Goal: Task Accomplishment & Management: Use online tool/utility

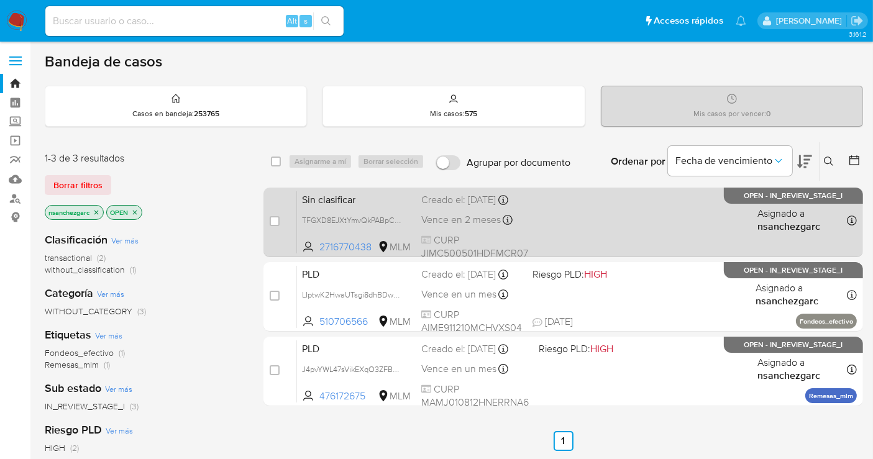
click at [443, 207] on div "Creado el: 26/09/2025 Creado el: 26/09/2025 17:53:54" at bounding box center [474, 200] width 107 height 14
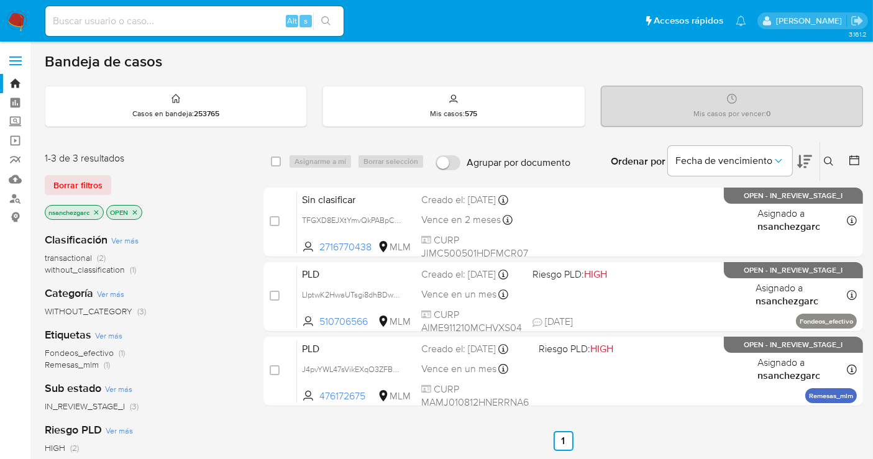
click at [829, 157] on icon at bounding box center [829, 162] width 10 height 10
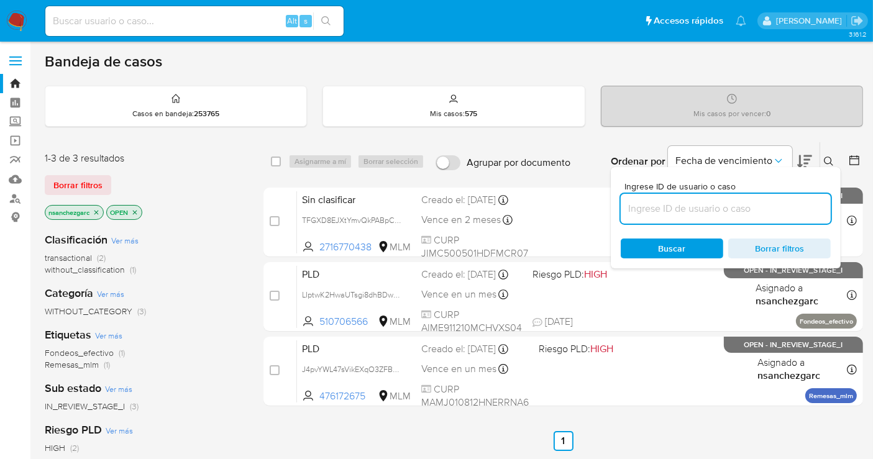
click at [644, 211] on input at bounding box center [726, 209] width 210 height 16
type input "1272291717"
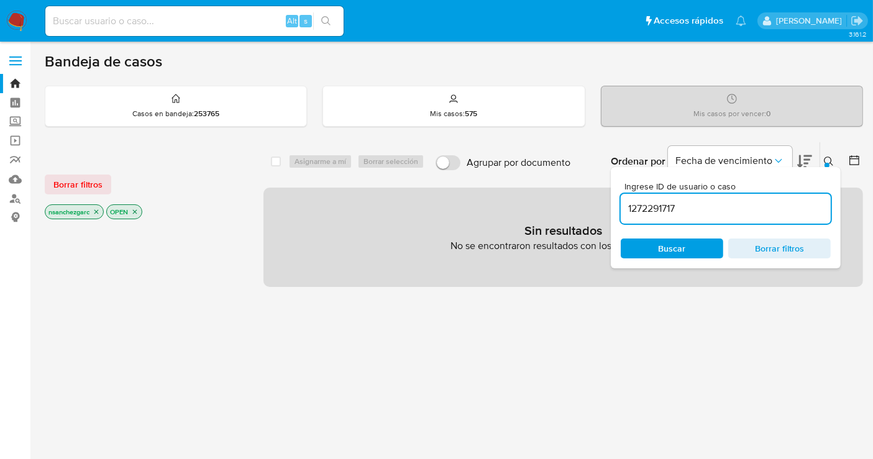
click at [98, 211] on icon "close-filter" at bounding box center [96, 212] width 4 height 4
click at [824, 162] on icon at bounding box center [829, 162] width 10 height 10
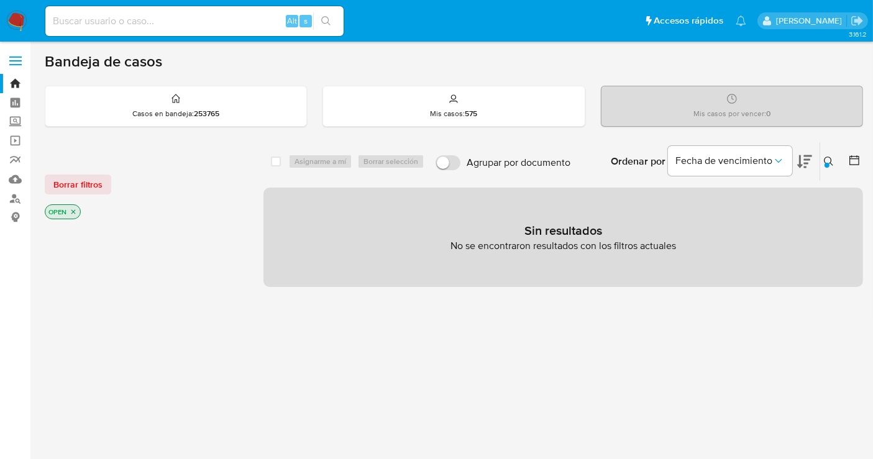
click at [14, 24] on img at bounding box center [16, 21] width 21 height 21
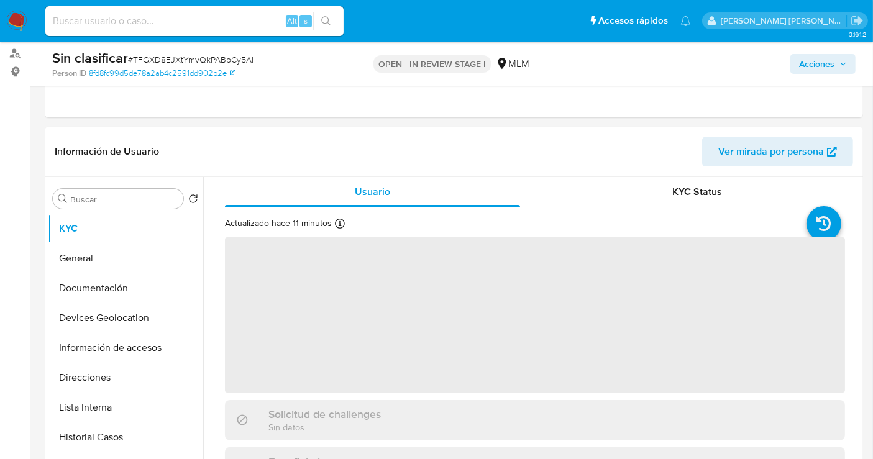
scroll to position [276, 0]
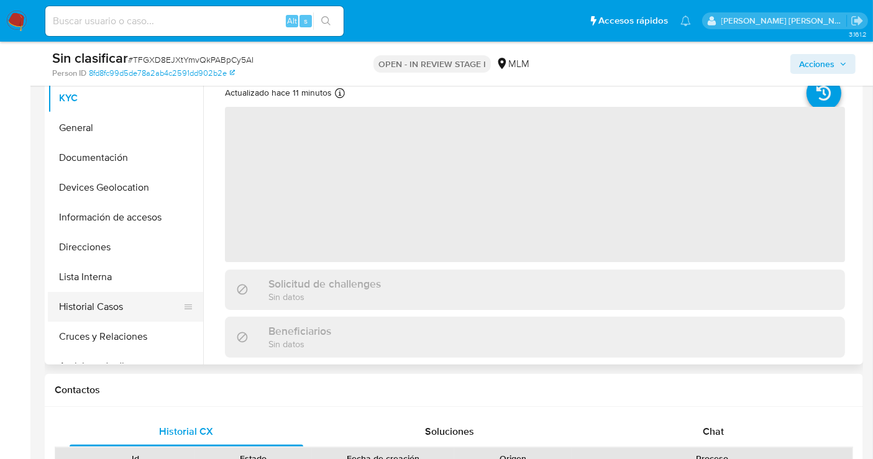
select select "10"
click at [90, 307] on button "Historial Casos" at bounding box center [120, 307] width 145 height 30
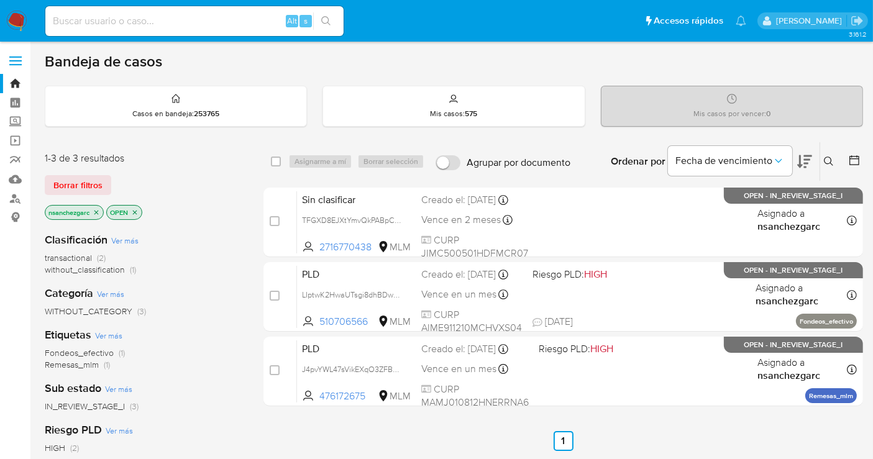
click at [96, 212] on icon "close-filter" at bounding box center [96, 212] width 4 height 4
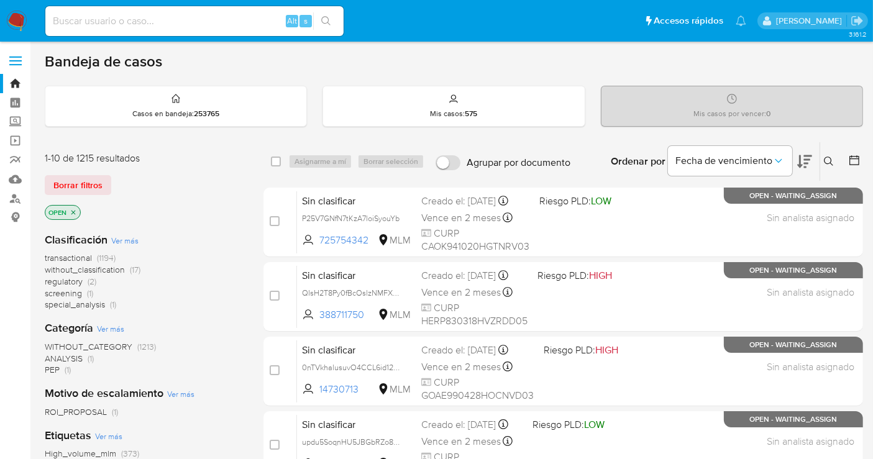
click at [96, 272] on span "without_classification" at bounding box center [85, 269] width 80 height 12
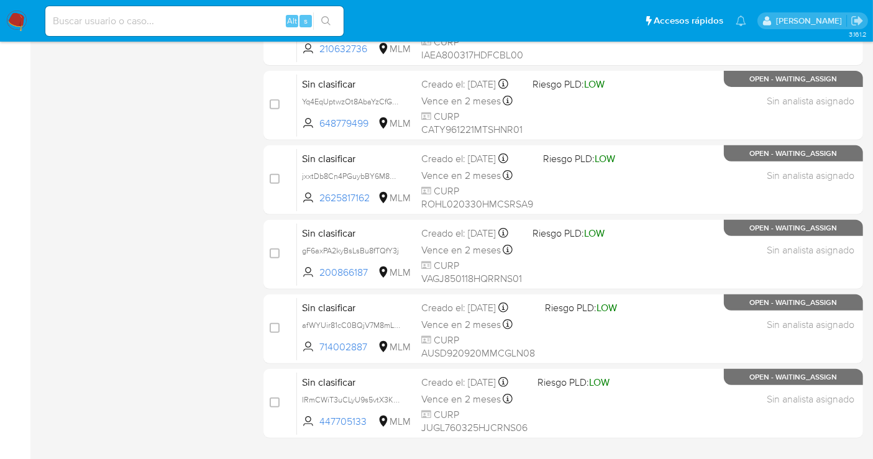
scroll to position [565, 0]
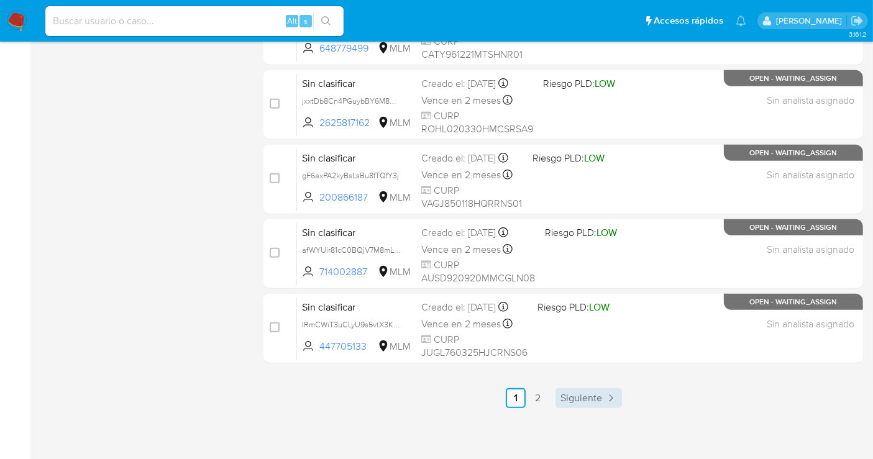
click at [562, 393] on span "Siguiente" at bounding box center [581, 398] width 42 height 10
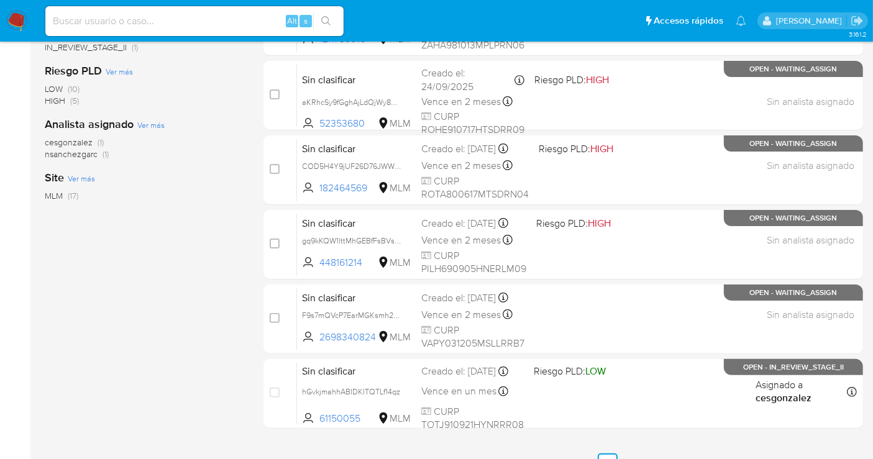
scroll to position [341, 0]
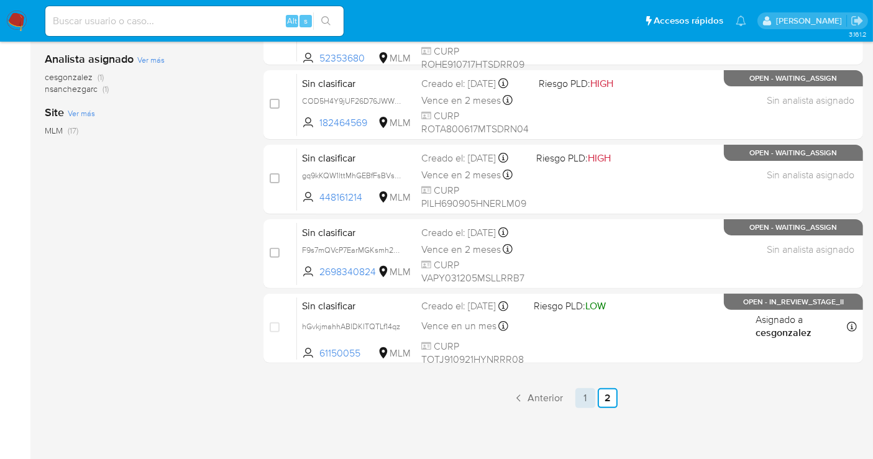
click at [583, 393] on link "1" at bounding box center [585, 398] width 20 height 20
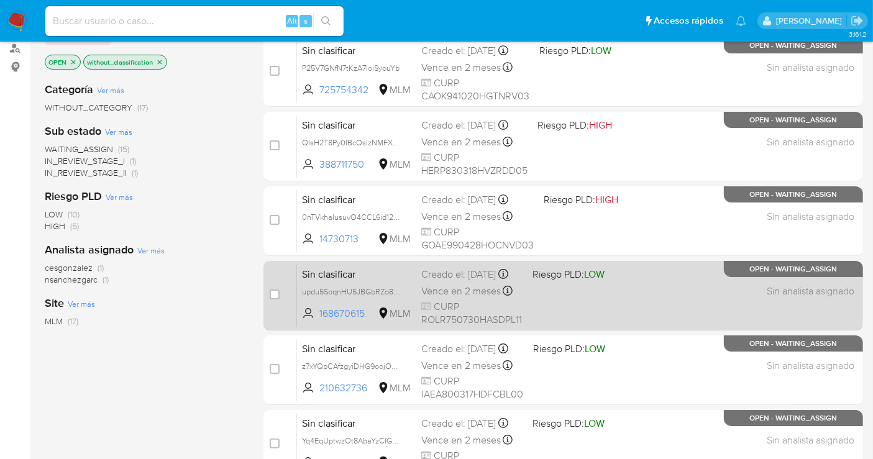
scroll to position [565, 0]
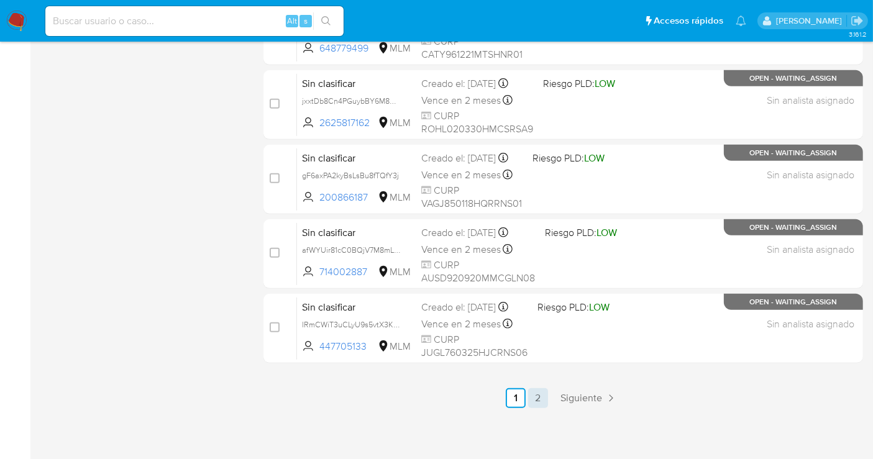
click at [534, 394] on link "2" at bounding box center [538, 398] width 20 height 20
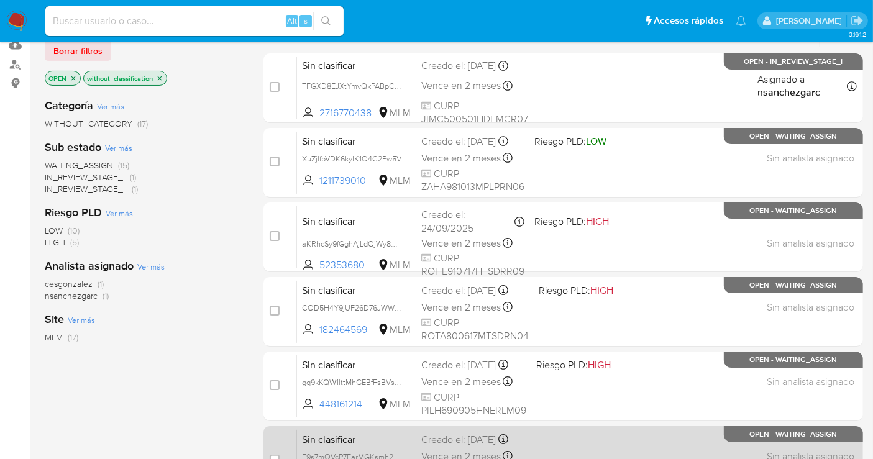
scroll to position [341, 0]
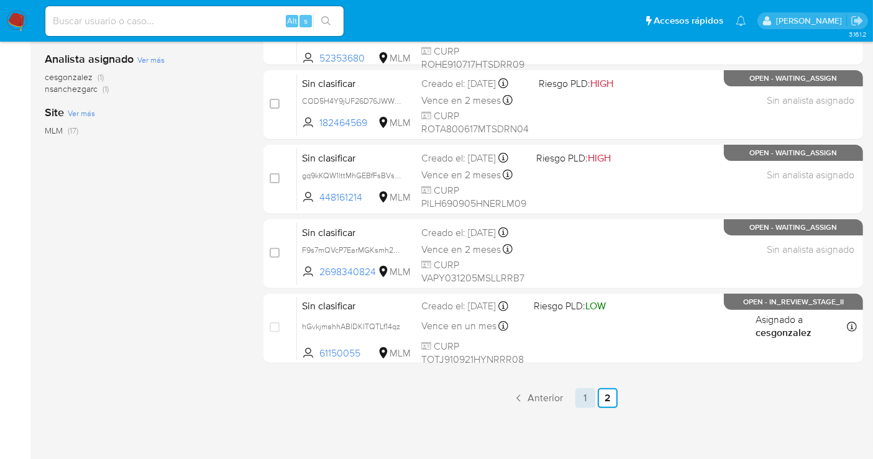
click at [591, 393] on link "1" at bounding box center [585, 398] width 20 height 20
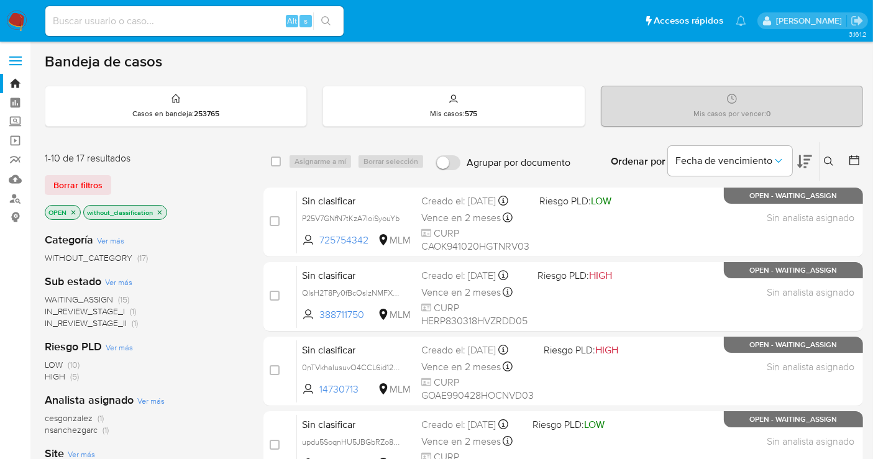
click at [825, 164] on icon at bounding box center [829, 162] width 10 height 10
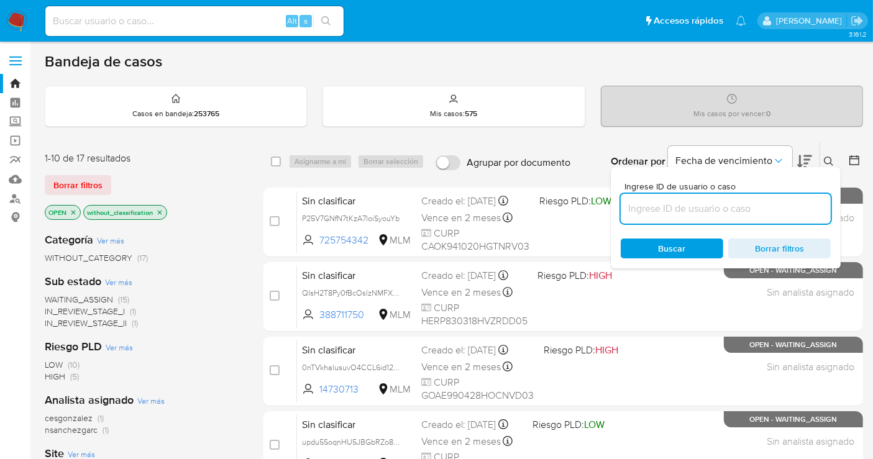
click at [728, 206] on input at bounding box center [726, 209] width 210 height 16
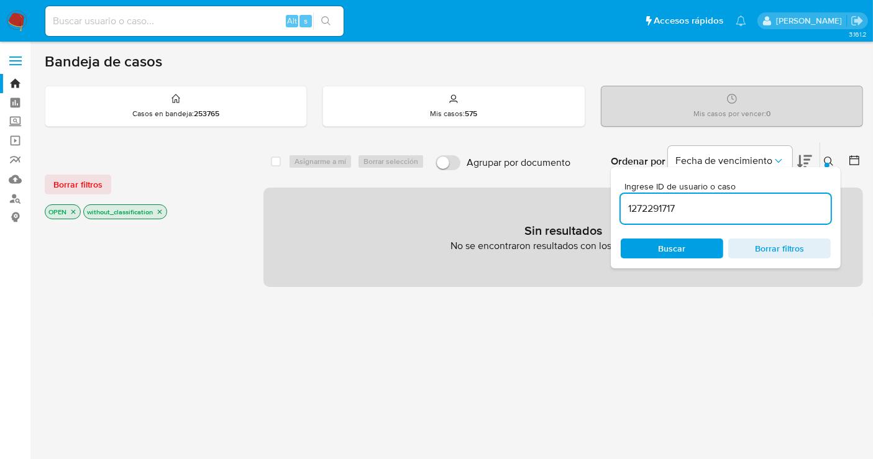
click at [703, 212] on input "1272291717" at bounding box center [726, 209] width 210 height 16
type input "1272291717"
click at [160, 212] on icon "close-filter" at bounding box center [159, 211] width 7 height 7
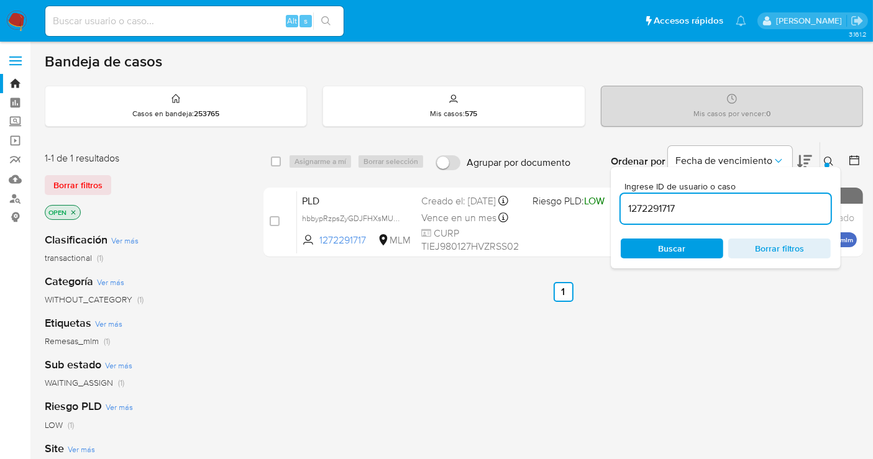
click at [828, 158] on icon at bounding box center [829, 162] width 10 height 10
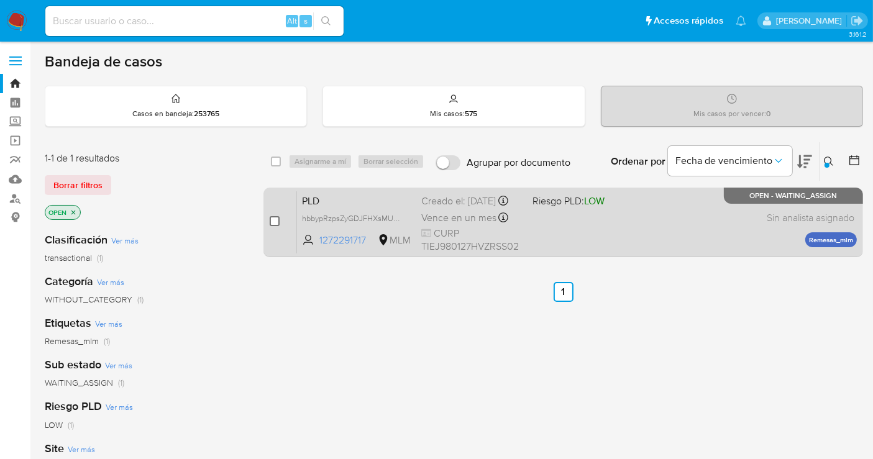
click at [271, 219] on input "checkbox" at bounding box center [275, 221] width 10 height 10
checkbox input "true"
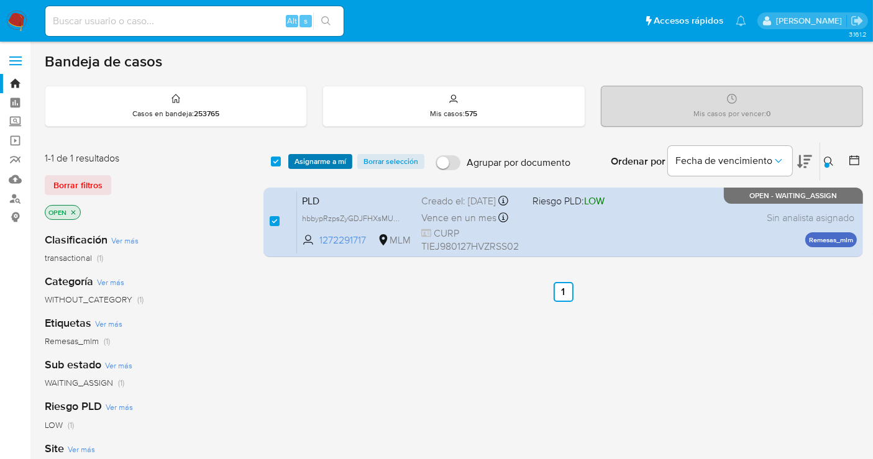
click at [312, 162] on span "Asignarme a mí" at bounding box center [320, 161] width 52 height 12
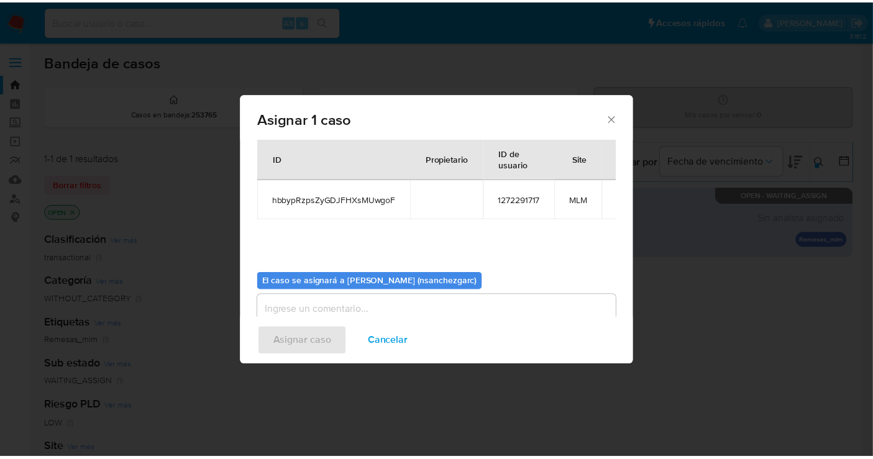
scroll to position [63, 0]
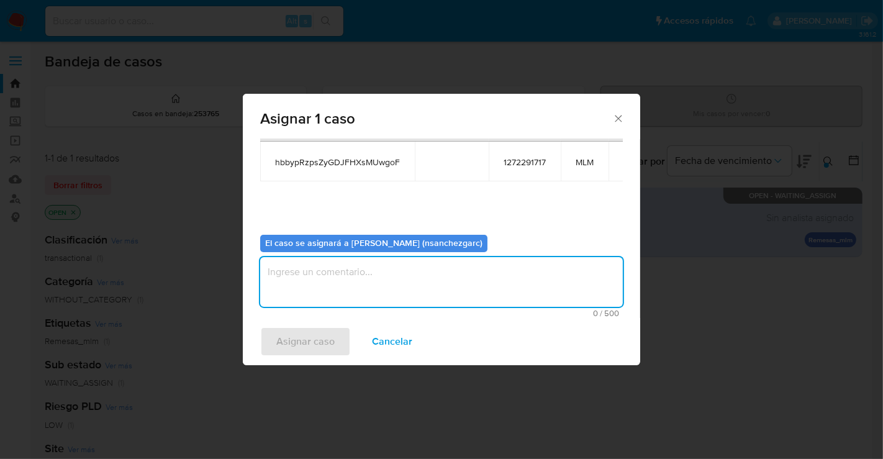
drag, startPoint x: 298, startPoint y: 275, endPoint x: 316, endPoint y: 245, distance: 34.8
click at [306, 266] on textarea "assign-modal" at bounding box center [441, 282] width 363 height 50
type textarea "nesg"
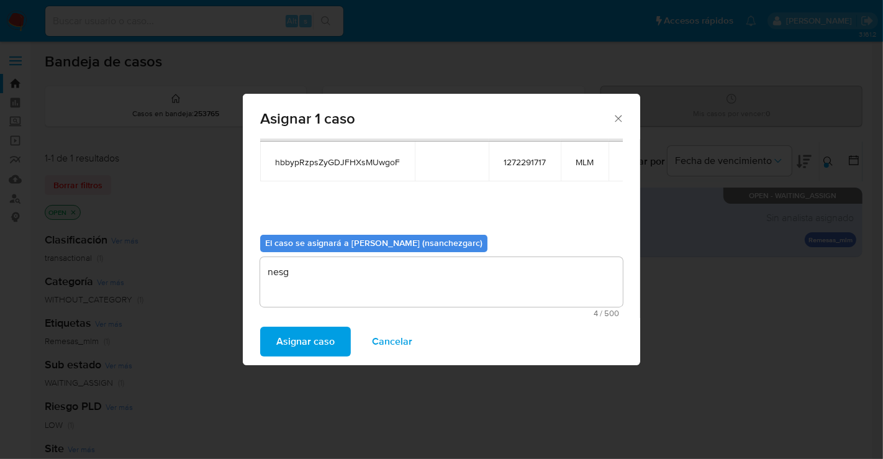
click at [324, 328] on span "Asignar caso" at bounding box center [305, 341] width 58 height 27
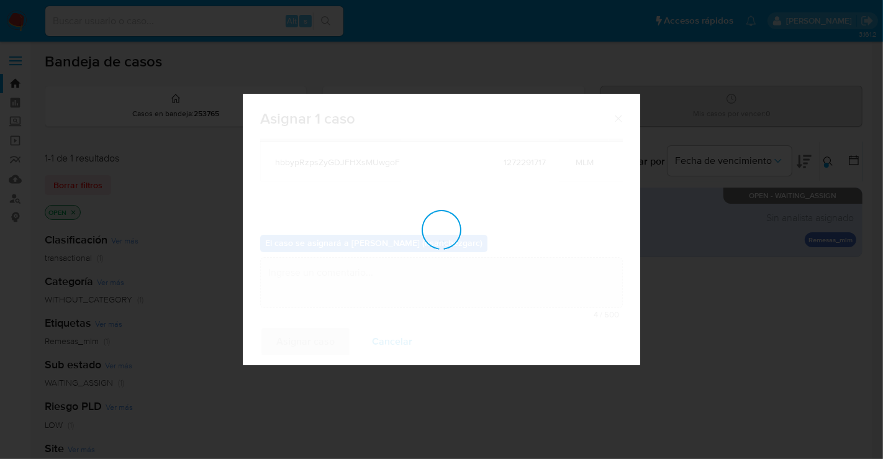
checkbox input "false"
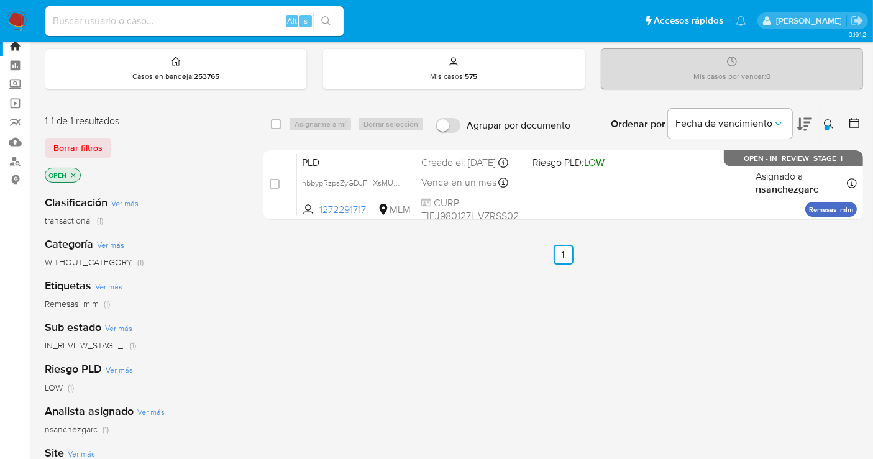
scroll to position [69, 0]
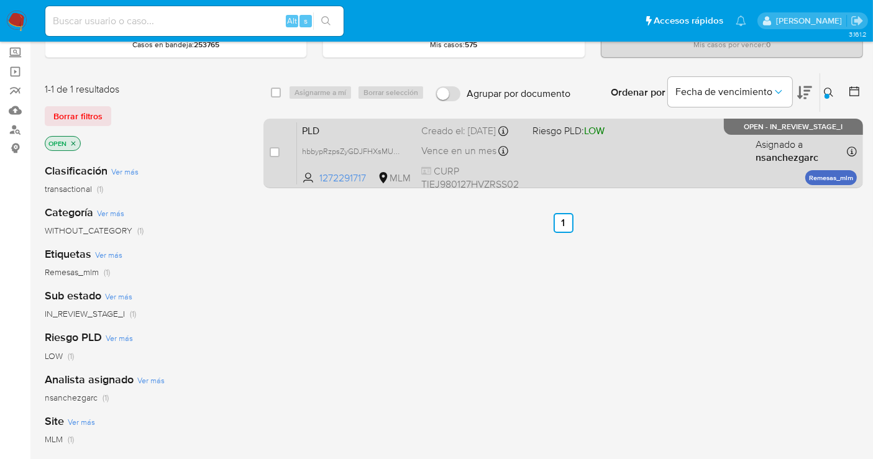
click at [450, 156] on span "Vence en un mes" at bounding box center [458, 151] width 75 height 14
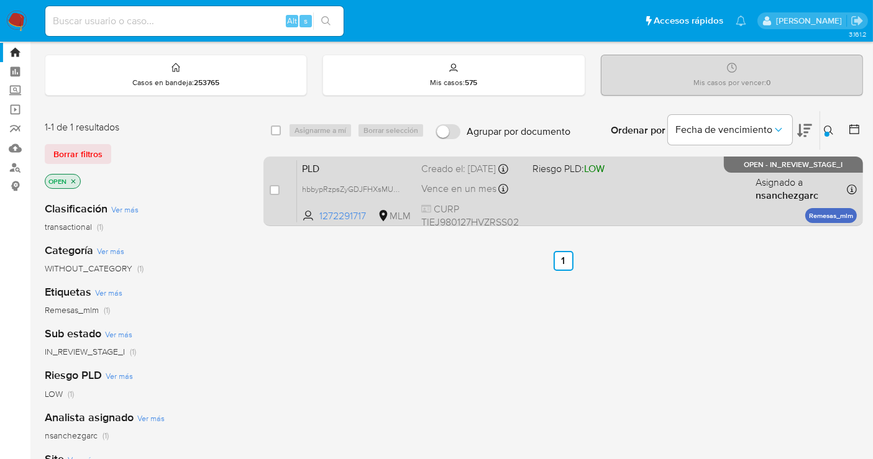
scroll to position [0, 0]
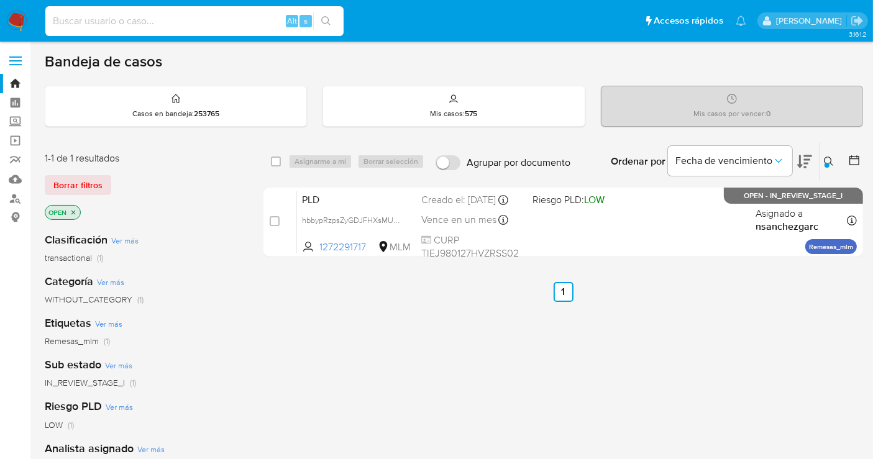
click at [80, 20] on input at bounding box center [194, 21] width 298 height 16
paste input "1515957093"
type input "1515957093"
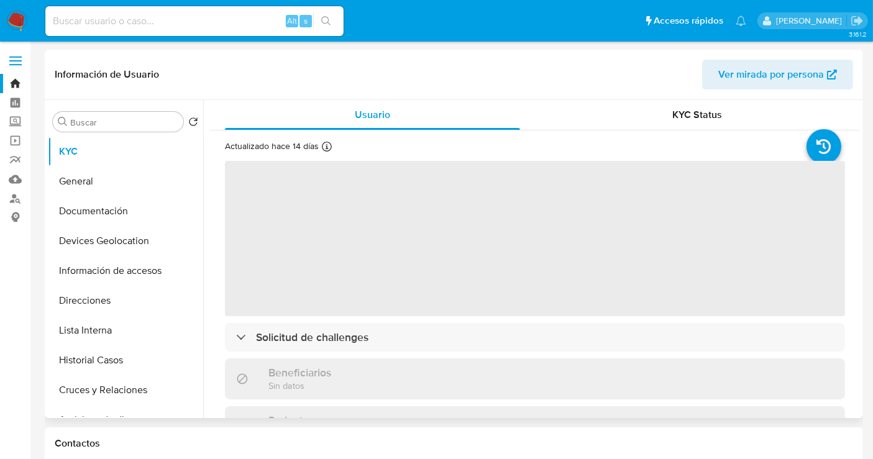
select select "10"
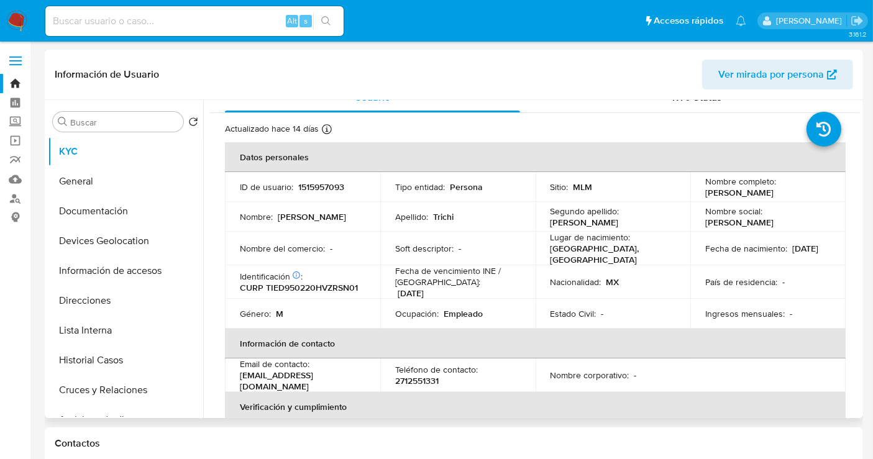
scroll to position [12, 0]
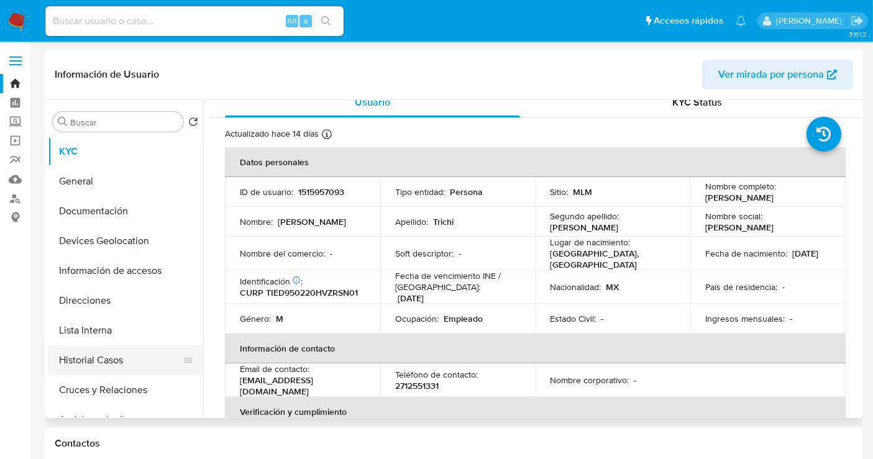
click at [93, 365] on button "Historial Casos" at bounding box center [120, 360] width 145 height 30
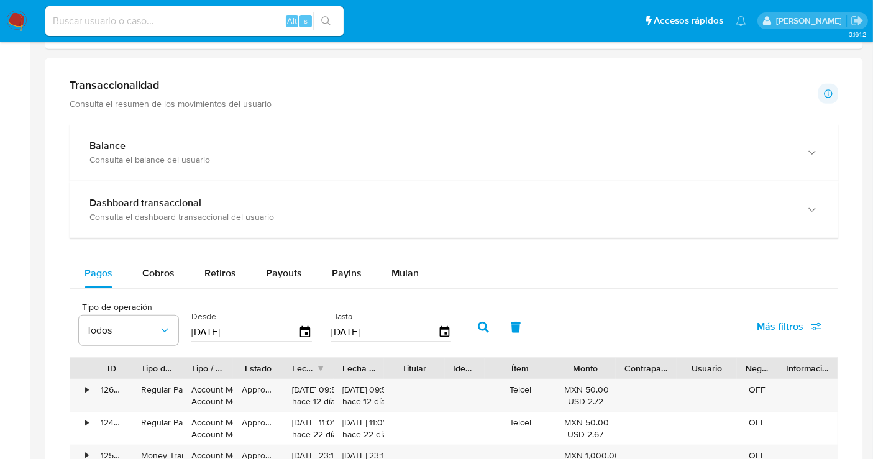
scroll to position [759, 0]
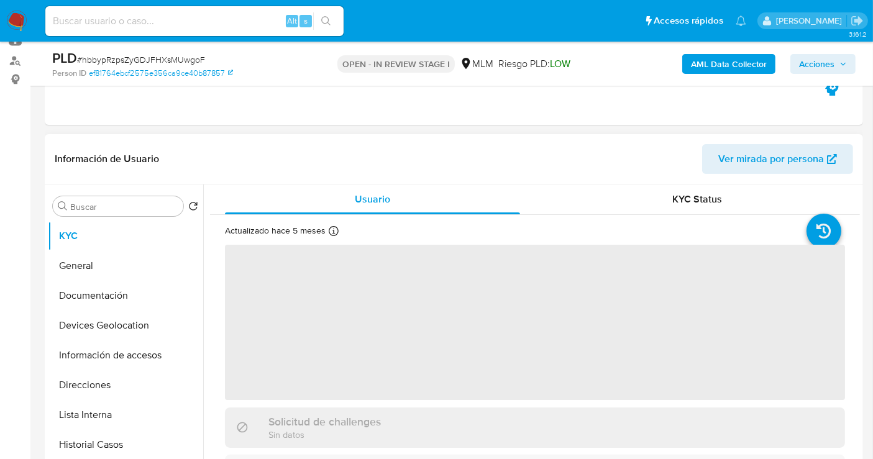
select select "10"
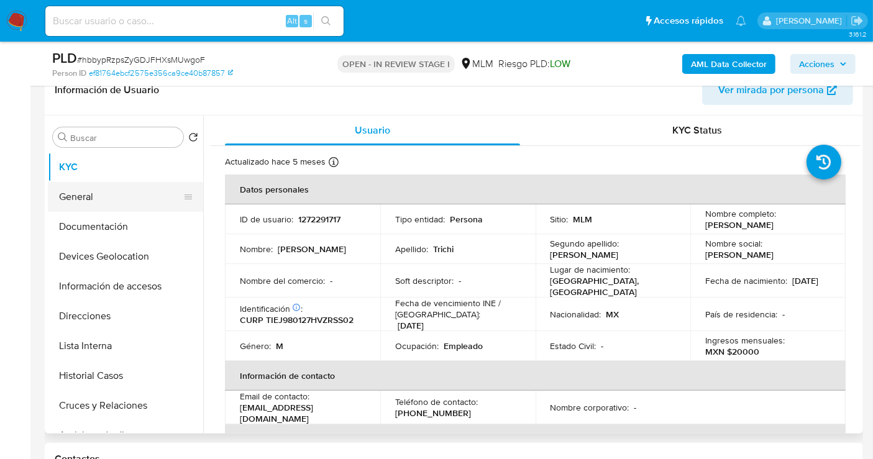
click at [68, 199] on button "General" at bounding box center [120, 197] width 145 height 30
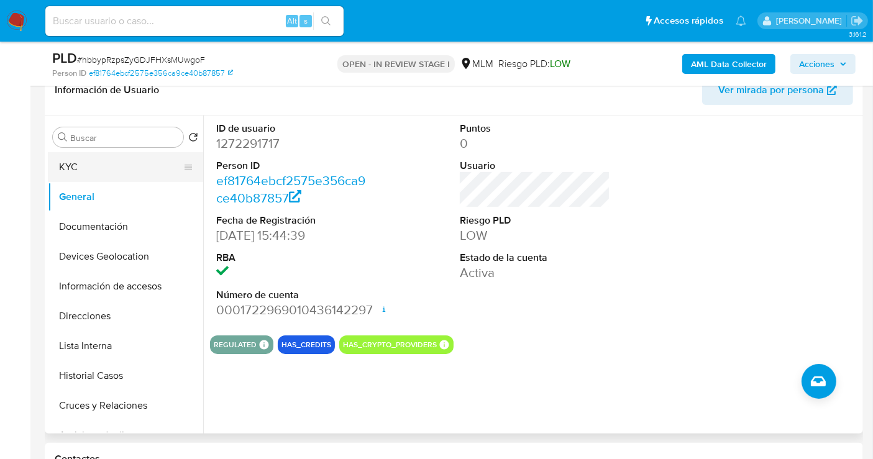
click at [80, 173] on button "KYC" at bounding box center [120, 167] width 145 height 30
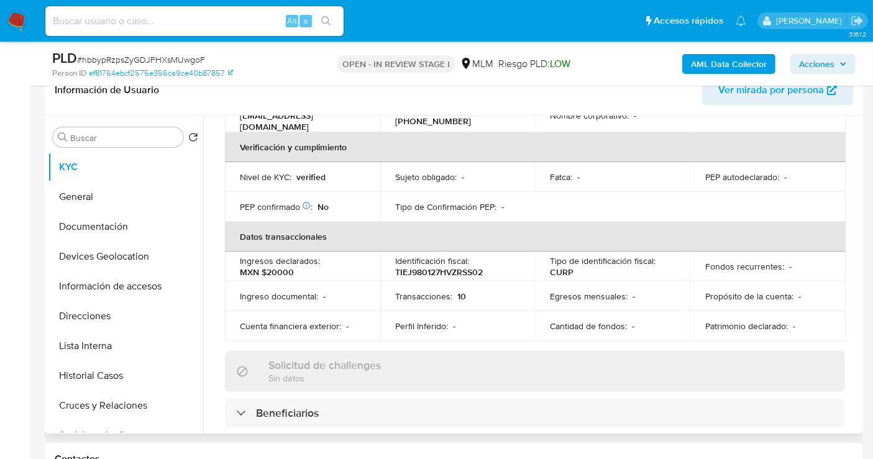
scroll to position [296, 0]
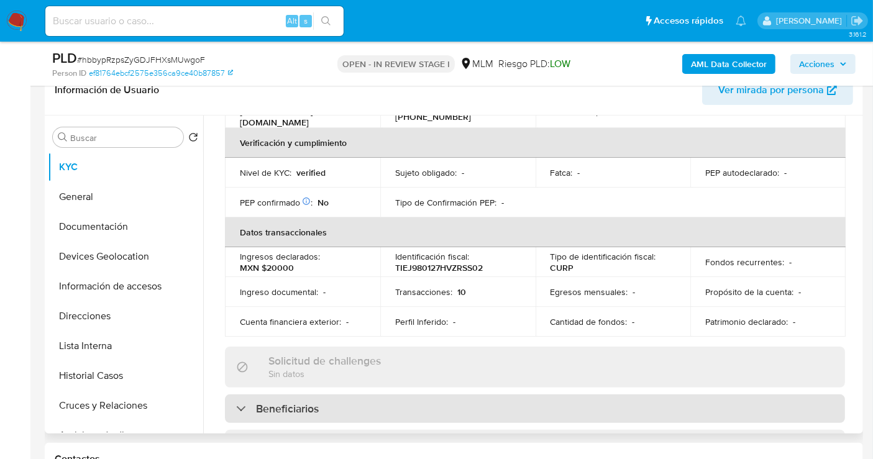
click at [309, 402] on h3 "Beneficiarios" at bounding box center [287, 409] width 63 height 14
click at [472, 394] on div "Beneficiarios" at bounding box center [535, 408] width 620 height 29
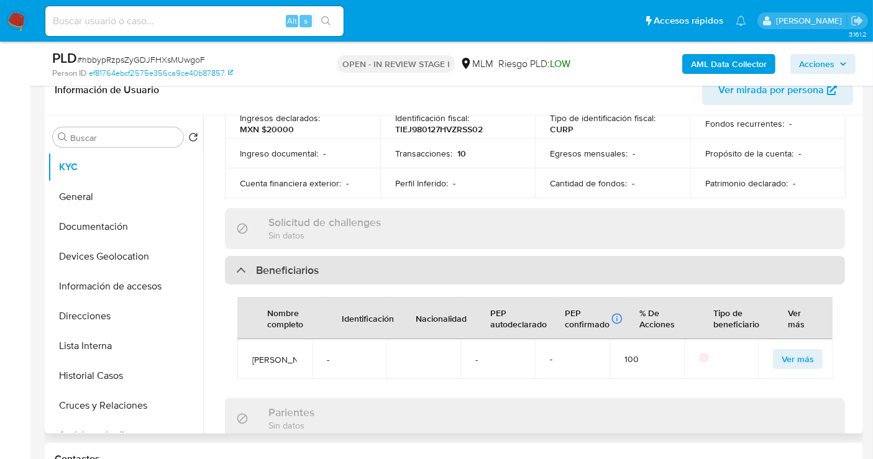
scroll to position [504, 0]
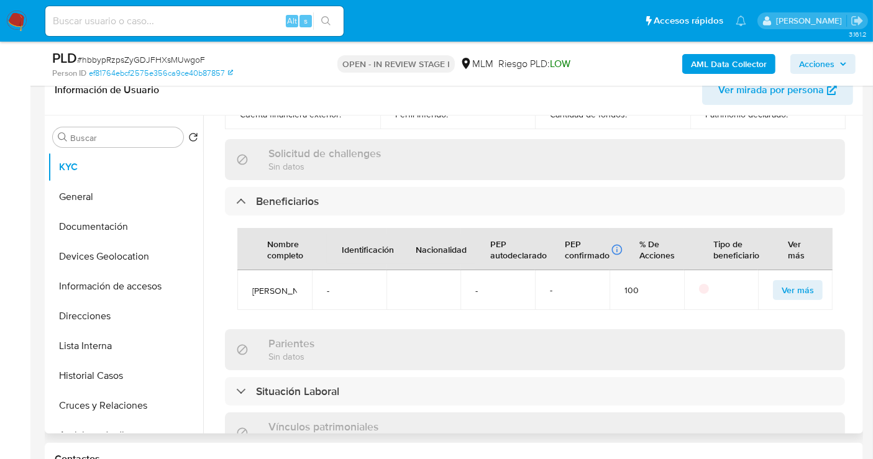
drag, startPoint x: 296, startPoint y: 308, endPoint x: 250, endPoint y: 285, distance: 51.9
click at [250, 285] on td "Karen mireya Calix jorge" at bounding box center [274, 290] width 75 height 40
copy span "Karen mireya Calix jorge"
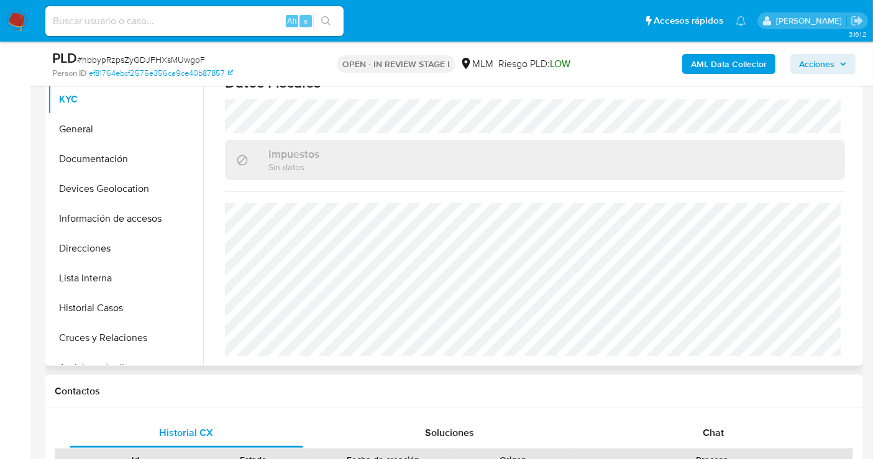
scroll to position [207, 0]
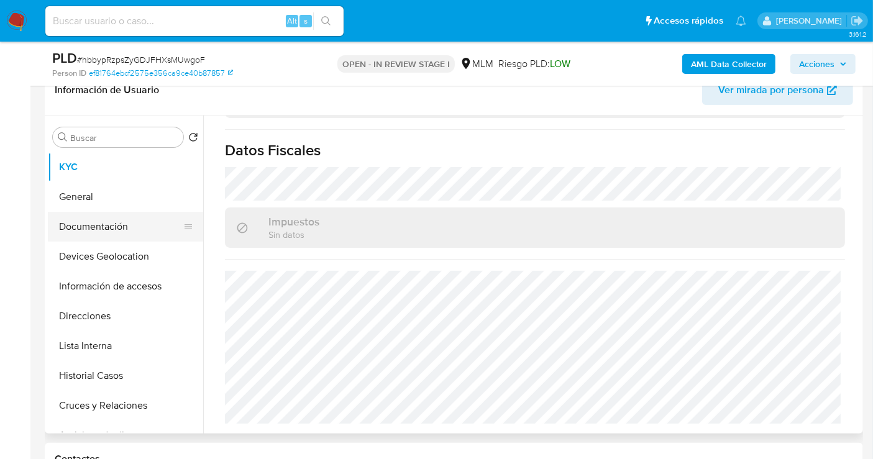
click at [93, 230] on button "Documentación" at bounding box center [120, 227] width 145 height 30
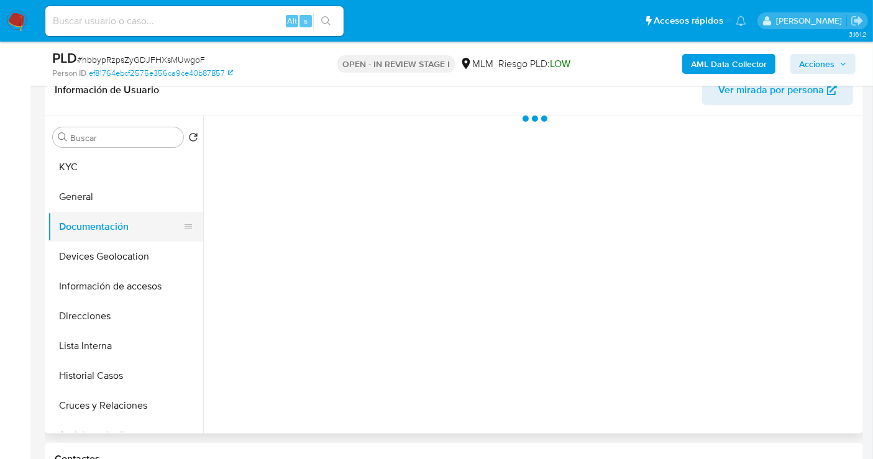
scroll to position [0, 0]
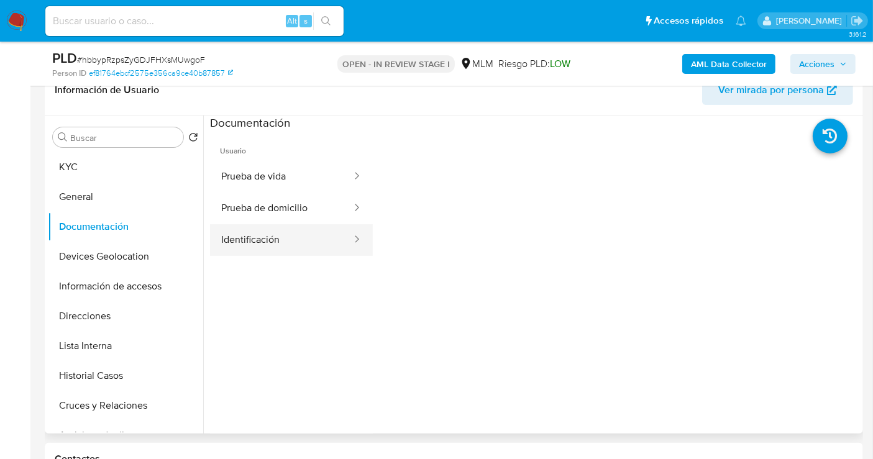
click at [272, 242] on button "Identificación" at bounding box center [281, 240] width 143 height 32
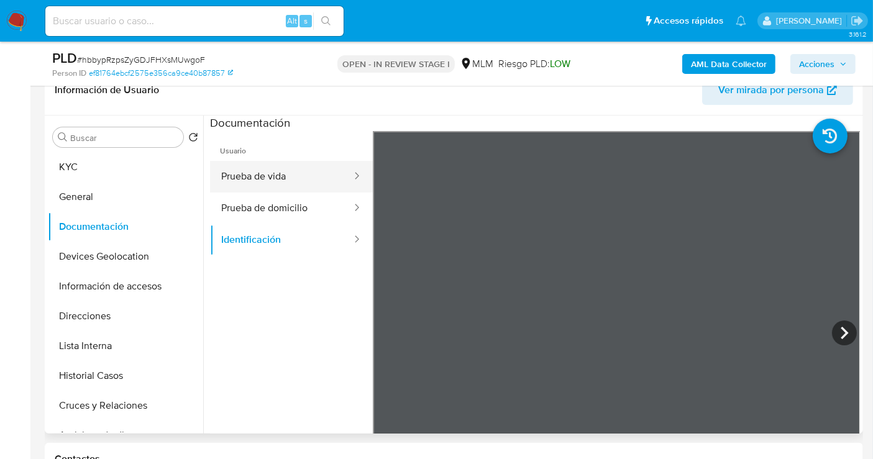
click at [236, 183] on button "Prueba de vida" at bounding box center [281, 177] width 143 height 32
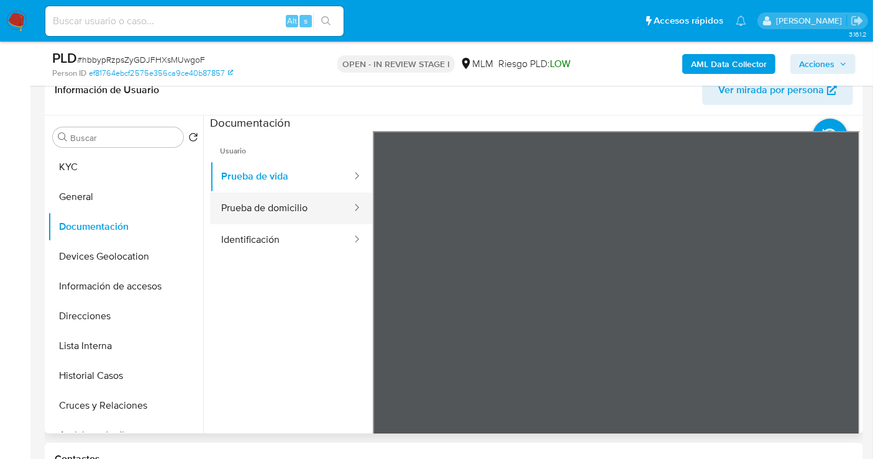
click at [241, 209] on button "Prueba de domicilio" at bounding box center [281, 209] width 143 height 32
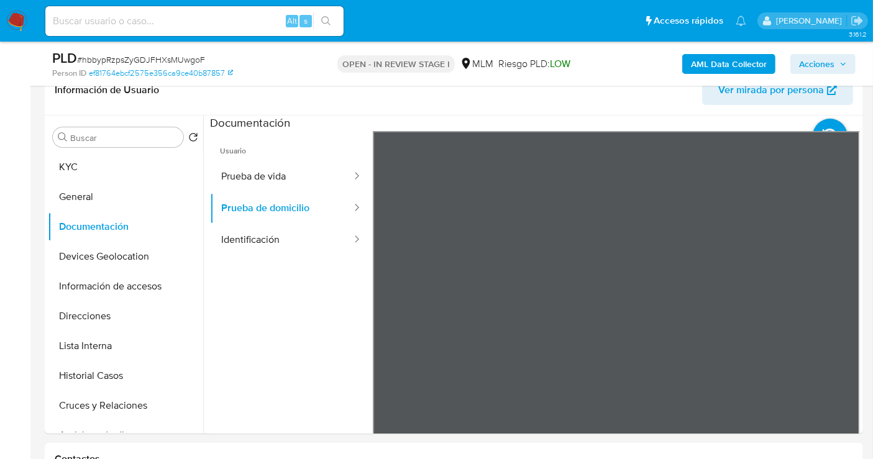
click at [279, 173] on button "Prueba de vida" at bounding box center [281, 177] width 143 height 32
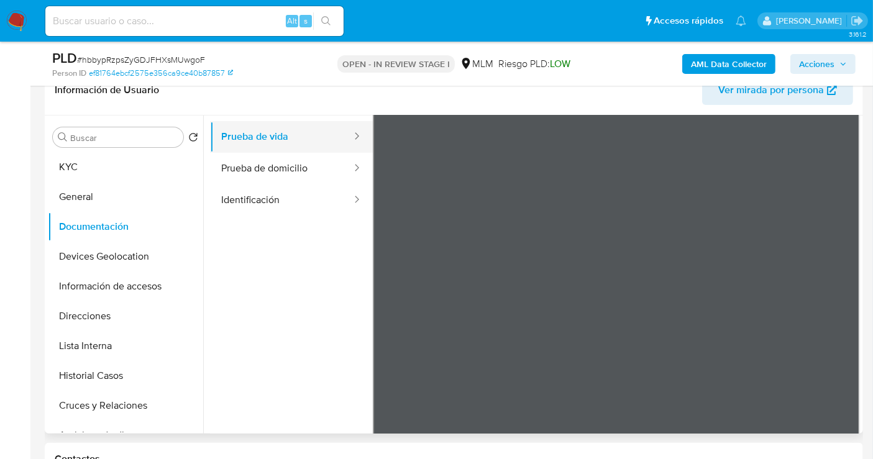
scroll to position [69, 0]
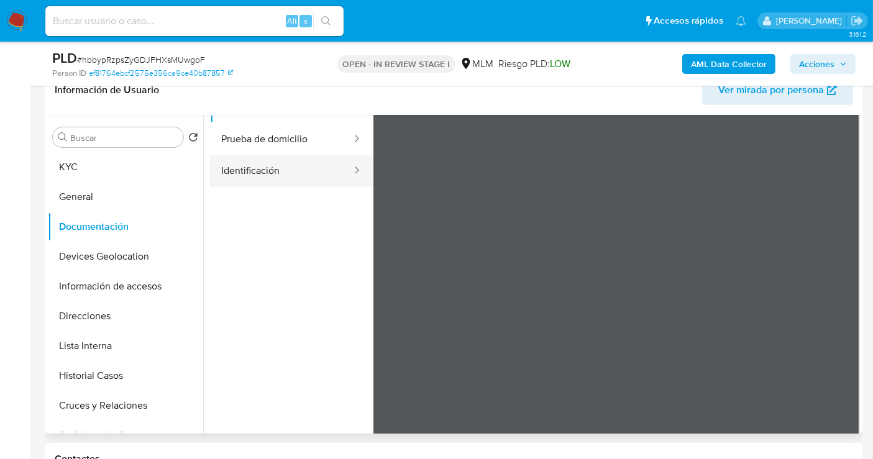
click at [259, 162] on button "Identificación" at bounding box center [281, 171] width 143 height 32
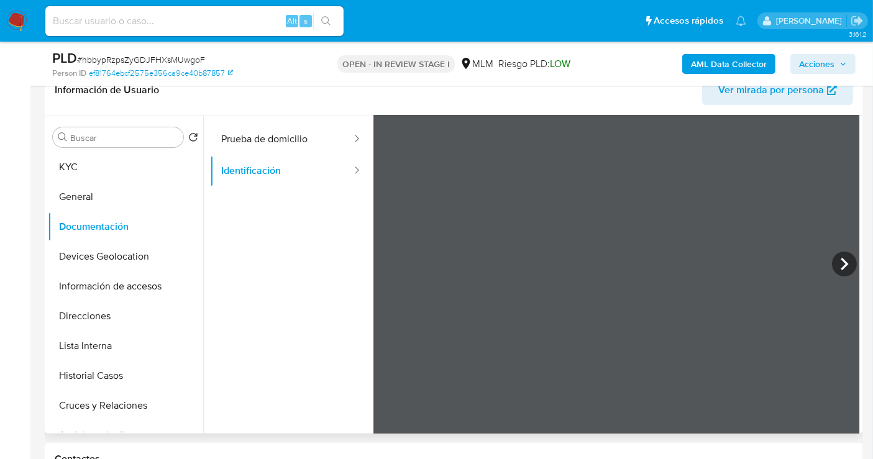
scroll to position [0, 0]
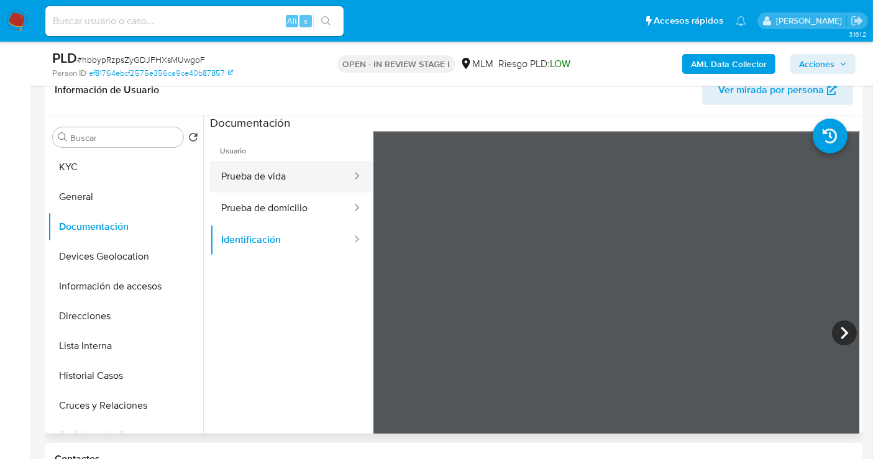
click at [255, 175] on button "Prueba de vida" at bounding box center [281, 177] width 143 height 32
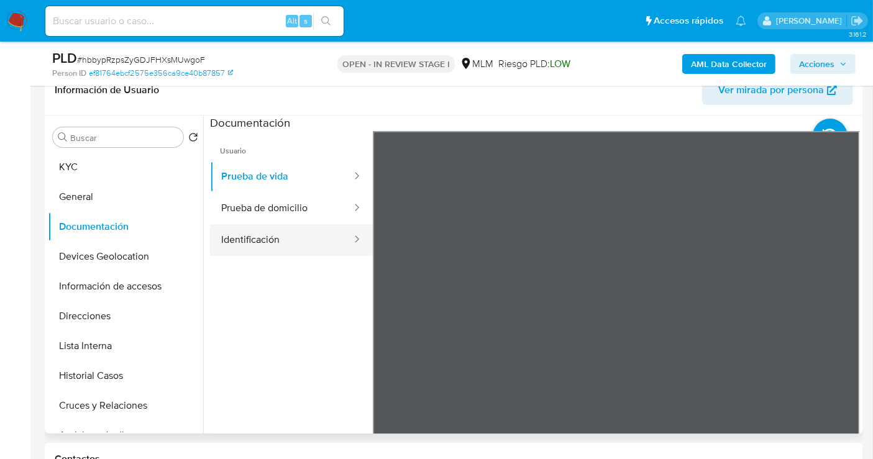
click at [274, 235] on button "Identificación" at bounding box center [281, 240] width 143 height 32
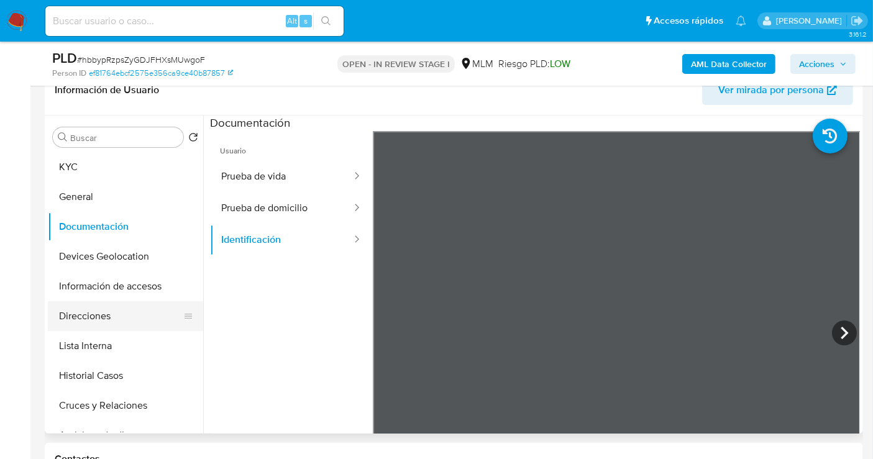
click at [101, 319] on button "Direcciones" at bounding box center [120, 316] width 145 height 30
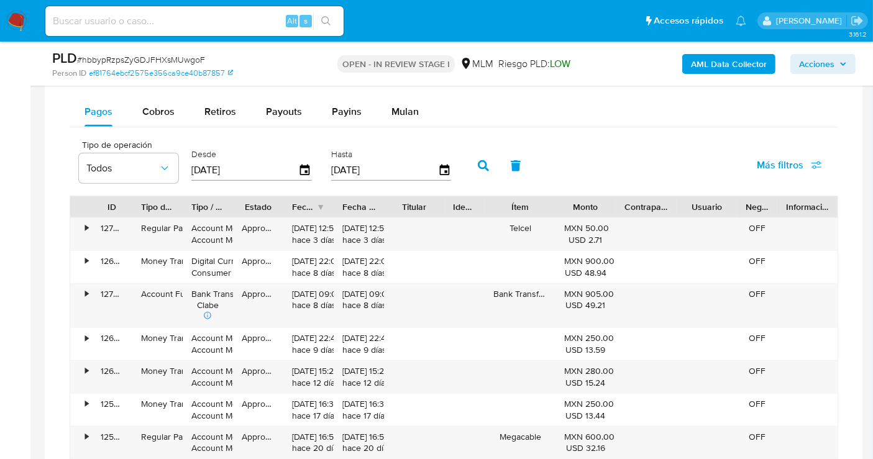
scroll to position [897, 0]
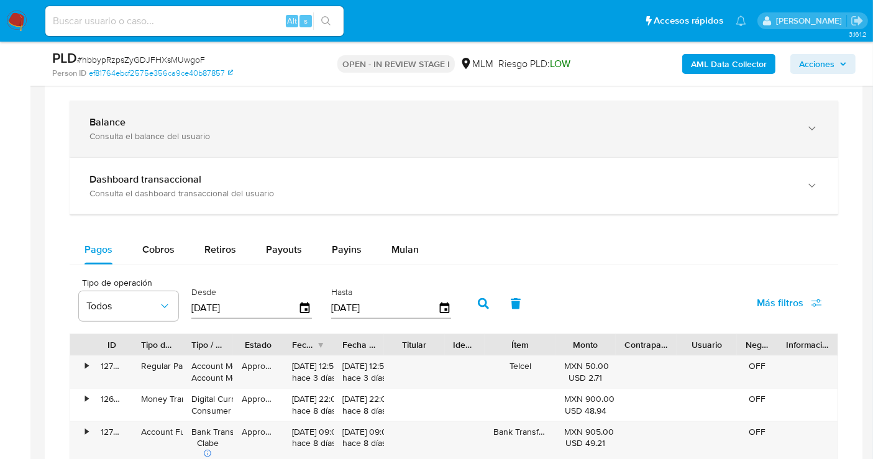
click at [137, 130] on div "Consulta el balance del usuario" at bounding box center [441, 135] width 704 height 11
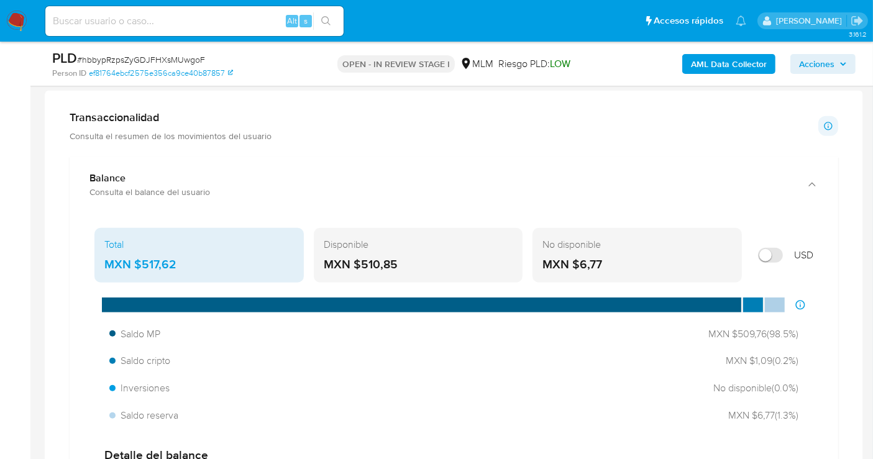
scroll to position [828, 0]
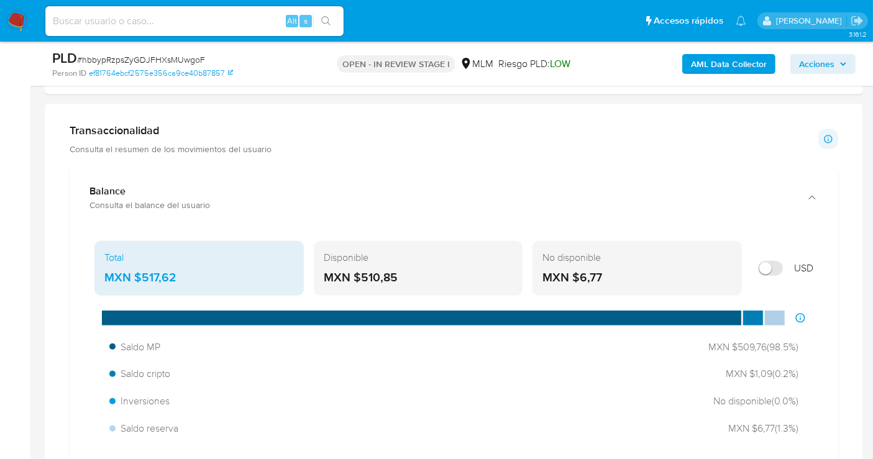
click at [152, 270] on div "MXN $517,62" at bounding box center [198, 278] width 189 height 16
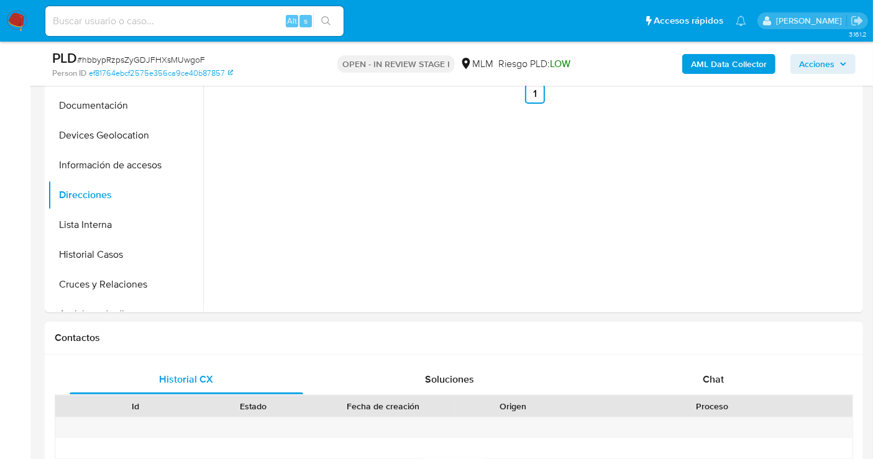
scroll to position [207, 0]
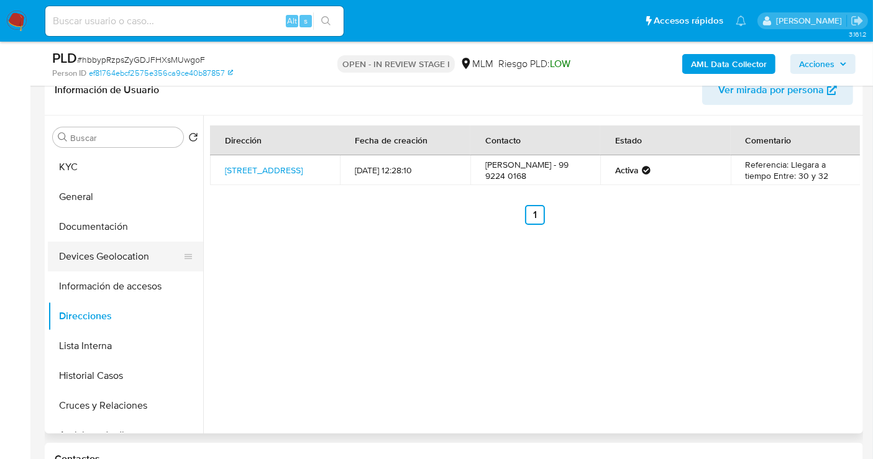
click at [83, 255] on button "Devices Geolocation" at bounding box center [120, 257] width 145 height 30
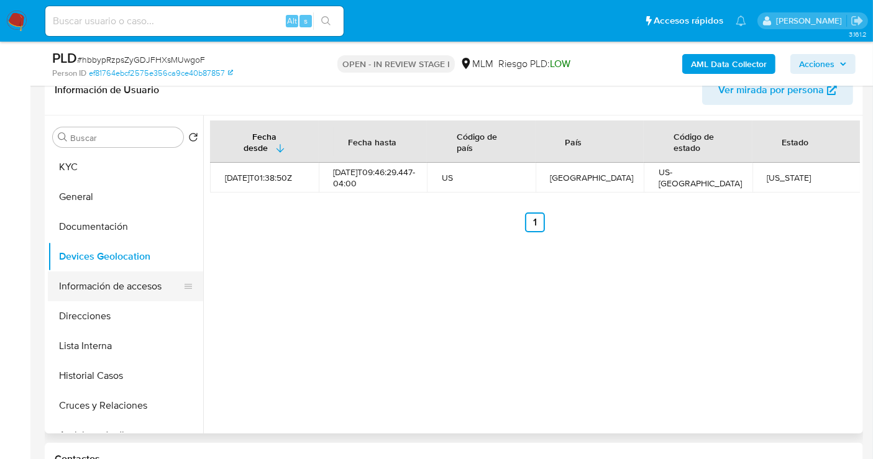
click at [108, 284] on button "Información de accesos" at bounding box center [120, 286] width 145 height 30
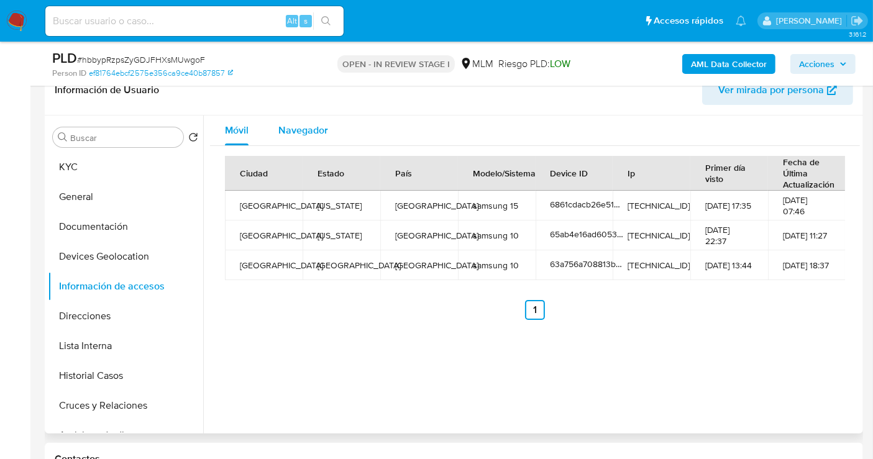
click at [296, 125] on span "Navegador" at bounding box center [303, 130] width 50 height 14
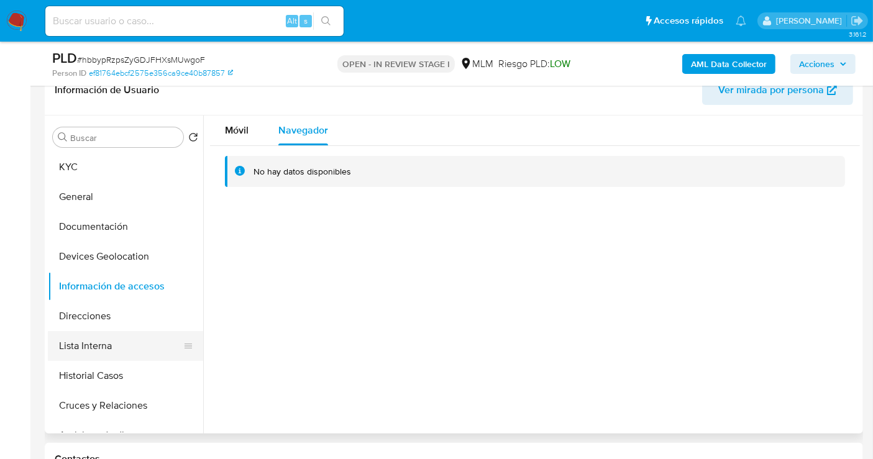
click at [58, 350] on button "Lista Interna" at bounding box center [120, 346] width 145 height 30
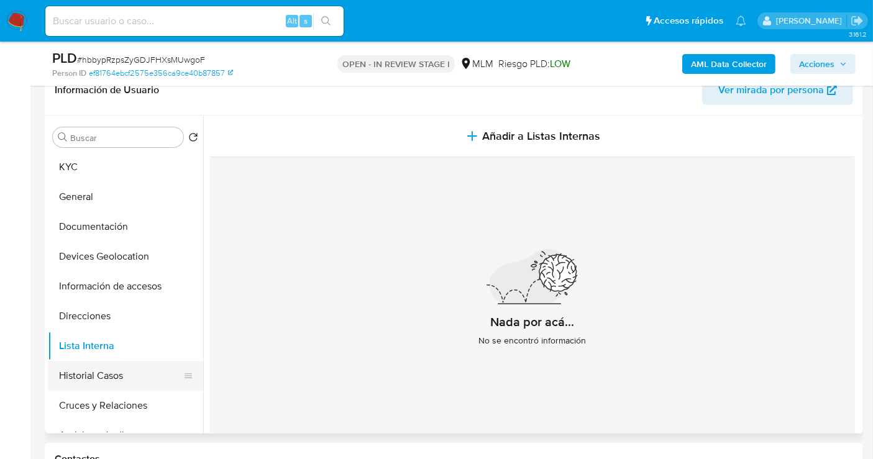
click at [87, 374] on button "Historial Casos" at bounding box center [120, 376] width 145 height 30
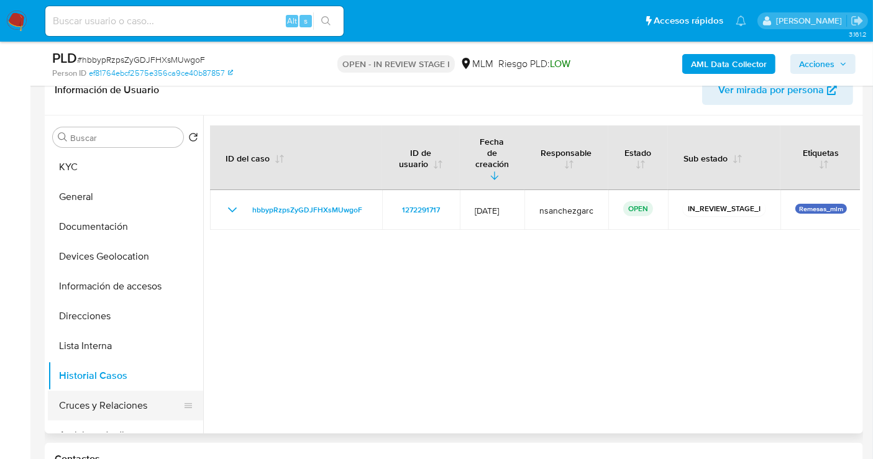
click at [95, 409] on button "Cruces y Relaciones" at bounding box center [120, 406] width 145 height 30
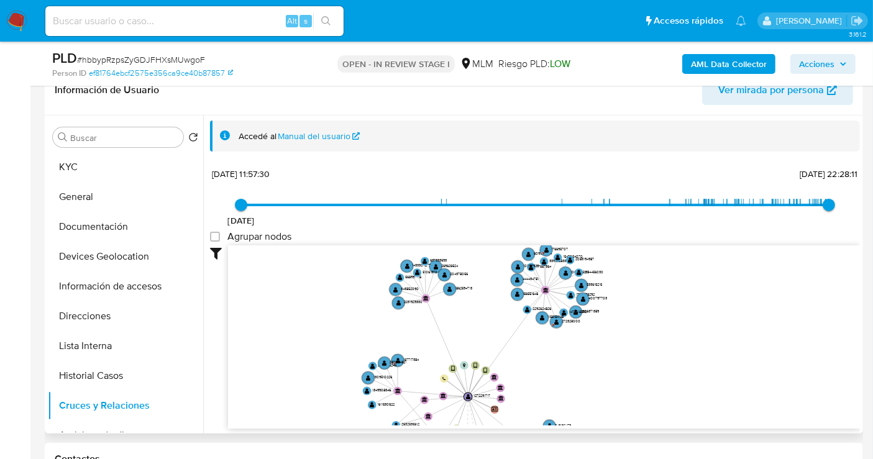
drag, startPoint x: 527, startPoint y: 393, endPoint x: 552, endPoint y: 404, distance: 26.9
click at [552, 404] on icon "device-65ab4e16ad60533c76e240d2  user-1272291717  1272291717 device-6861cdacb…" at bounding box center [544, 335] width 632 height 180
click at [74, 193] on button "General" at bounding box center [120, 197] width 145 height 30
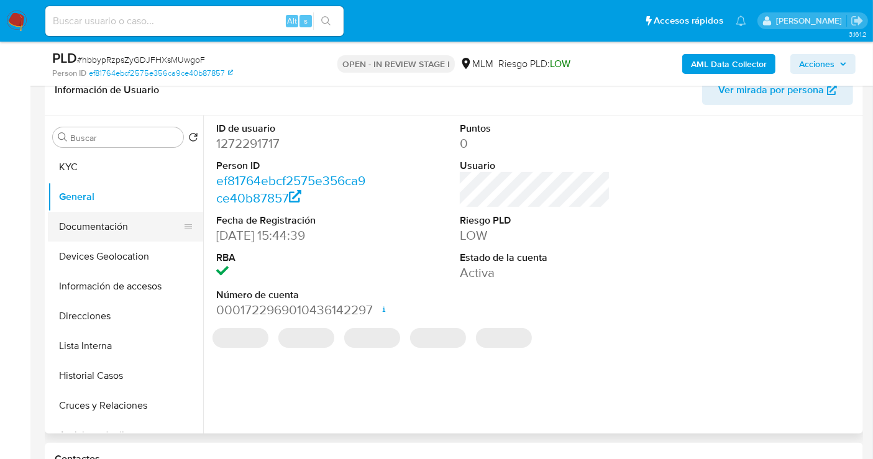
click at [108, 236] on button "Documentación" at bounding box center [120, 227] width 145 height 30
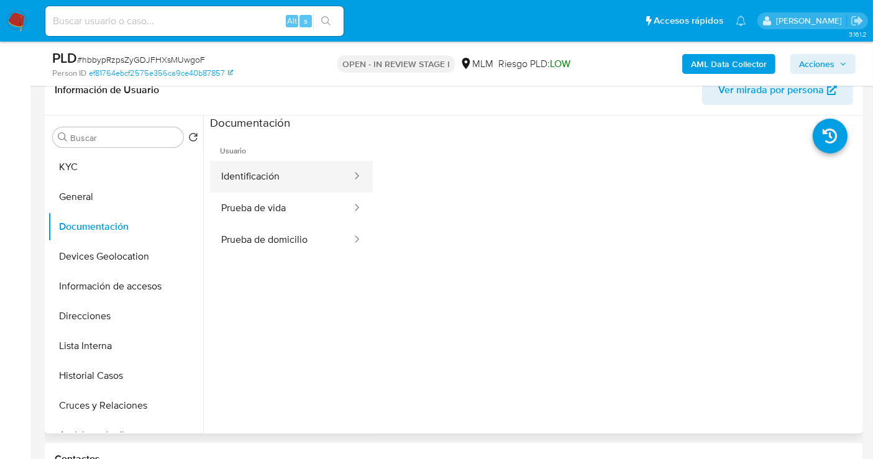
click at [249, 179] on button "Identificación" at bounding box center [281, 177] width 143 height 32
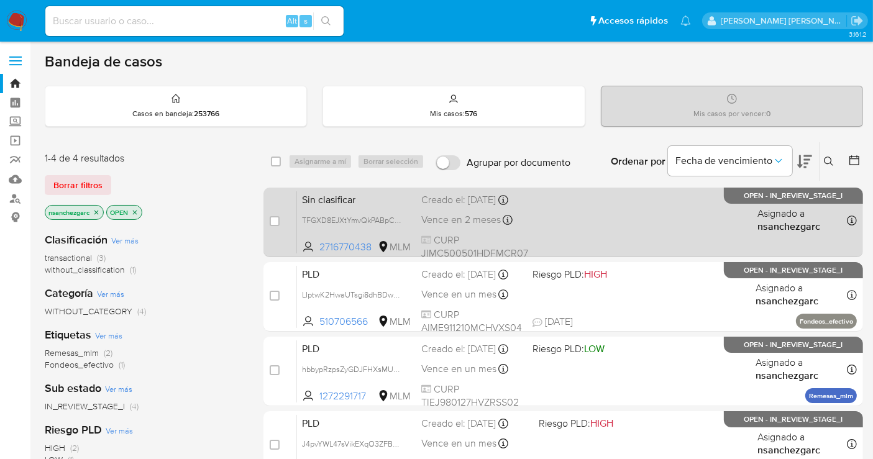
scroll to position [69, 0]
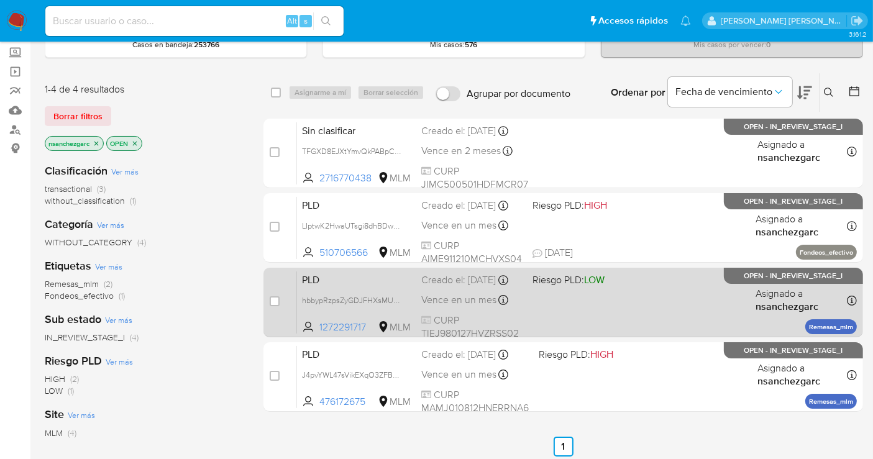
click at [465, 286] on div "Creado el: 12/09/2025 Creado el: 12/09/2025 02:07:44" at bounding box center [471, 280] width 101 height 14
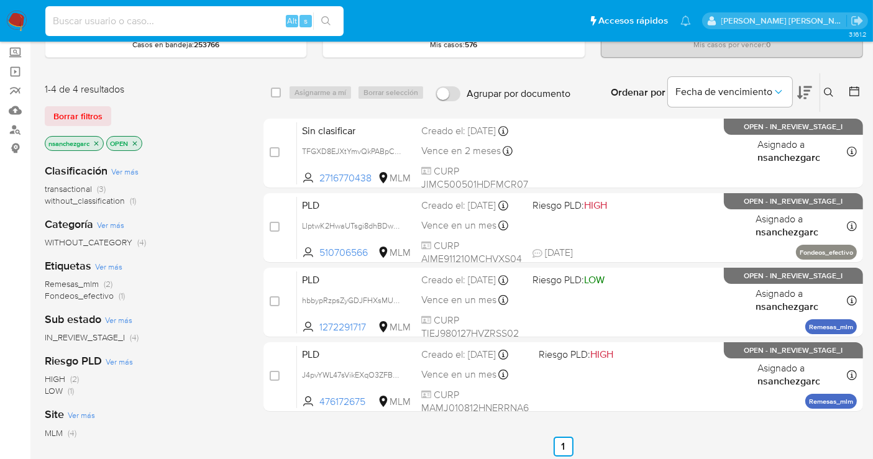
click at [73, 22] on input at bounding box center [194, 21] width 298 height 16
paste input "330634092"
type input "330634092"
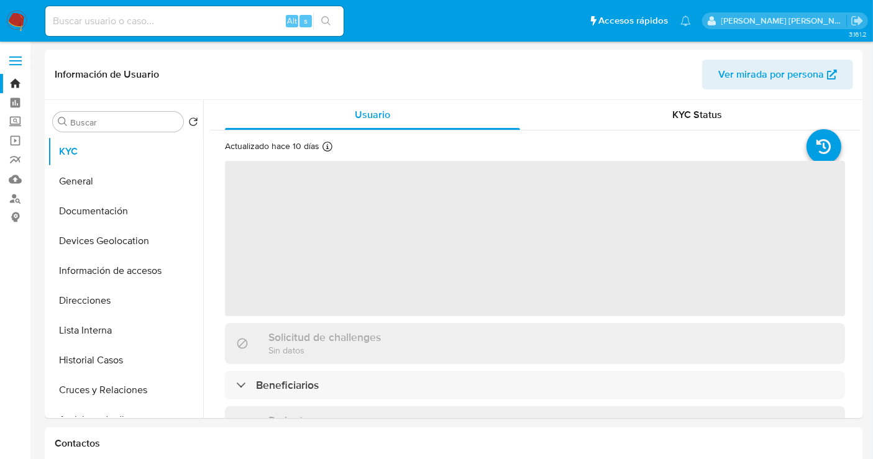
select select "10"
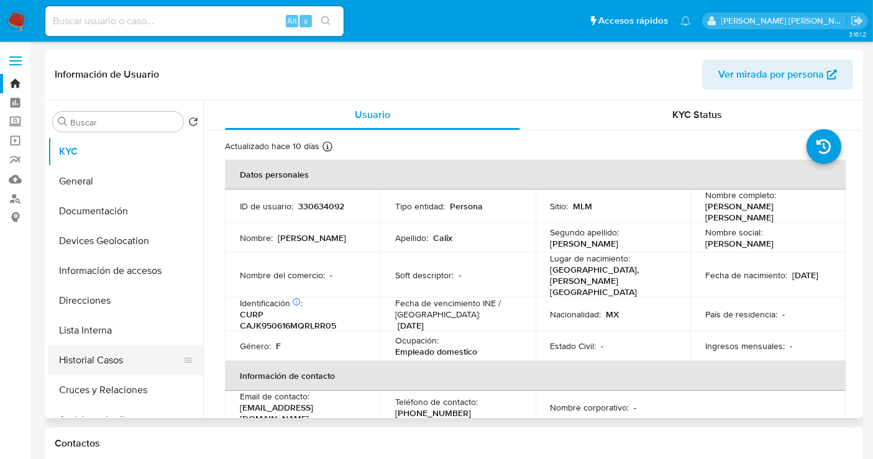
click at [104, 353] on button "Historial Casos" at bounding box center [120, 360] width 145 height 30
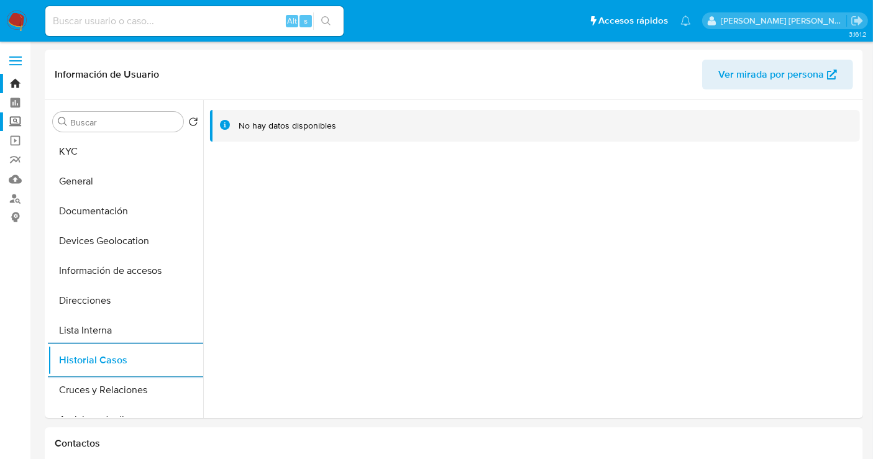
click at [13, 119] on label "Screening" at bounding box center [74, 121] width 148 height 19
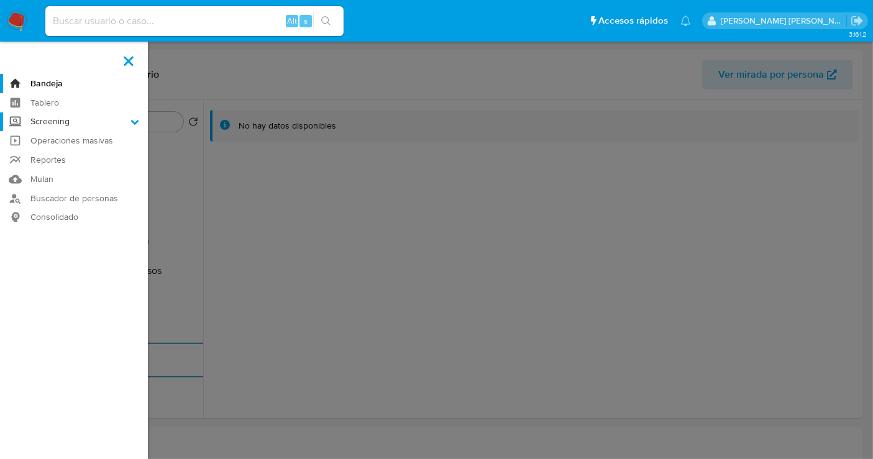
click at [0, 0] on input "Screening" at bounding box center [0, 0] width 0 height 0
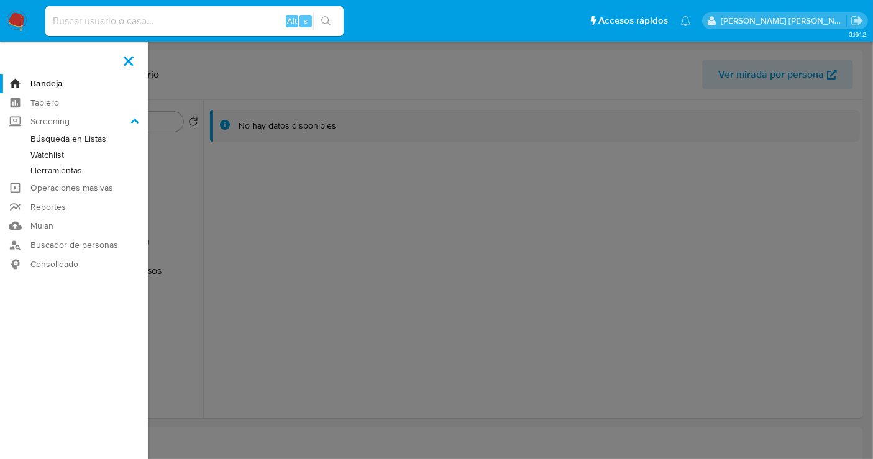
click at [46, 173] on link "Herramientas" at bounding box center [74, 171] width 148 height 16
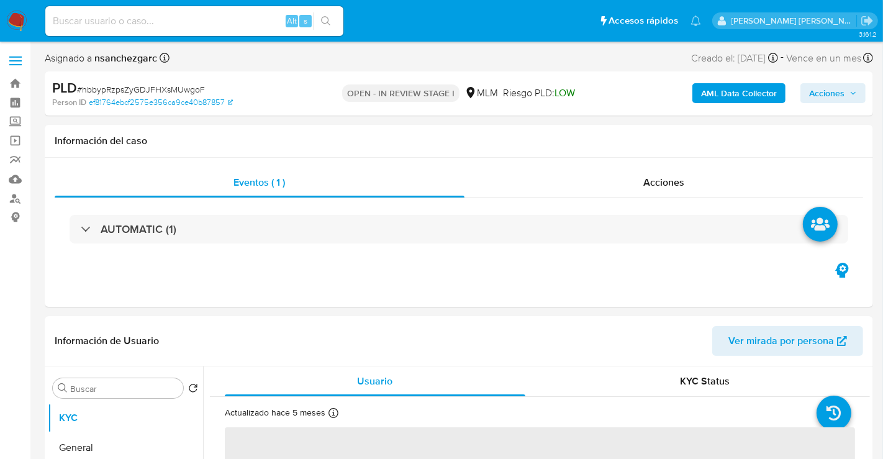
select select "10"
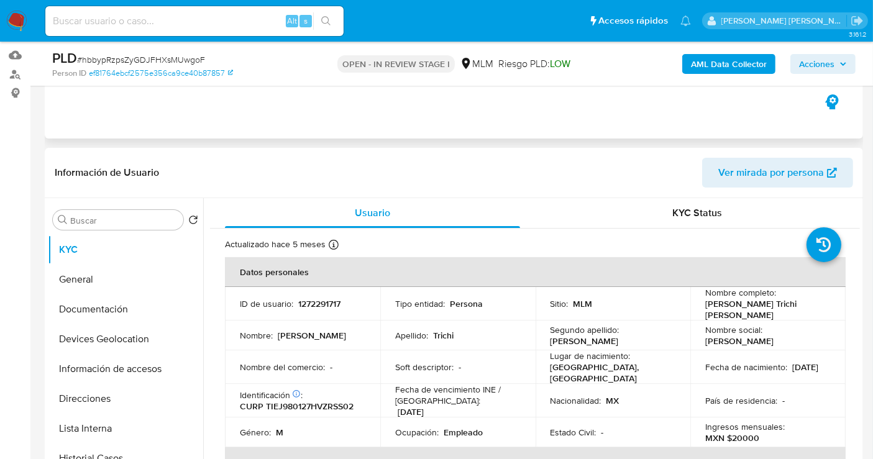
scroll to position [207, 0]
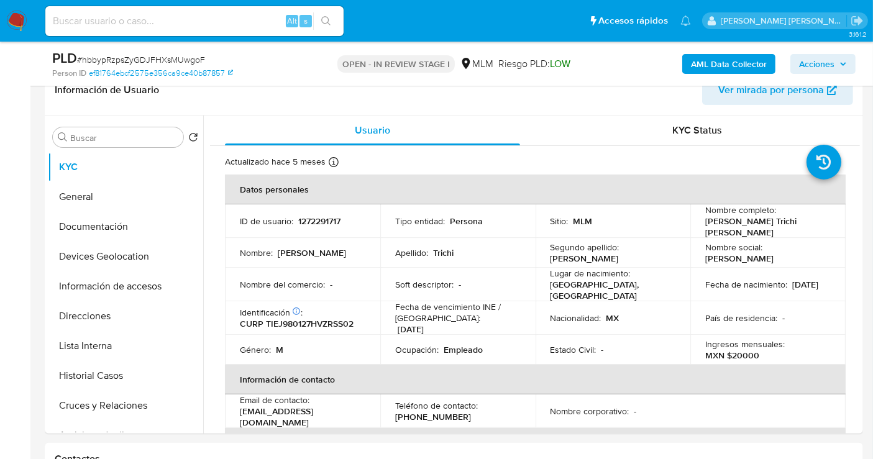
click at [12, 18] on img at bounding box center [16, 21] width 21 height 21
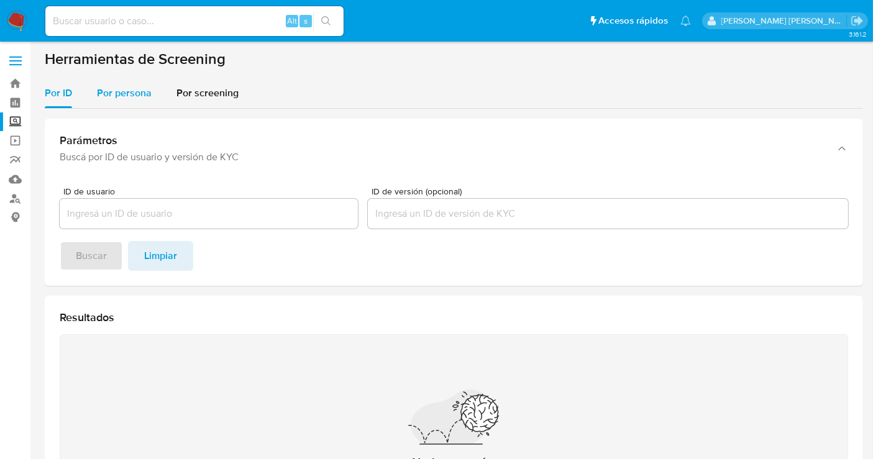
click at [117, 98] on span "Por persona" at bounding box center [124, 93] width 55 height 14
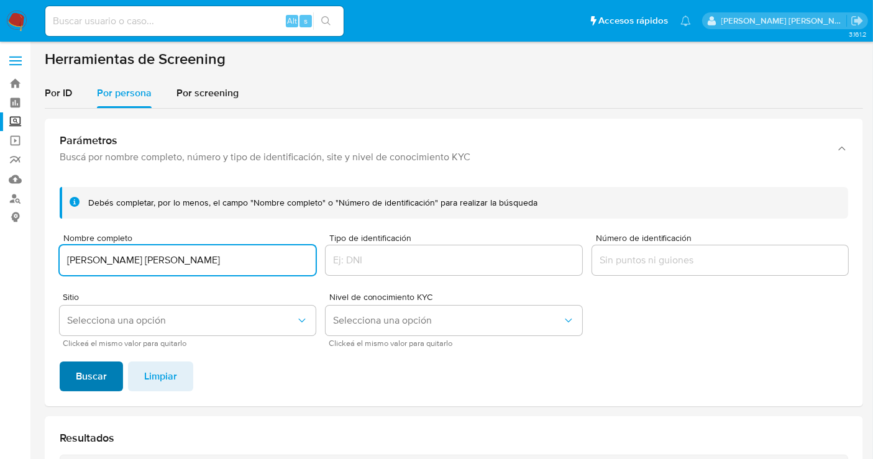
type input "[PERSON_NAME] [PERSON_NAME]"
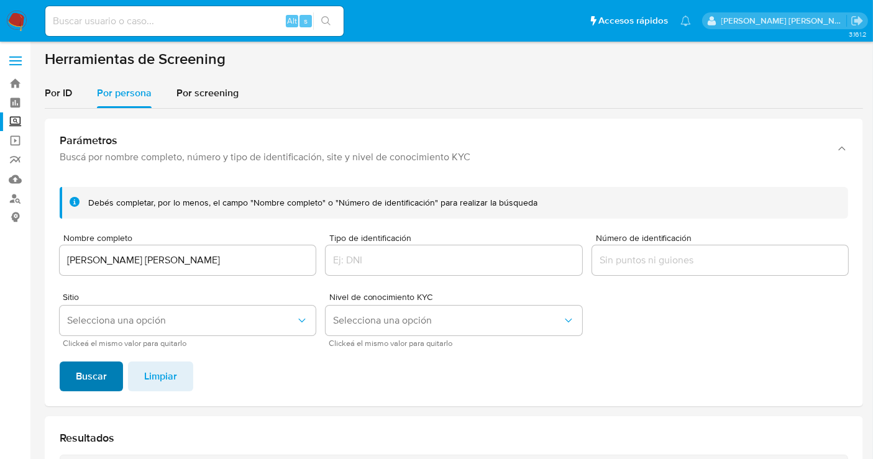
click at [96, 386] on span "Buscar" at bounding box center [91, 376] width 31 height 27
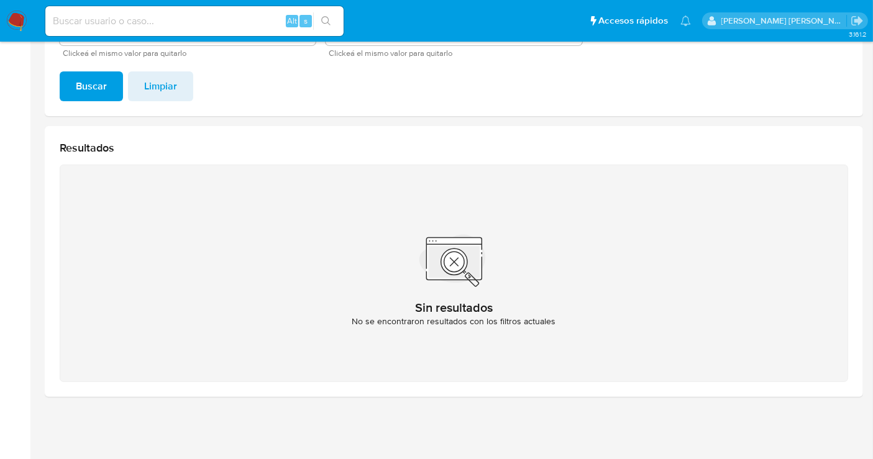
scroll to position [152, 0]
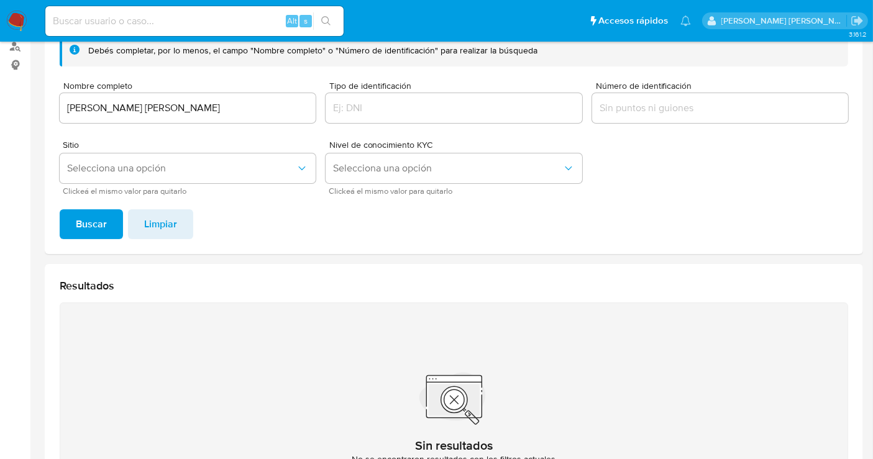
click at [107, 117] on div "[PERSON_NAME] [PERSON_NAME]" at bounding box center [188, 108] width 256 height 30
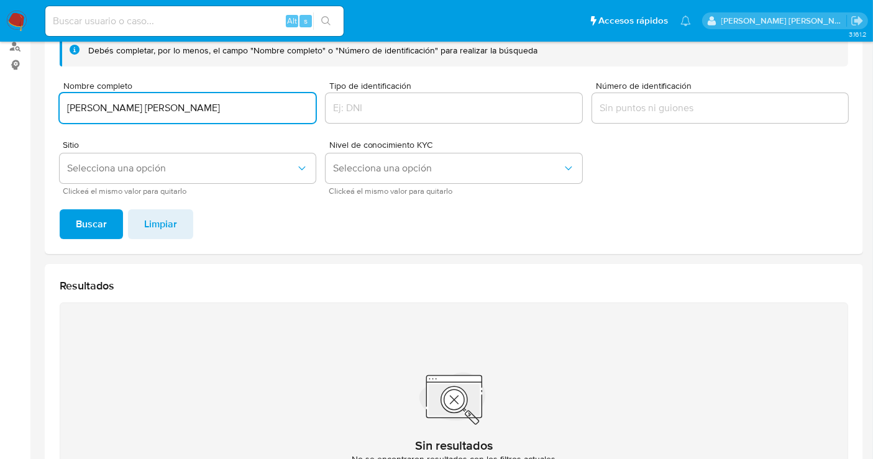
click at [102, 111] on input "[PERSON_NAME] [PERSON_NAME]" at bounding box center [188, 108] width 256 height 16
click at [102, 111] on input "ARTURO FERNANDEZ RITA" at bounding box center [188, 108] width 256 height 16
type input "CRISTINA ALTAMIRA RITA"
click at [69, 219] on button "Buscar" at bounding box center [91, 224] width 63 height 30
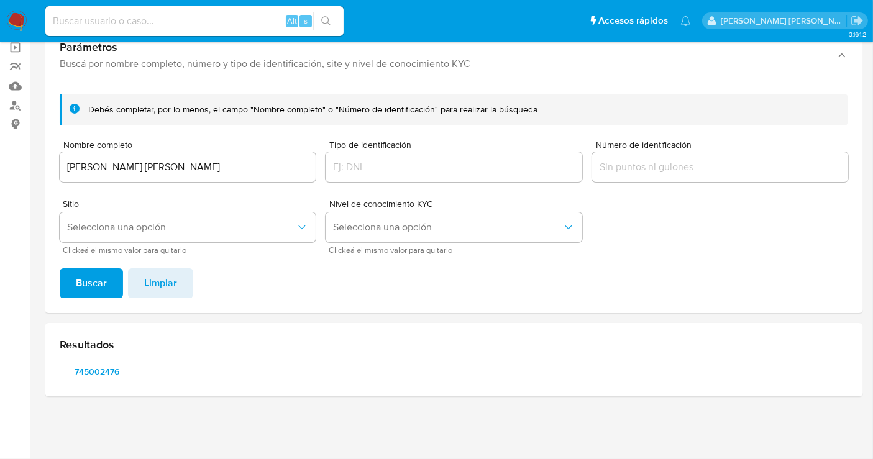
scroll to position [92, 0]
click at [105, 377] on span "745002476" at bounding box center [96, 372] width 57 height 17
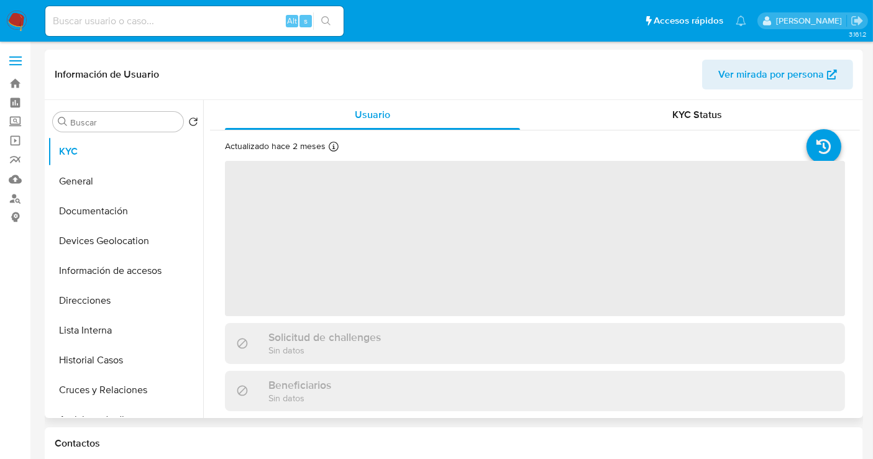
select select "10"
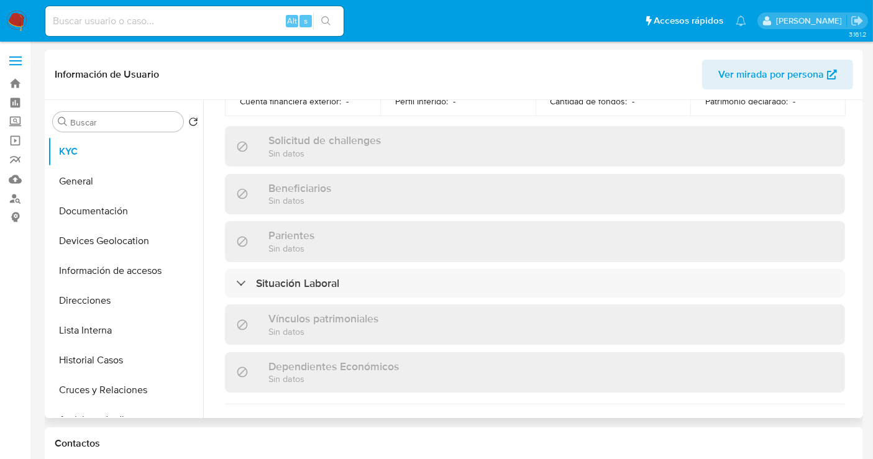
scroll to position [483, 0]
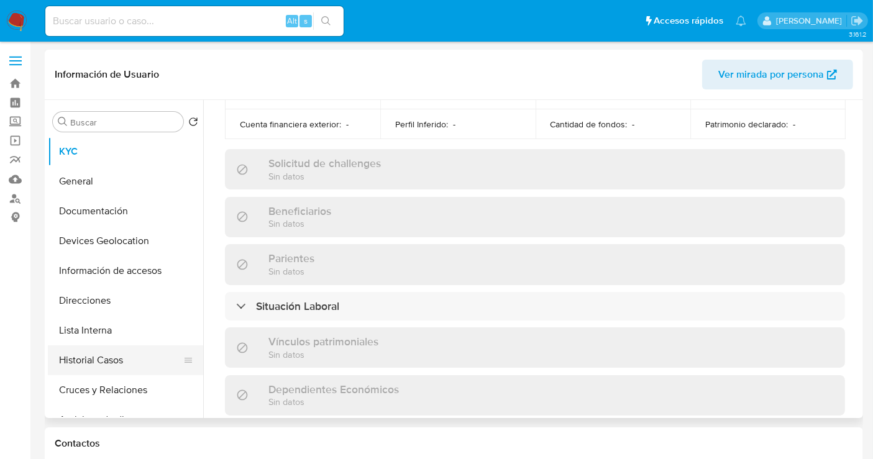
click at [117, 368] on button "Historial Casos" at bounding box center [120, 360] width 145 height 30
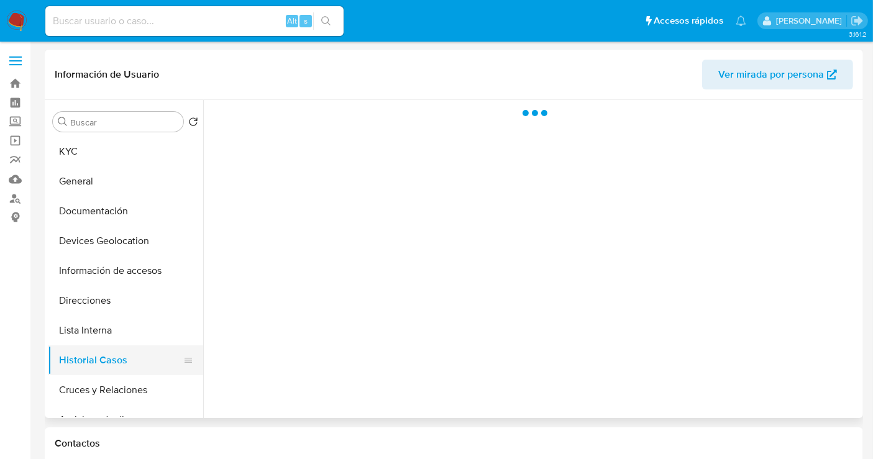
scroll to position [0, 0]
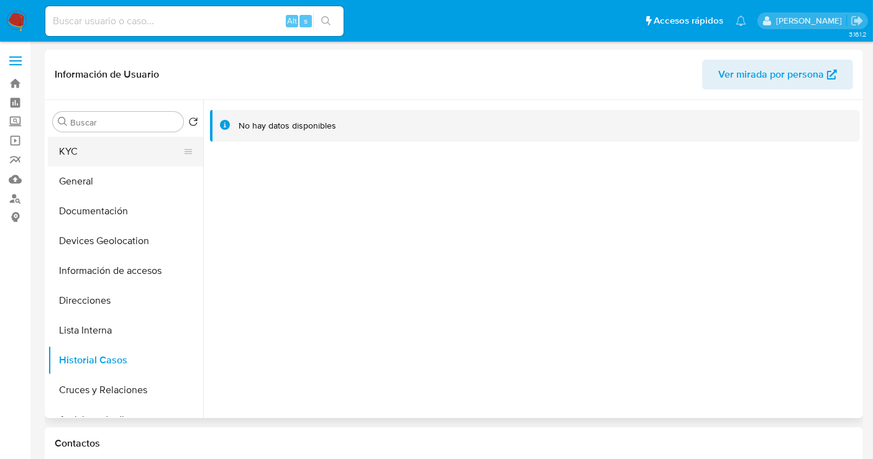
click at [90, 154] on button "KYC" at bounding box center [120, 152] width 145 height 30
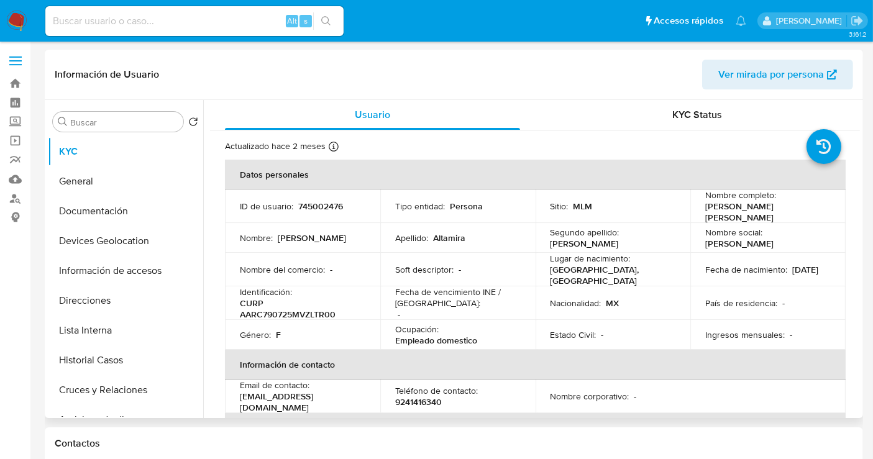
click at [319, 206] on p "745002476" at bounding box center [320, 206] width 45 height 11
copy p "745002476"
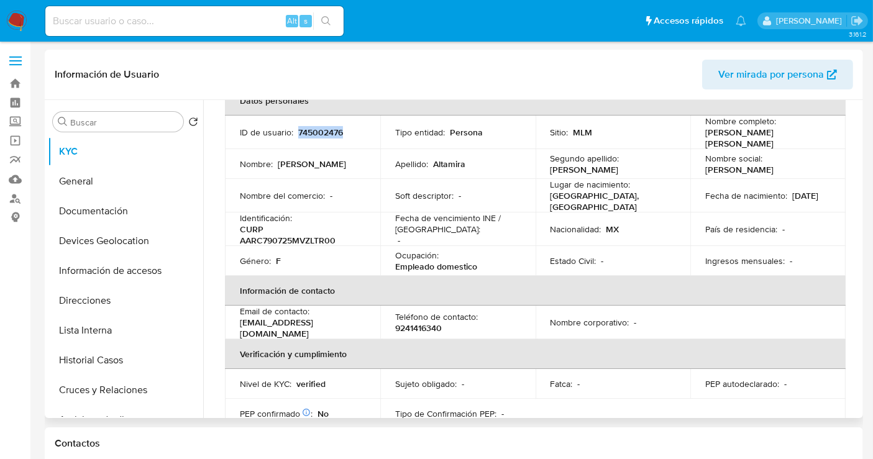
scroll to position [25, 0]
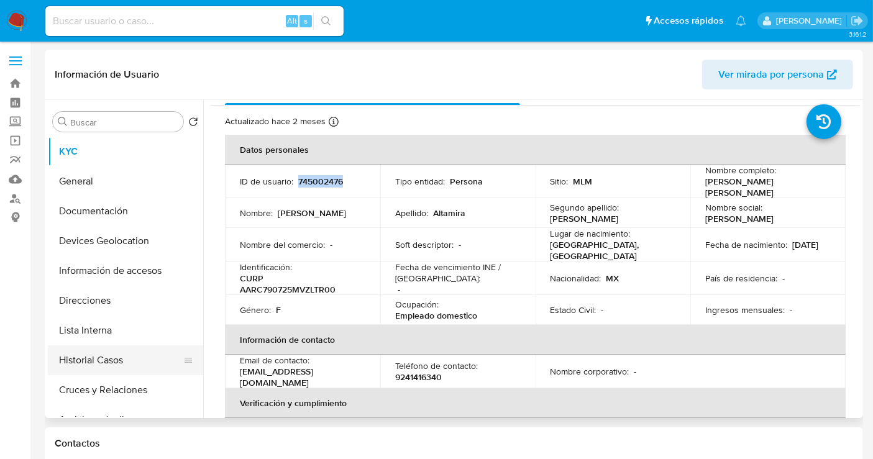
click at [104, 359] on button "Historial Casos" at bounding box center [120, 360] width 145 height 30
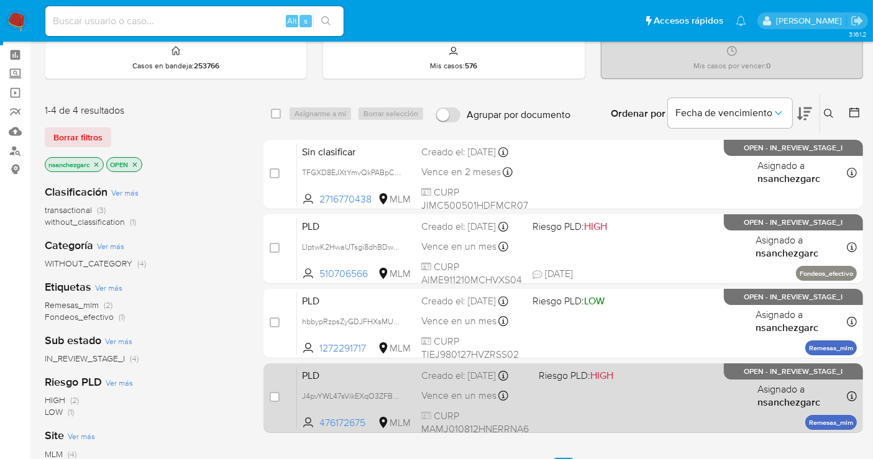
scroll to position [69, 0]
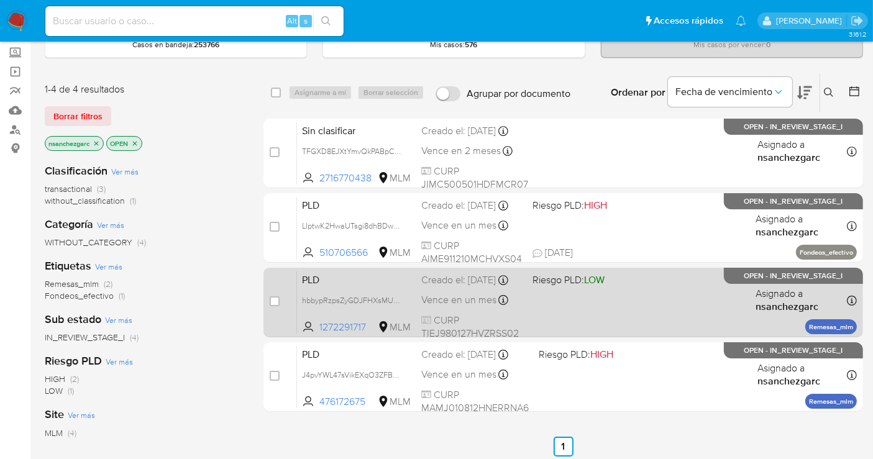
click at [432, 287] on div "Creado el: [DATE] Creado el: [DATE] 02:07:44" at bounding box center [471, 280] width 101 height 14
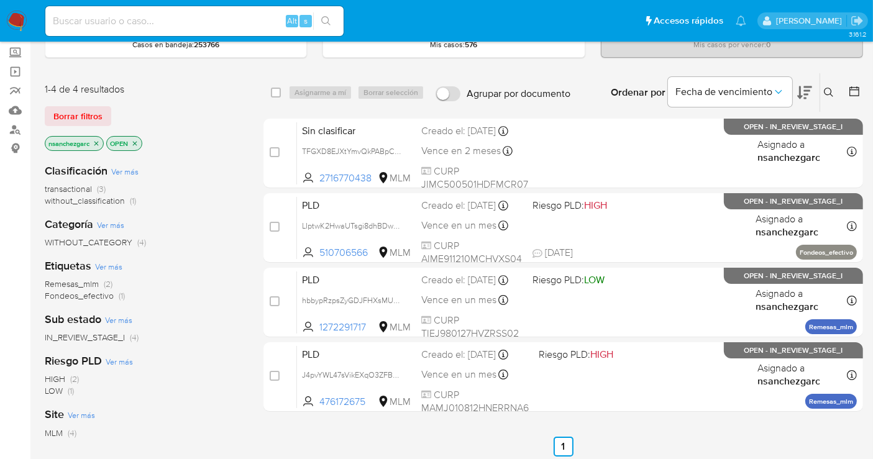
click at [12, 15] on img at bounding box center [16, 21] width 21 height 21
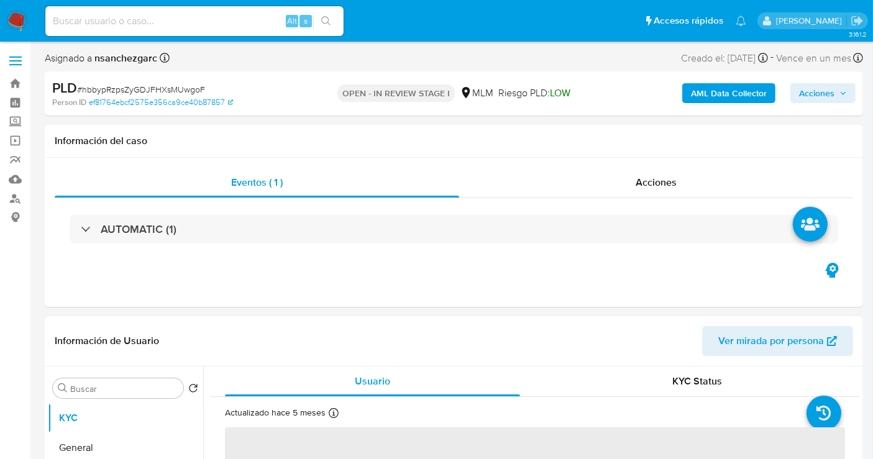
select select "10"
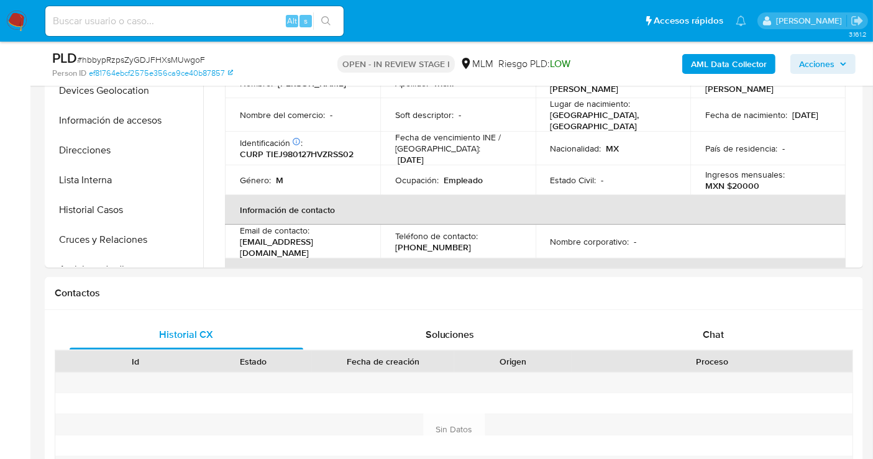
scroll to position [414, 0]
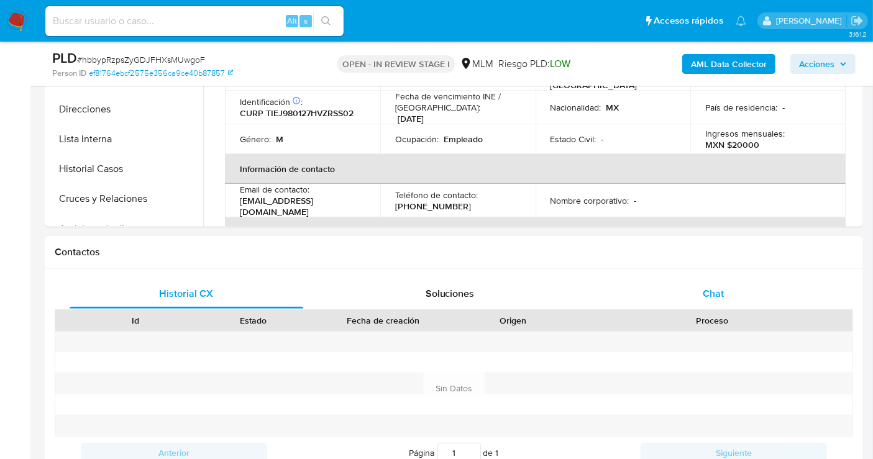
click at [714, 297] on span "Chat" at bounding box center [713, 293] width 21 height 14
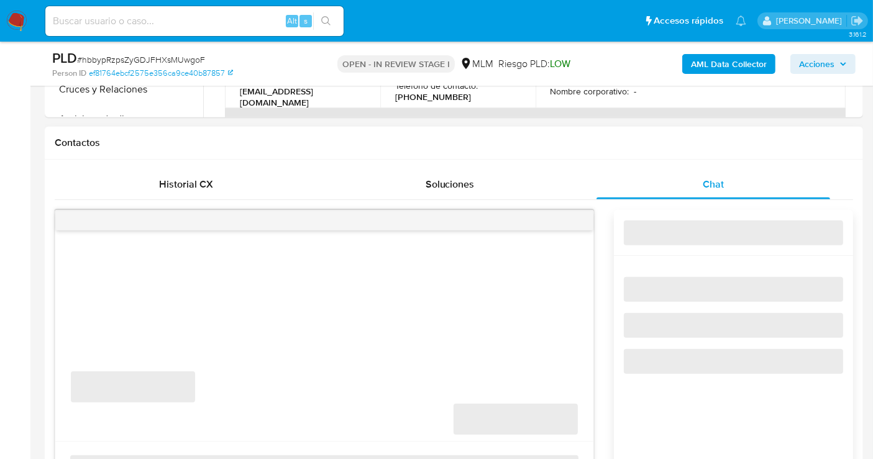
scroll to position [552, 0]
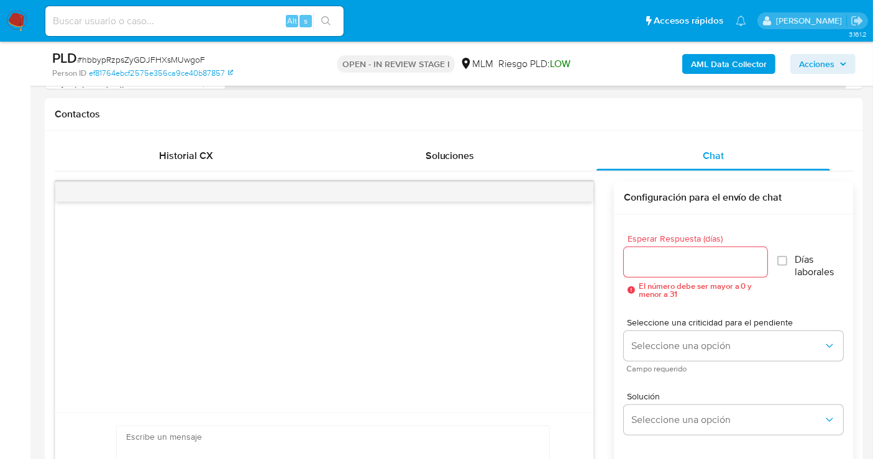
click at [681, 255] on input "Esperar Respuesta (días)" at bounding box center [695, 262] width 143 height 16
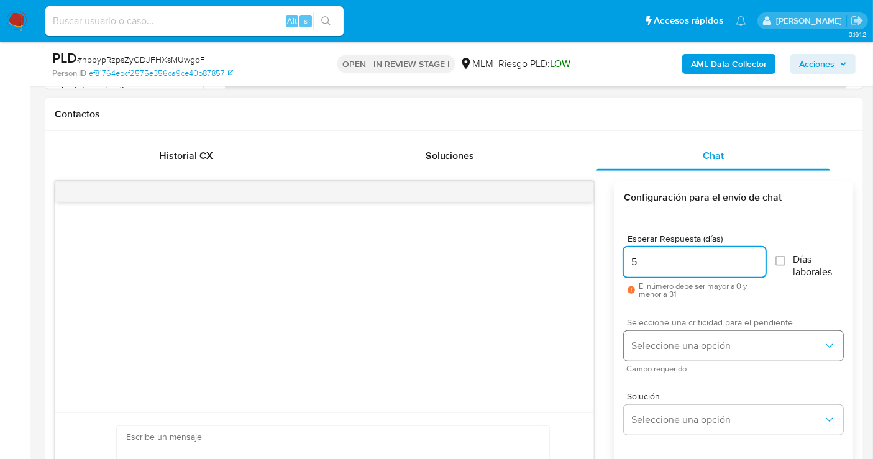
type input "5"
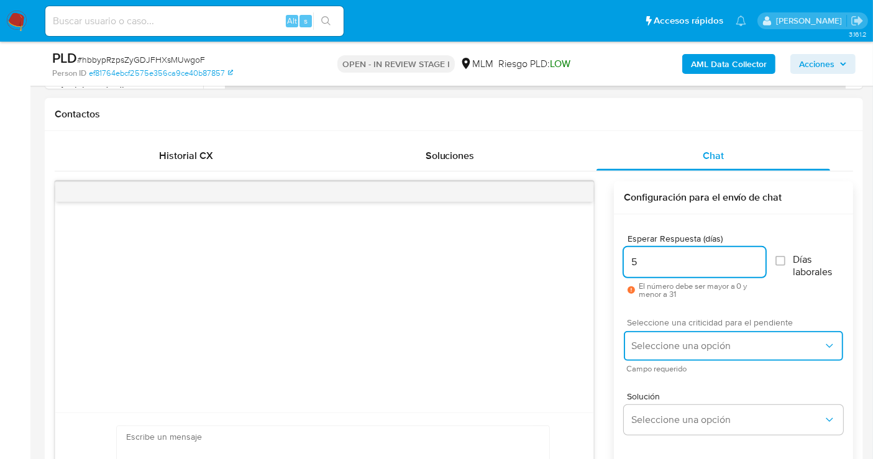
click at [673, 345] on span "Seleccione una opción" at bounding box center [727, 346] width 192 height 12
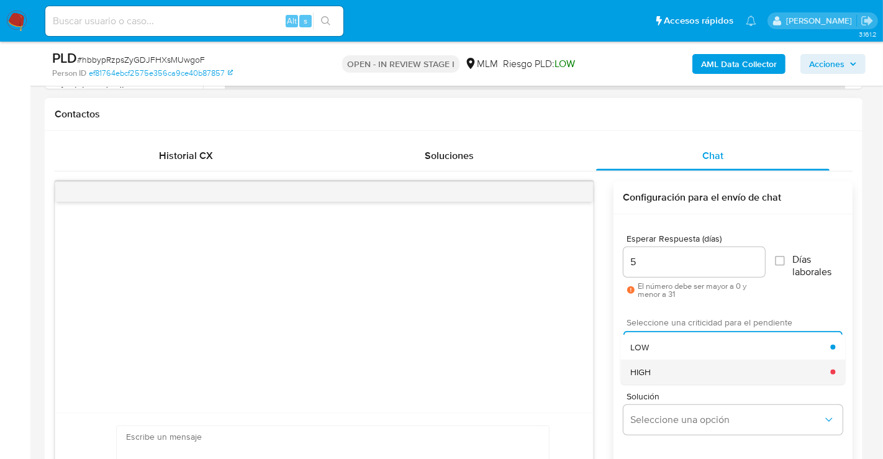
click at [640, 377] on div "HIGH" at bounding box center [731, 372] width 200 height 25
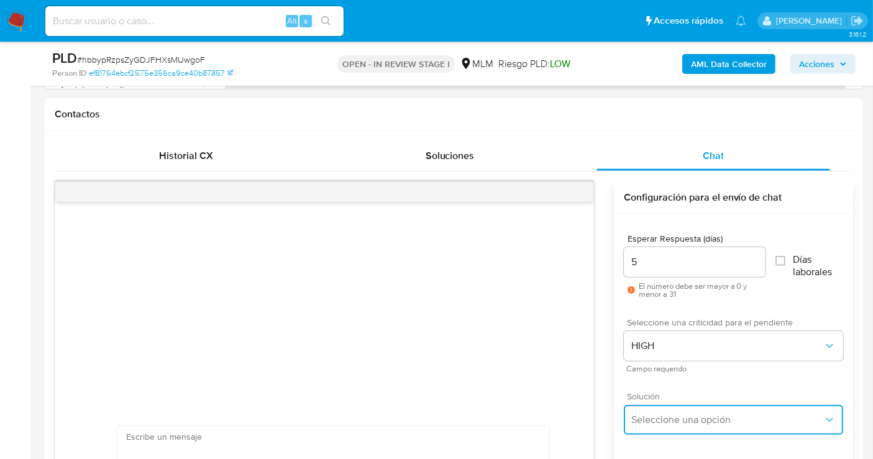
click at [671, 415] on span "Seleccione una opción" at bounding box center [727, 420] width 192 height 12
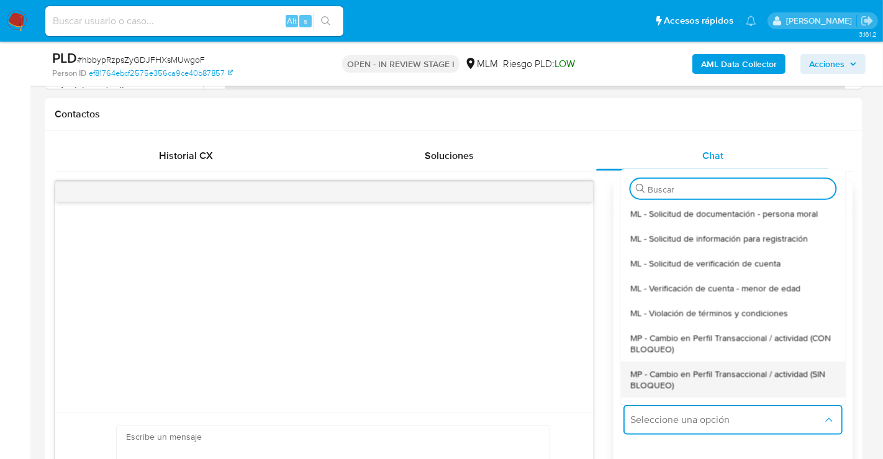
click at [667, 373] on span "MP - Cambio en Perfil Transaccional / actividad (SIN BLOQUEO)" at bounding box center [733, 379] width 205 height 22
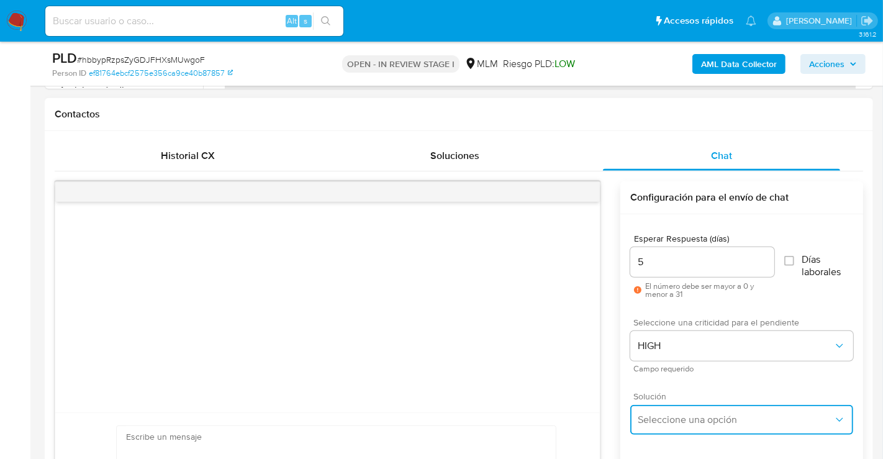
type textarea "Estimado ,Te comunicamos que se ha identificado un cambio en el uso habitual de…"
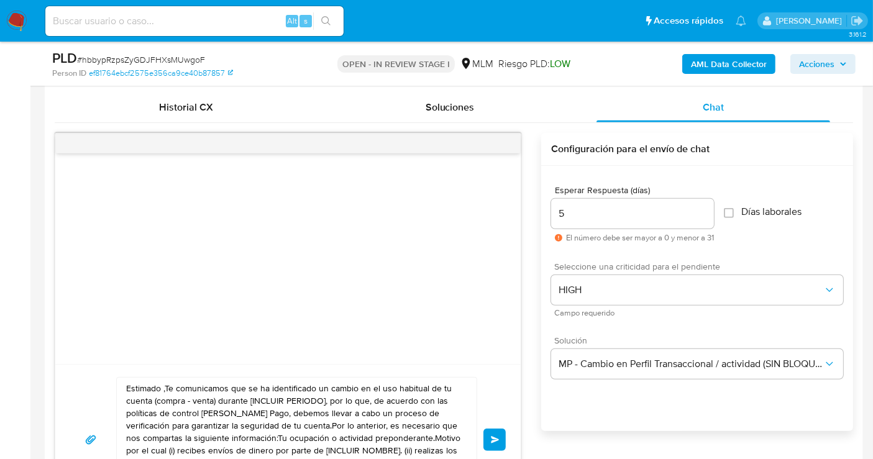
scroll to position [621, 0]
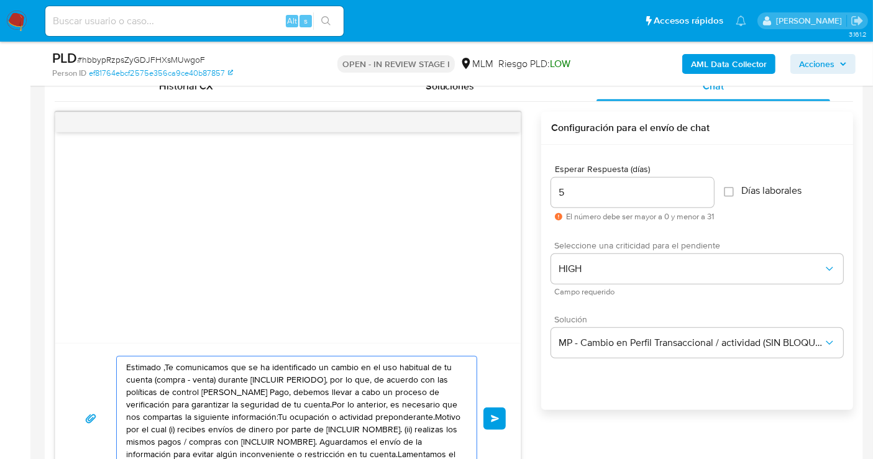
click at [232, 384] on textarea "Estimado ,Te comunicamos que se ha identificado un cambio en el uso habitual de…" at bounding box center [293, 419] width 335 height 124
paste textarea "cliente se ha identificado un cambio en el uso habitual de tu cuenta para garan…"
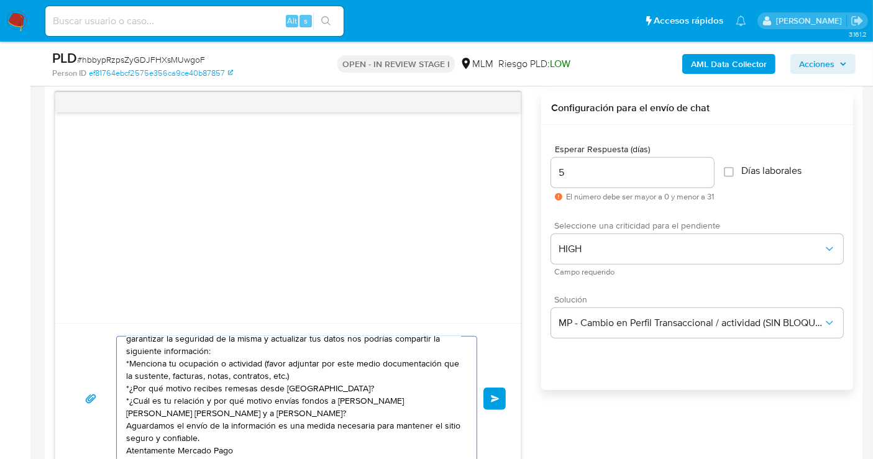
scroll to position [21, 0]
type textarea "Estimado cliente se ha identificado un cambio en el uso habitual de tu cuenta p…"
drag, startPoint x: 494, startPoint y: 394, endPoint x: 409, endPoint y: 339, distance: 101.7
click at [494, 395] on span "Enviar" at bounding box center [495, 398] width 9 height 7
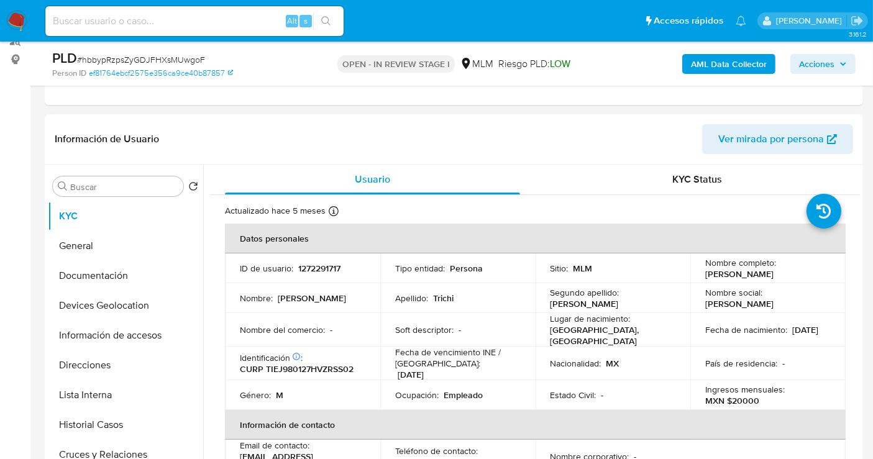
scroll to position [0, 0]
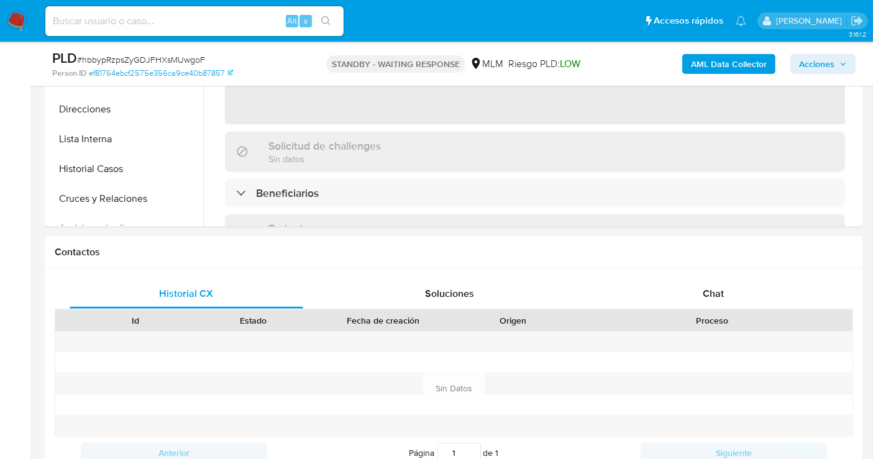
select select "10"
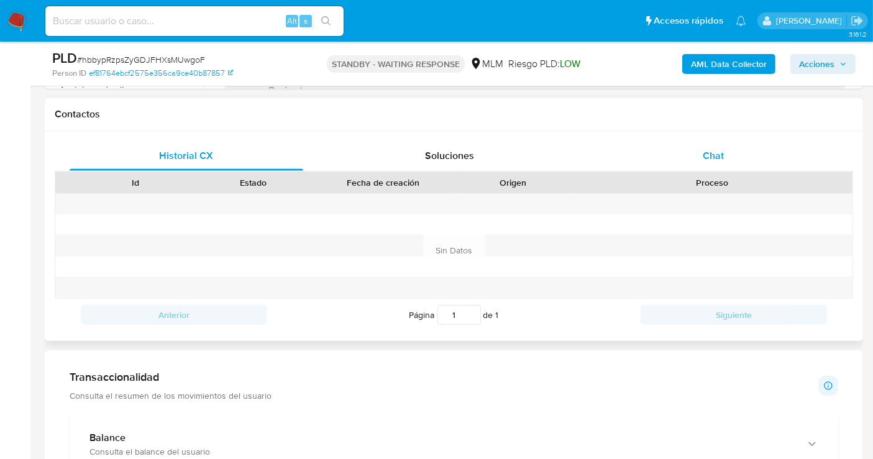
click at [710, 159] on span "Chat" at bounding box center [713, 155] width 21 height 14
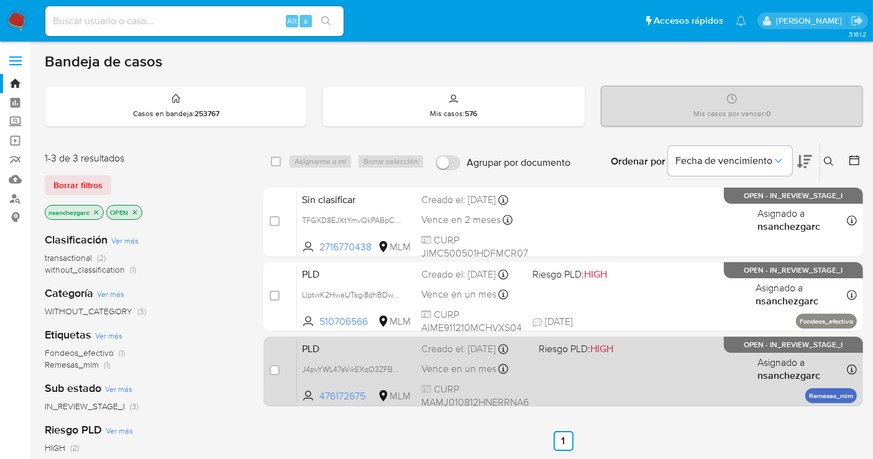
click at [456, 370] on div "PLD J4pvYWL47sVikEXqO3ZFBvcO 476172675 MLM Riesgo PLD: HIGH Creado el: [DATE] C…" at bounding box center [577, 371] width 560 height 63
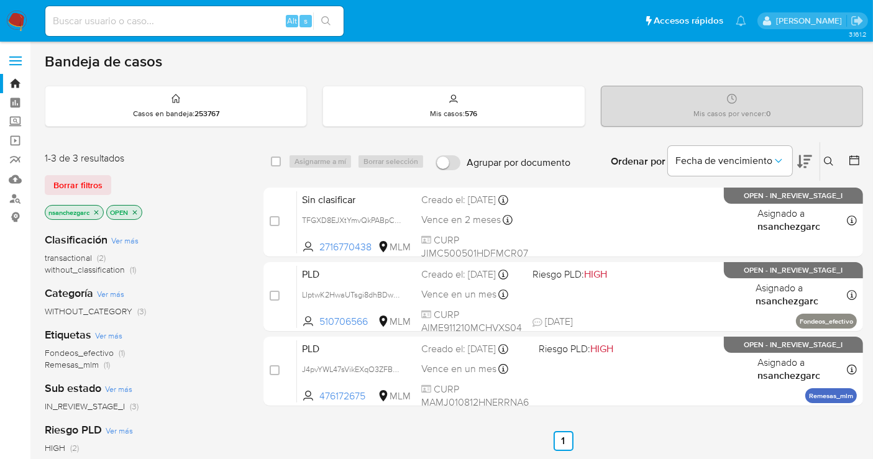
click at [9, 22] on img at bounding box center [16, 21] width 21 height 21
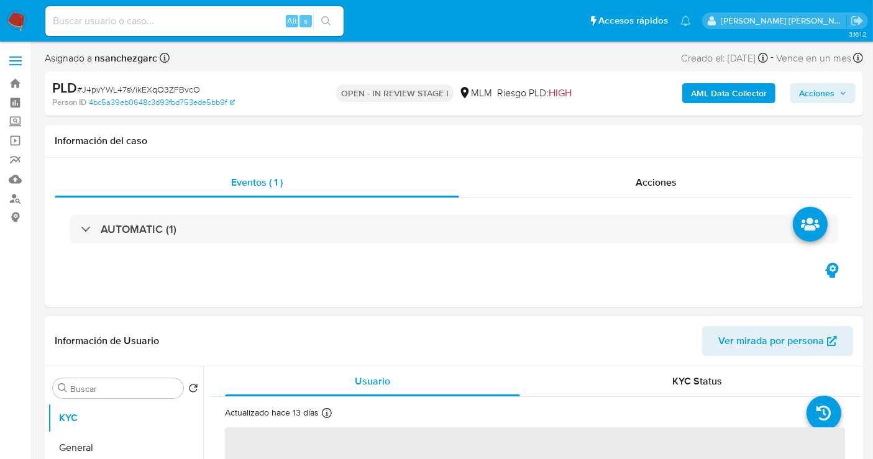
select select "10"
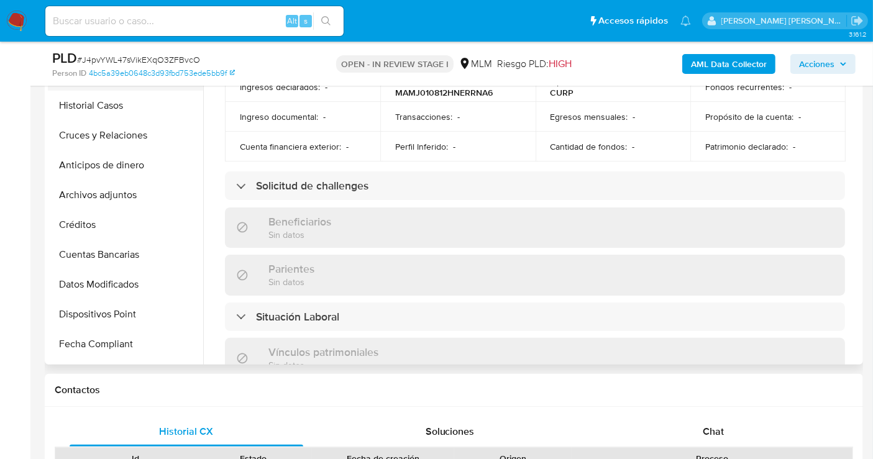
scroll to position [276, 0]
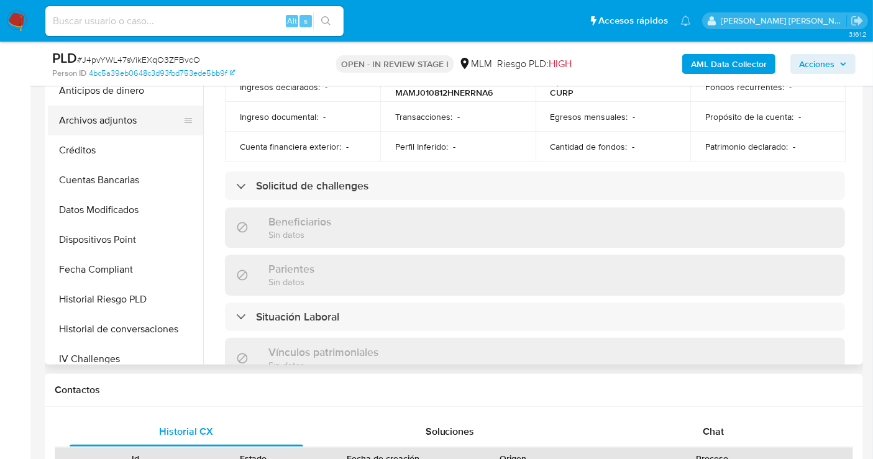
click at [130, 121] on button "Archivos adjuntos" at bounding box center [120, 121] width 145 height 30
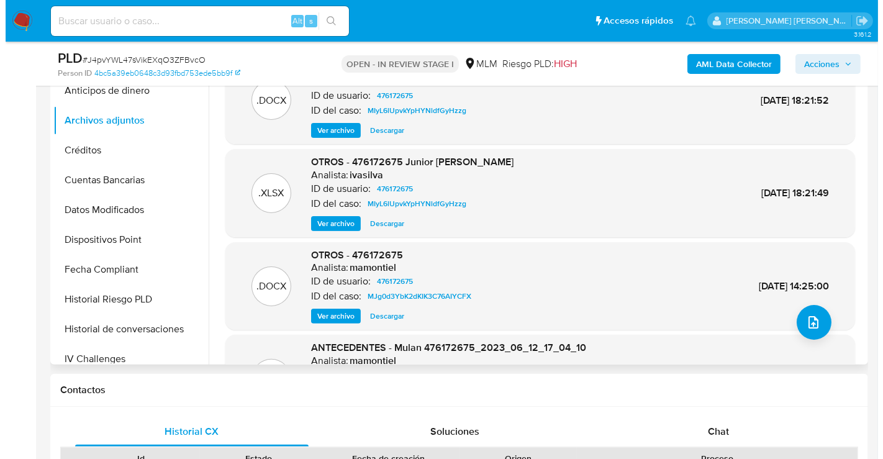
scroll to position [207, 0]
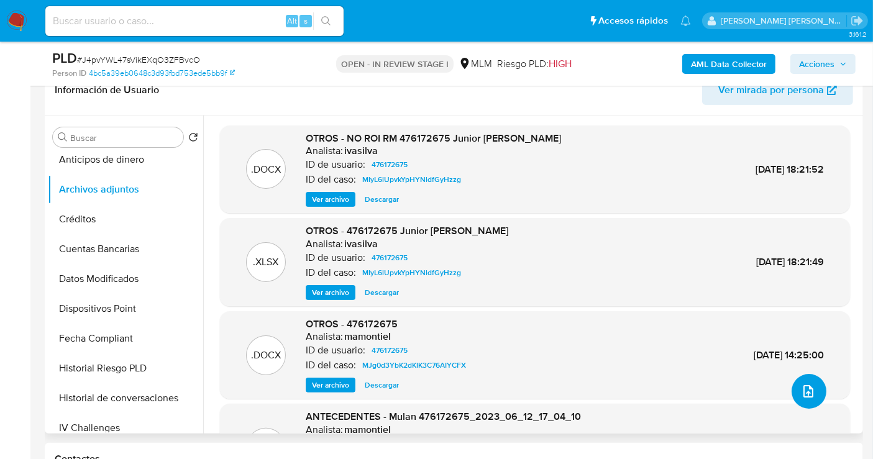
click at [801, 389] on icon "upload-file" at bounding box center [808, 391] width 15 height 15
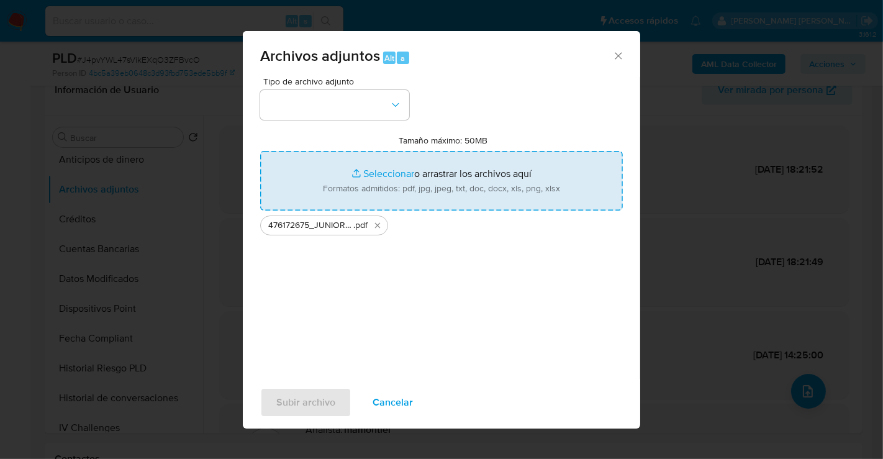
type input "C:\fakepath\476172675_JUNIOR ANDRES MARIN MORALES_SEP25.xlsx"
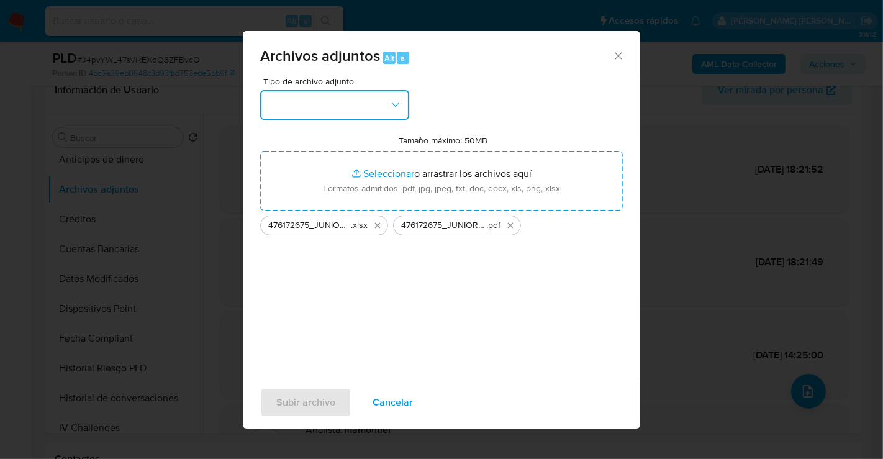
click at [316, 117] on button "button" at bounding box center [334, 105] width 149 height 30
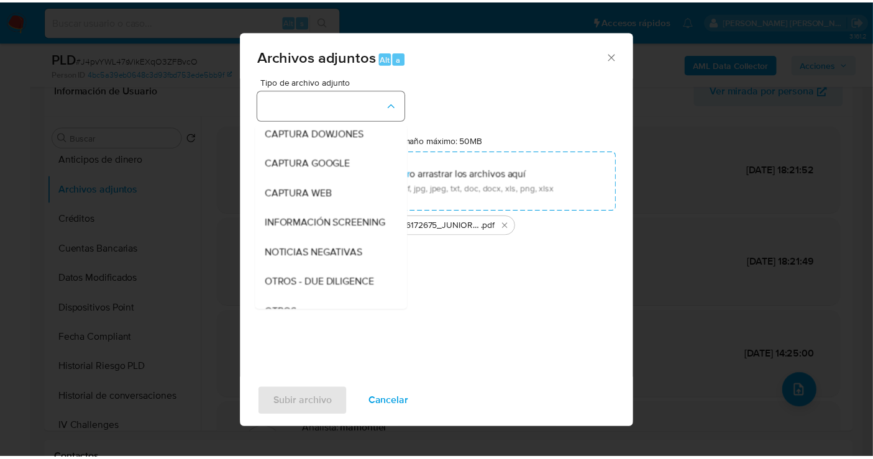
scroll to position [64, 0]
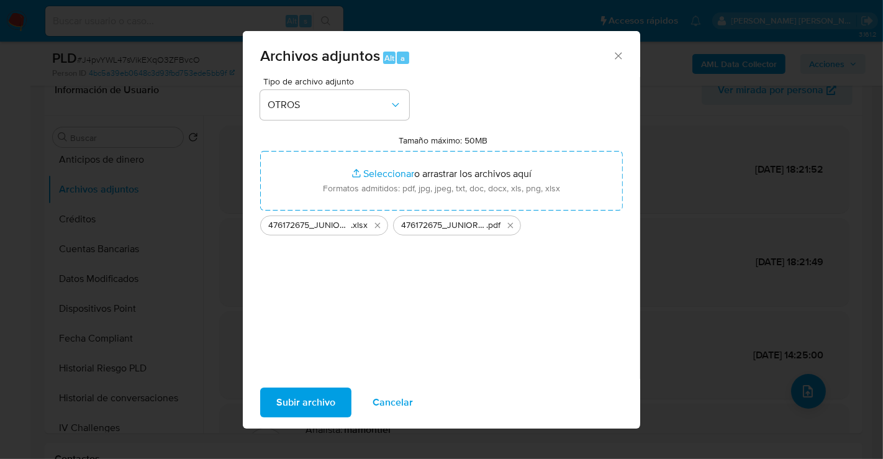
click at [340, 402] on button "Subir archivo" at bounding box center [305, 403] width 91 height 30
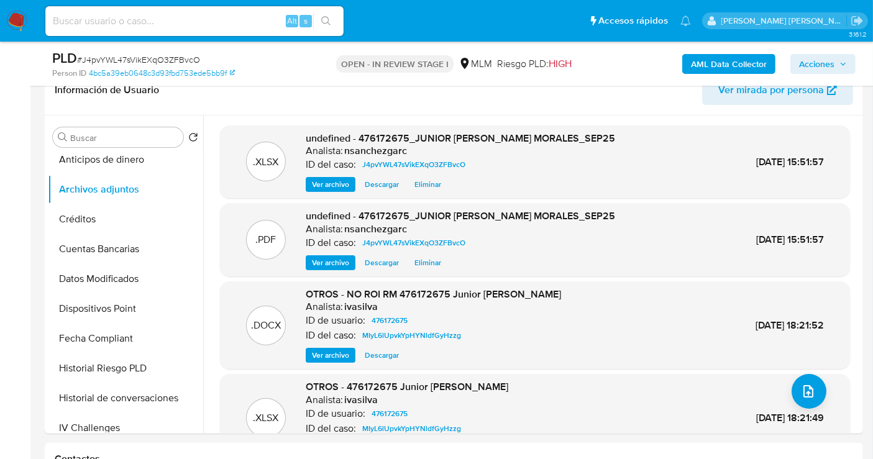
click at [819, 66] on span "Acciones" at bounding box center [816, 64] width 35 height 20
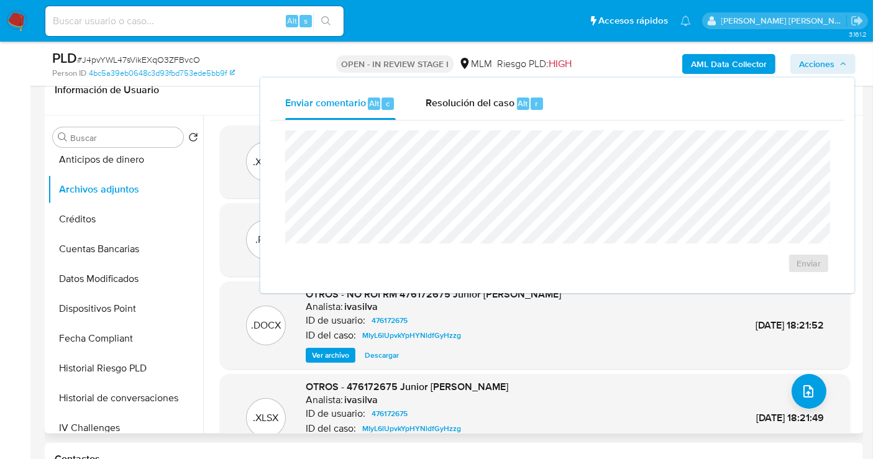
click at [499, 363] on div ".DOCX OTROS - NO ROI RM 476172675 Junior Andres Marin Morales Analista: ivasilv…" at bounding box center [535, 325] width 630 height 88
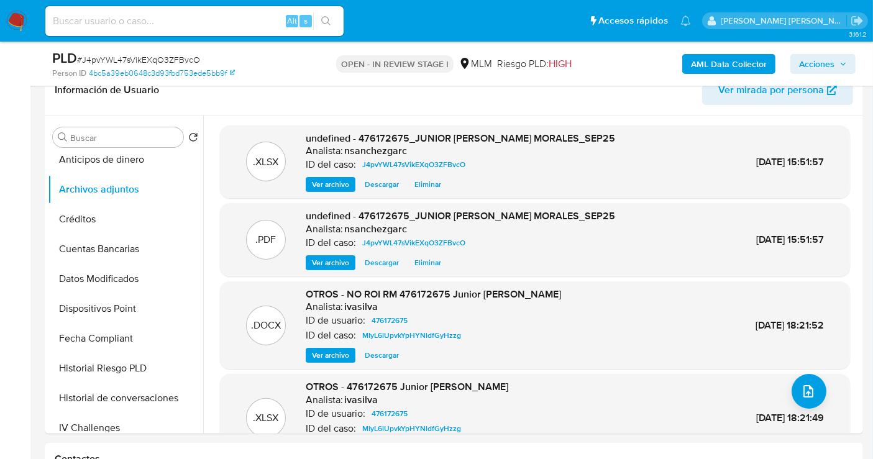
click at [821, 59] on span "Acciones" at bounding box center [816, 64] width 35 height 20
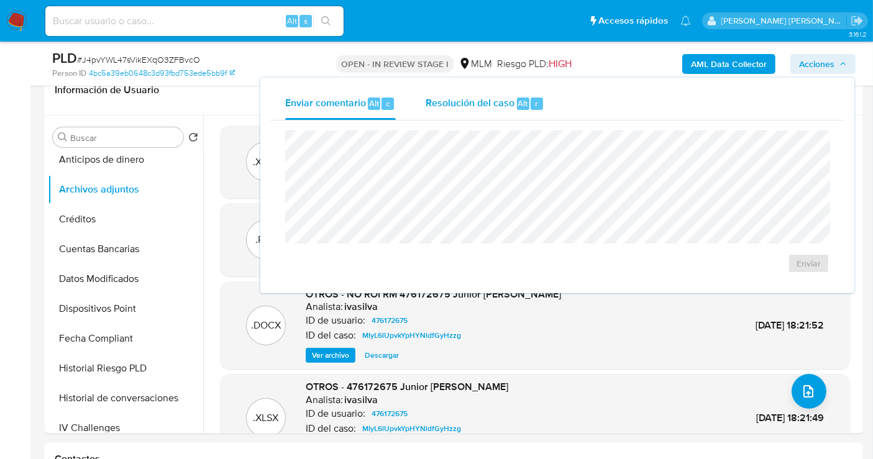
click at [488, 108] on span "Resolución del caso" at bounding box center [470, 103] width 89 height 14
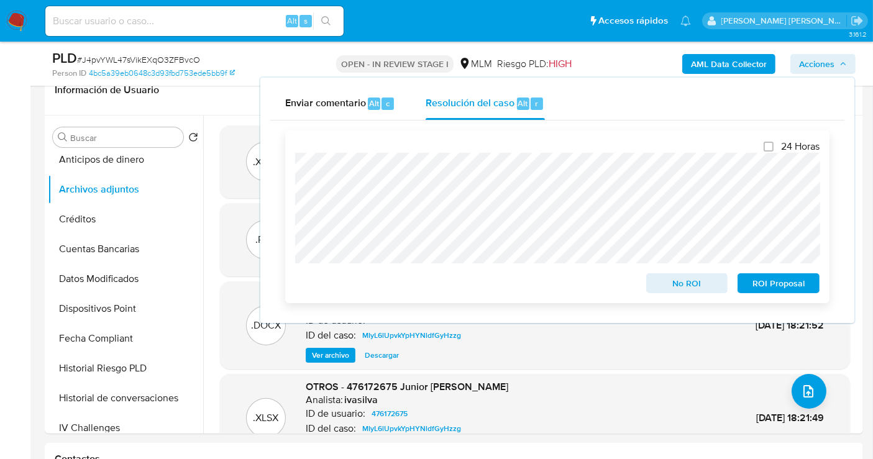
click at [691, 283] on span "No ROI" at bounding box center [687, 283] width 65 height 17
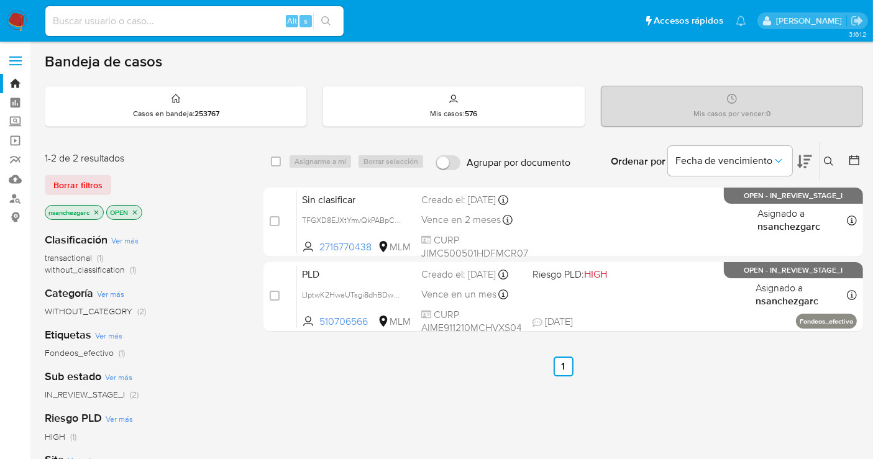
click at [827, 159] on icon at bounding box center [829, 162] width 10 height 10
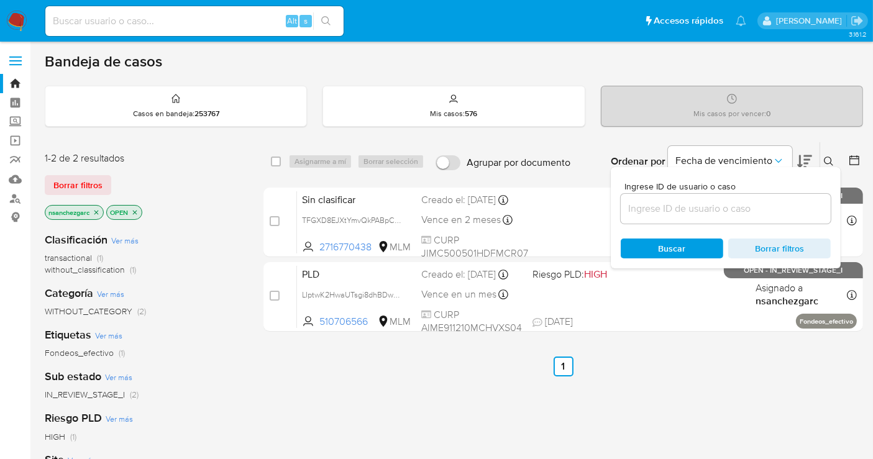
click at [662, 205] on input at bounding box center [726, 209] width 210 height 16
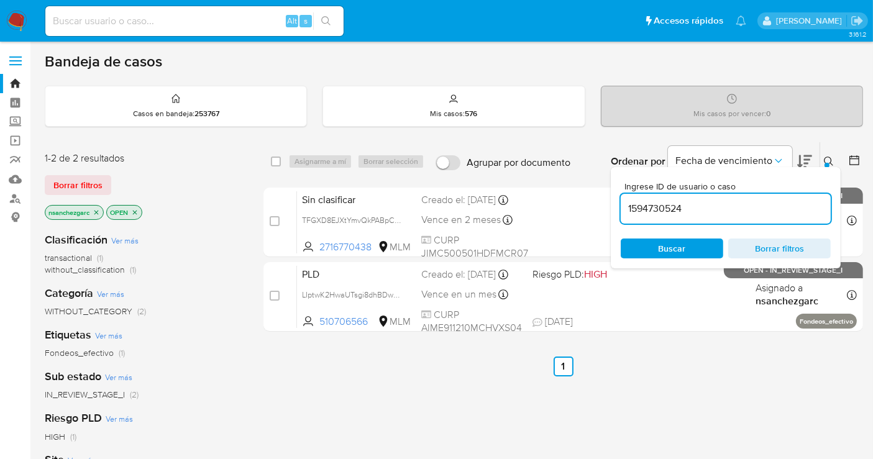
type input "1594730524"
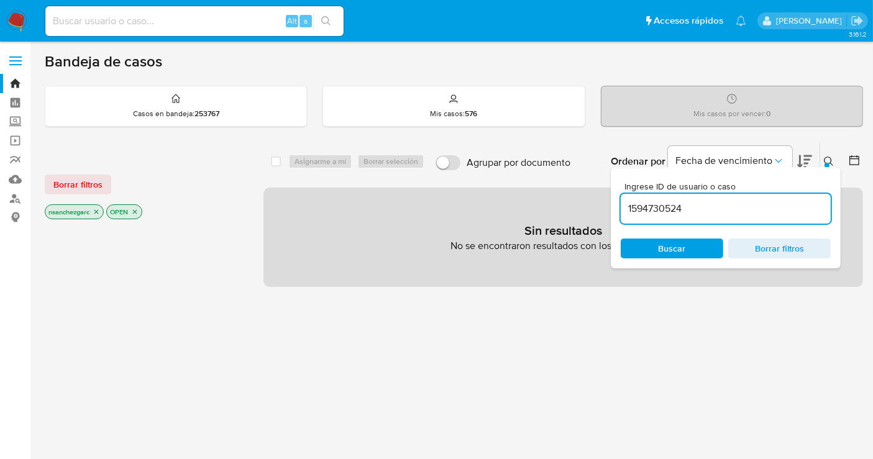
click at [99, 208] on icon "close-filter" at bounding box center [96, 211] width 7 height 7
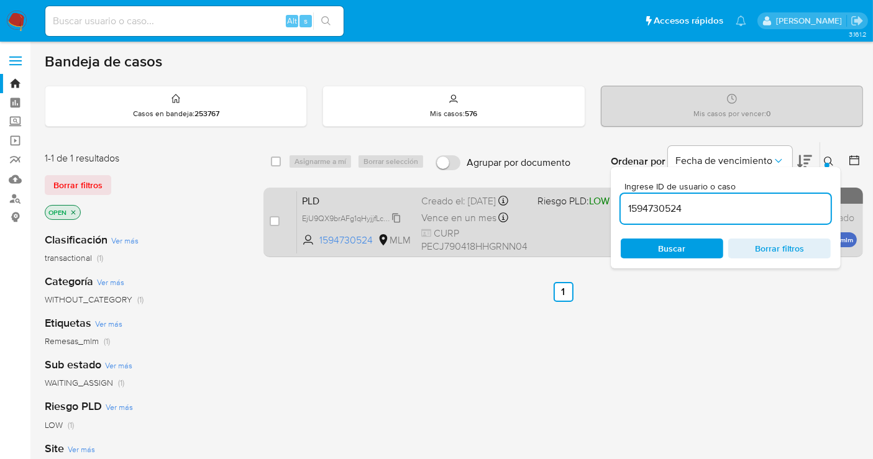
click at [395, 224] on span "EjU9QX9brAFg1qHyjjfLcIGn" at bounding box center [348, 218] width 93 height 14
drag, startPoint x: 273, startPoint y: 219, endPoint x: 288, endPoint y: 212, distance: 16.4
click at [273, 218] on input "checkbox" at bounding box center [275, 221] width 10 height 10
checkbox input "true"
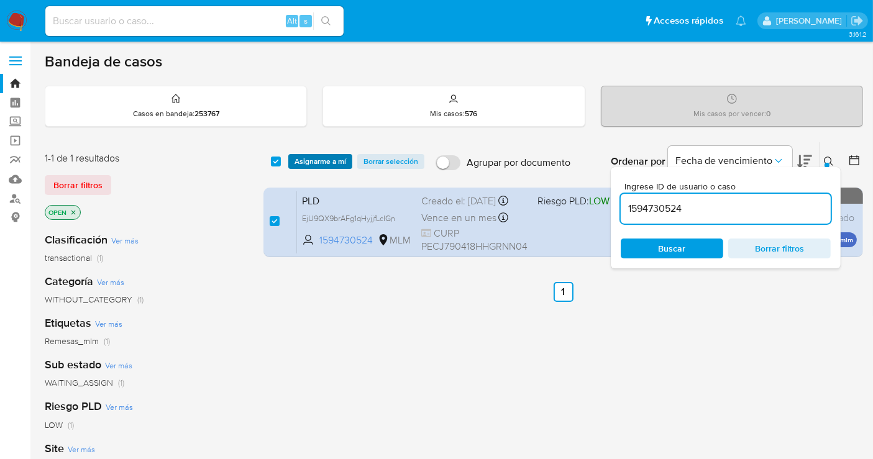
click at [320, 155] on span "Asignarme a mí" at bounding box center [320, 161] width 52 height 12
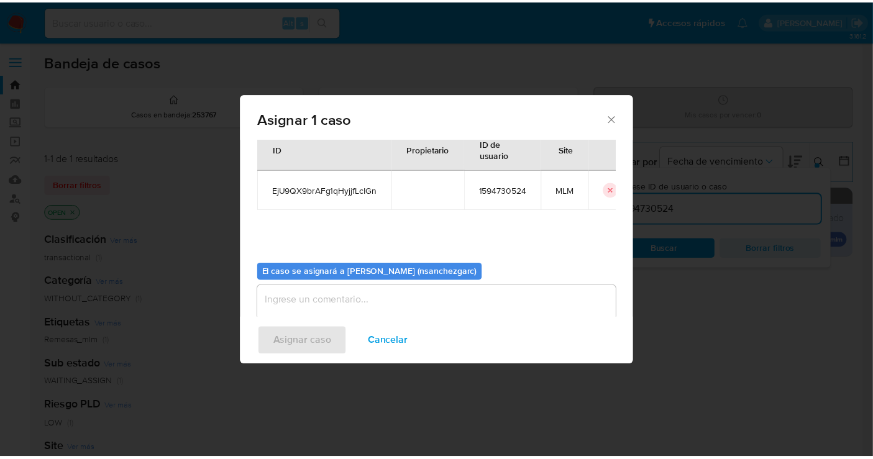
scroll to position [63, 0]
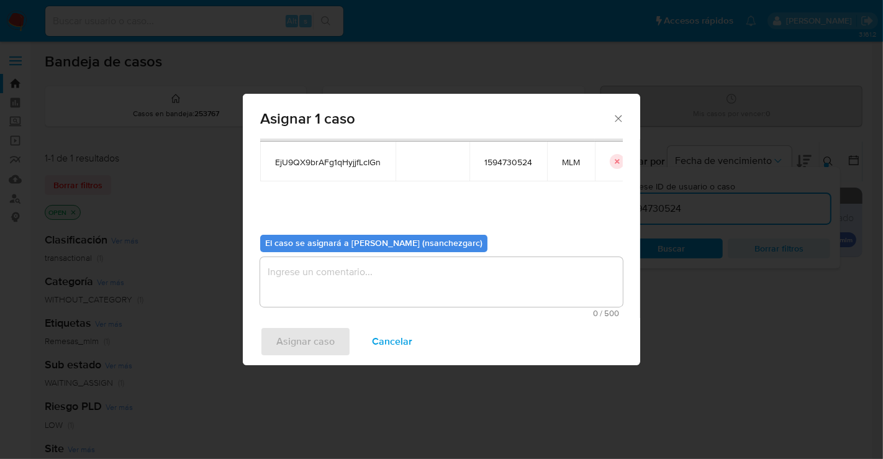
click at [316, 270] on textarea "assign-modal" at bounding box center [441, 282] width 363 height 50
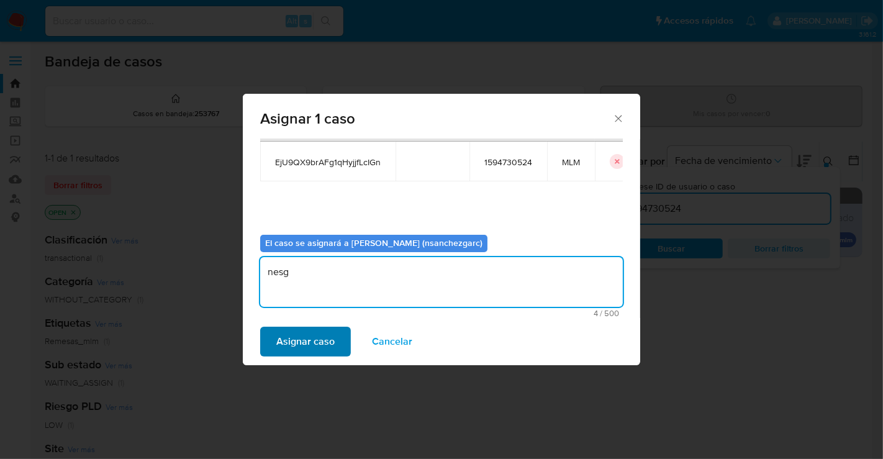
type textarea "nesg"
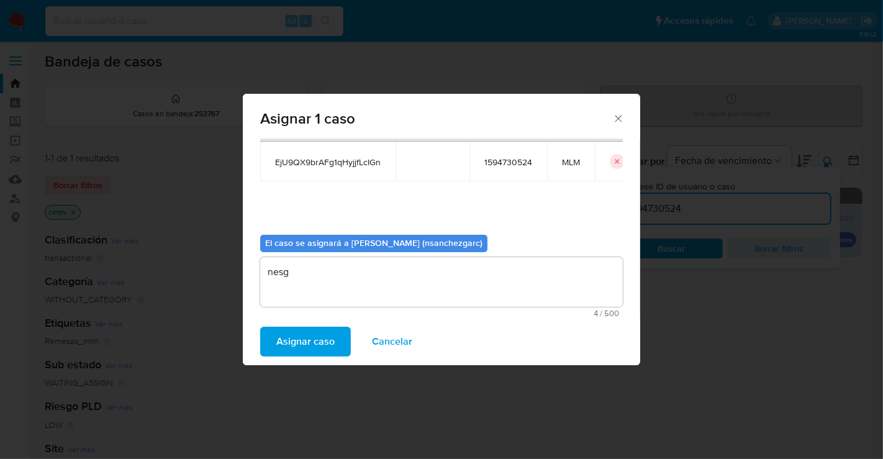
click at [311, 336] on span "Asignar caso" at bounding box center [305, 341] width 58 height 27
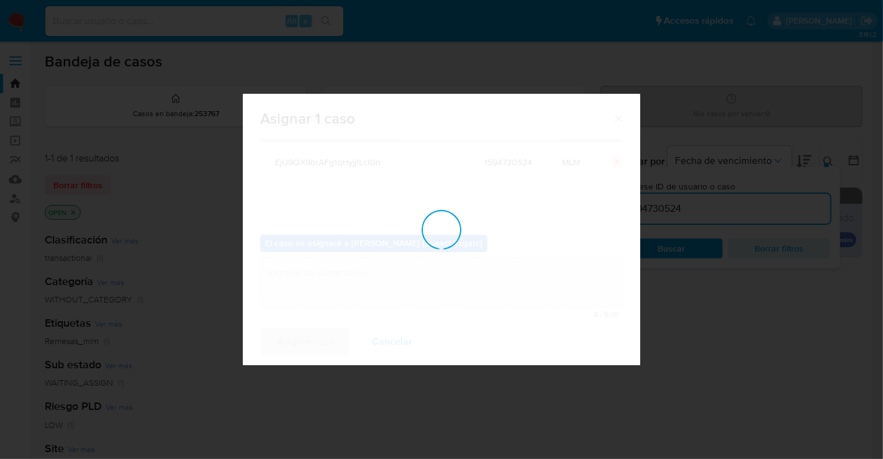
checkbox input "false"
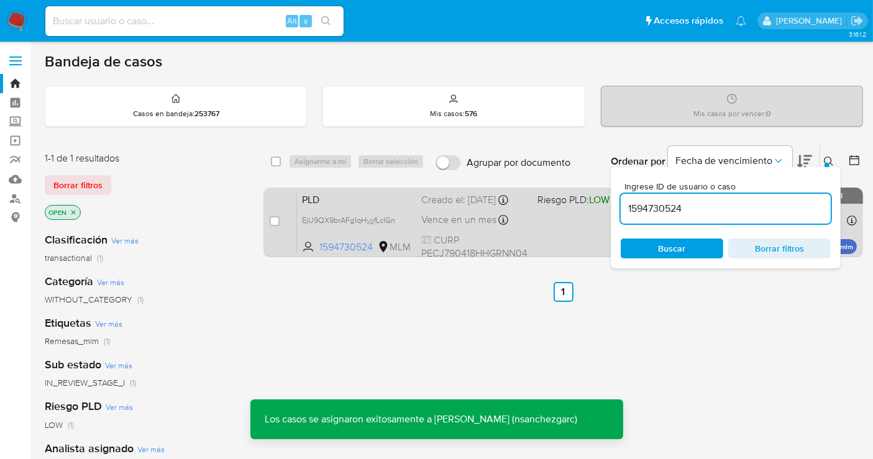
click at [452, 207] on div "Creado el: 12/09/2025 Creado el: 12/09/2025 02:09:53" at bounding box center [474, 200] width 106 height 14
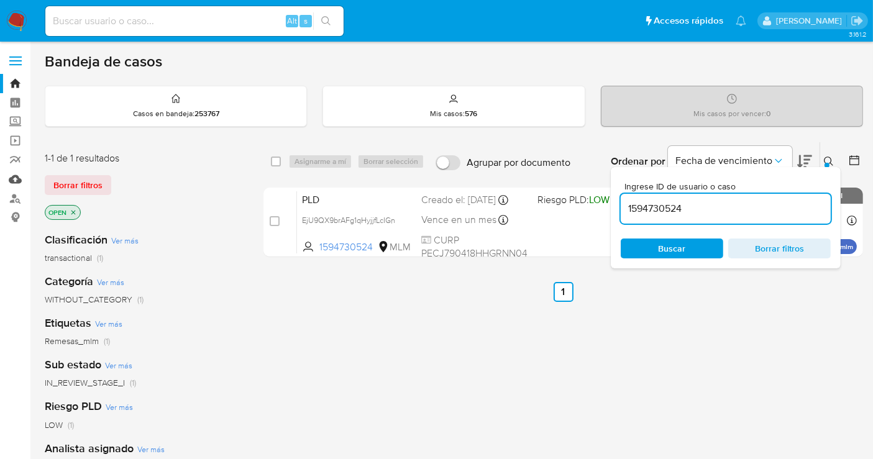
click at [16, 183] on link "Mulan" at bounding box center [74, 179] width 148 height 19
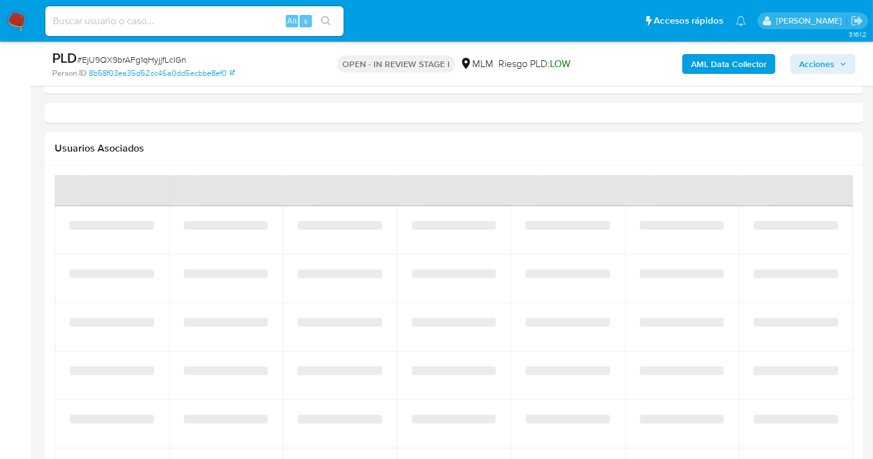
scroll to position [1035, 0]
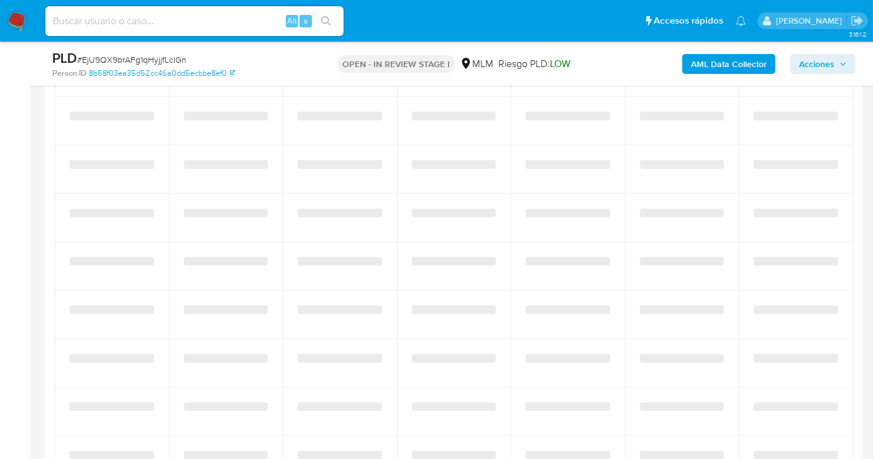
select select "10"
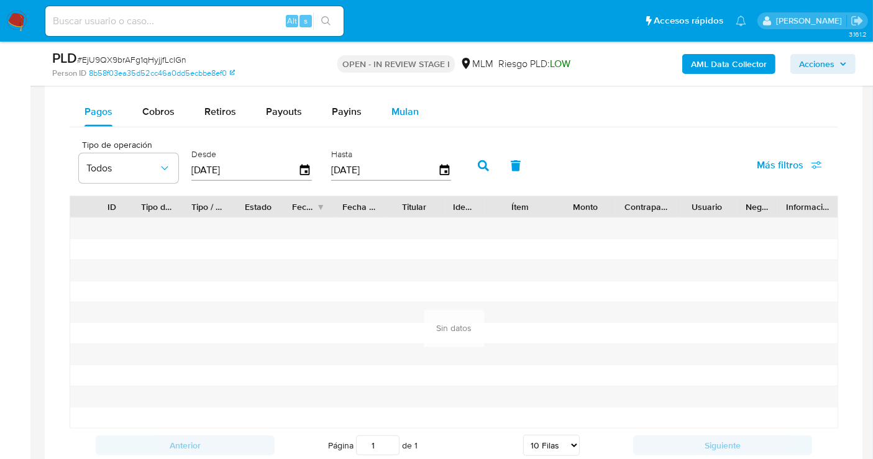
click at [401, 106] on span "Mulan" at bounding box center [404, 111] width 27 height 14
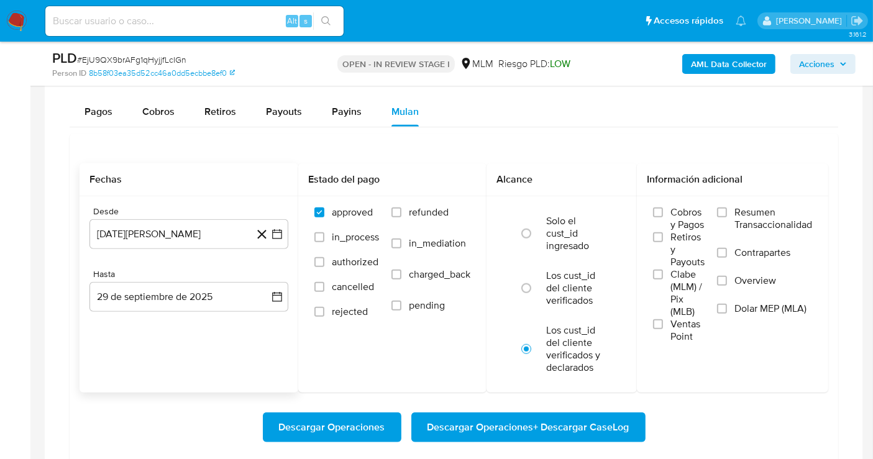
scroll to position [1104, 0]
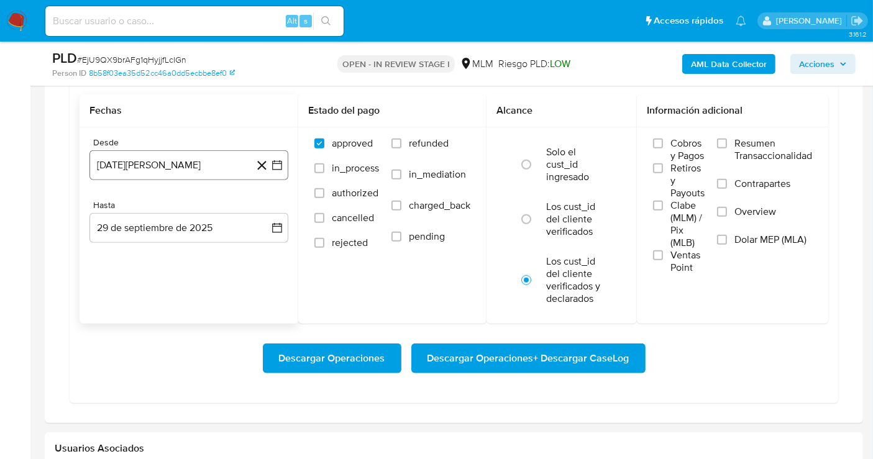
click at [242, 164] on button "[DATE][PERSON_NAME]" at bounding box center [188, 165] width 199 height 30
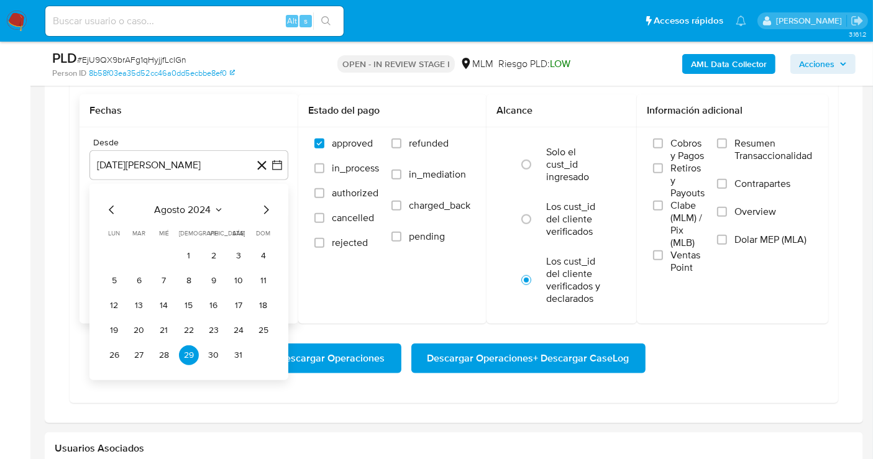
click at [262, 203] on icon "Mes siguiente" at bounding box center [265, 210] width 15 height 15
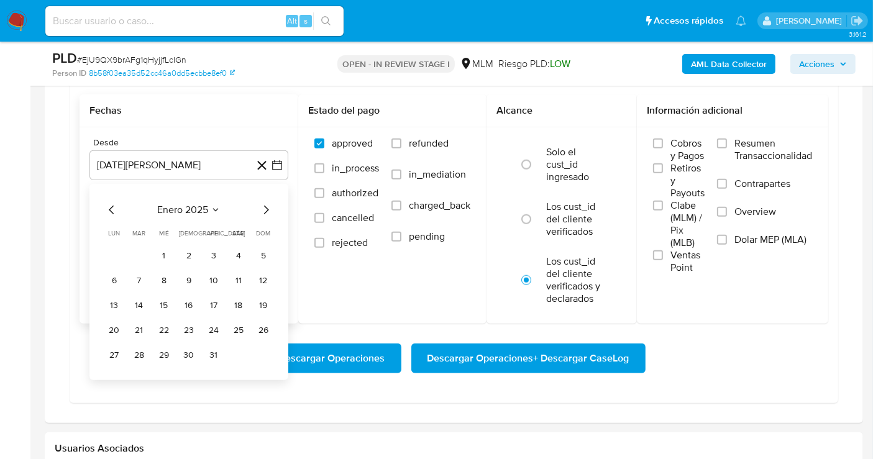
click at [262, 203] on icon "Mes siguiente" at bounding box center [265, 210] width 15 height 15
click at [189, 252] on button "1" at bounding box center [189, 256] width 20 height 20
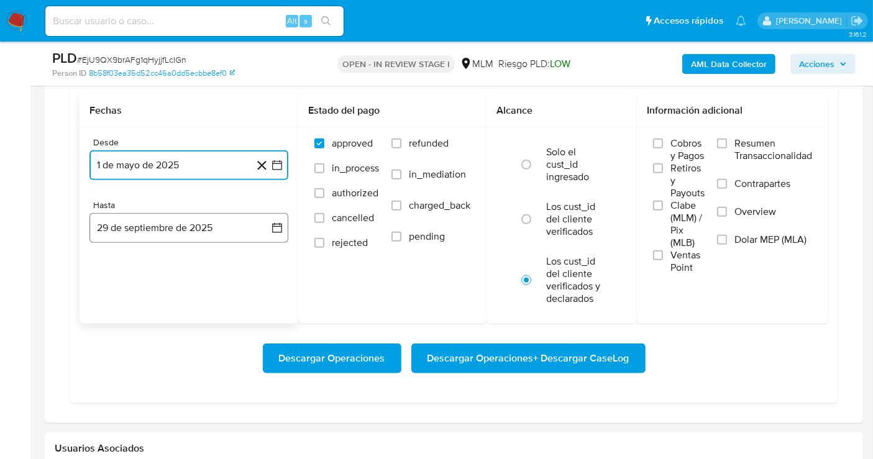
click at [175, 229] on button "29 de septiembre de 2025" at bounding box center [188, 228] width 199 height 30
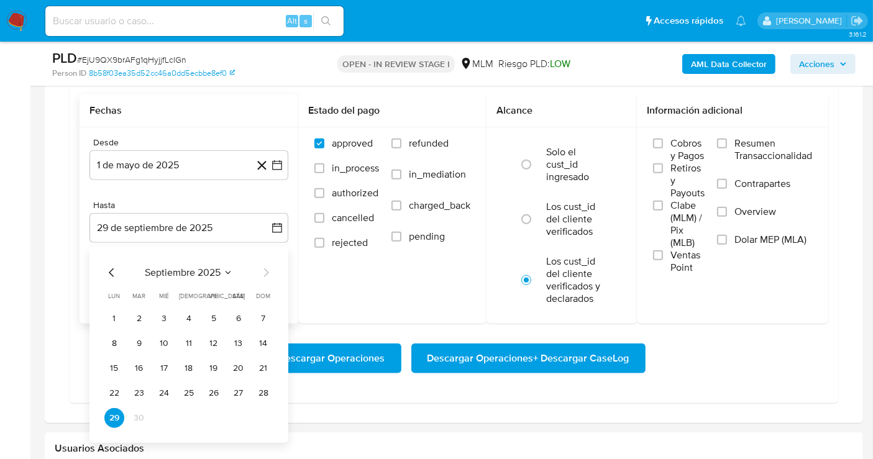
click at [108, 274] on icon "Mes anterior" at bounding box center [111, 272] width 15 height 15
click at [260, 416] on button "31" at bounding box center [263, 418] width 20 height 20
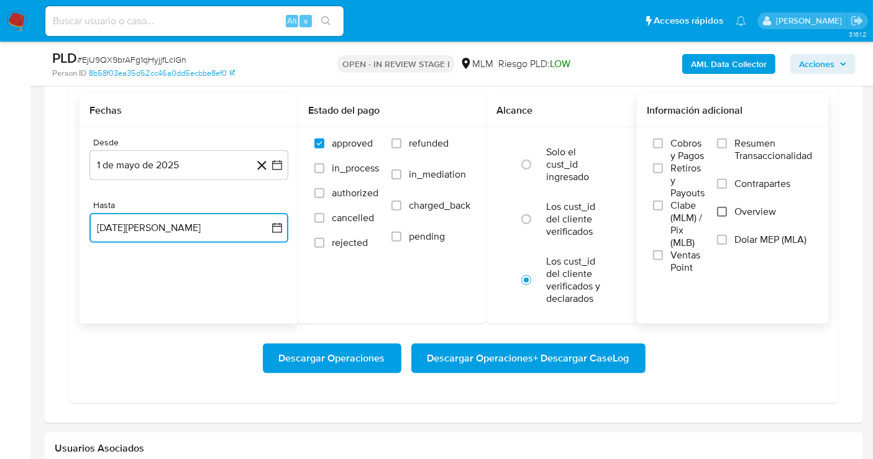
click at [725, 209] on input "Overview" at bounding box center [722, 212] width 10 height 10
click at [484, 349] on span "Descargar Operaciones + Descargar CaseLog" at bounding box center [528, 358] width 202 height 27
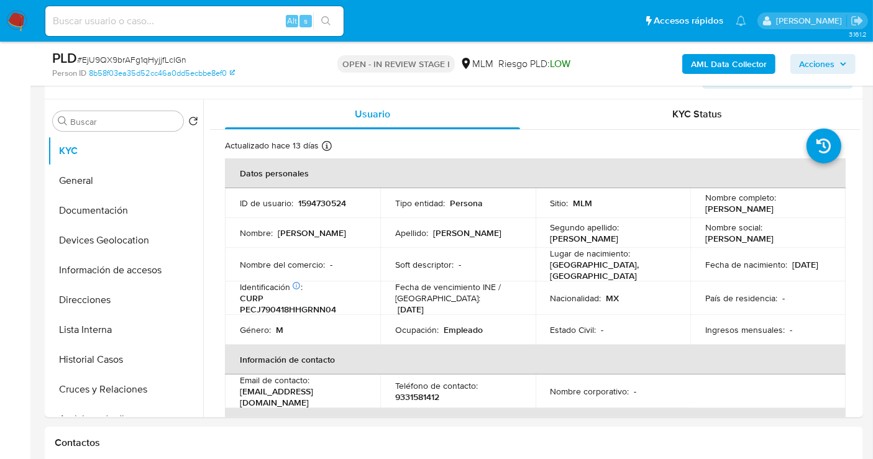
scroll to position [207, 0]
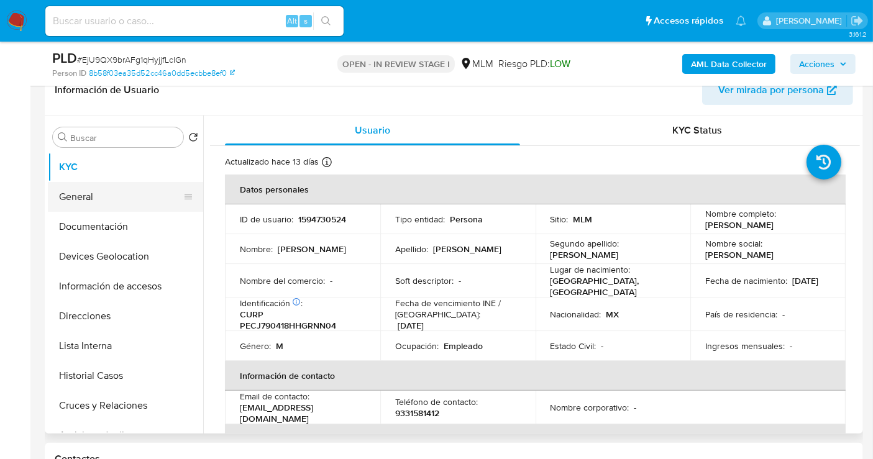
drag, startPoint x: 120, startPoint y: 220, endPoint x: 99, endPoint y: 201, distance: 28.1
click at [99, 201] on ul "KYC General Documentación Devices Geolocation Información de accesos Direccione…" at bounding box center [125, 292] width 155 height 280
click at [99, 201] on button "General" at bounding box center [120, 197] width 145 height 30
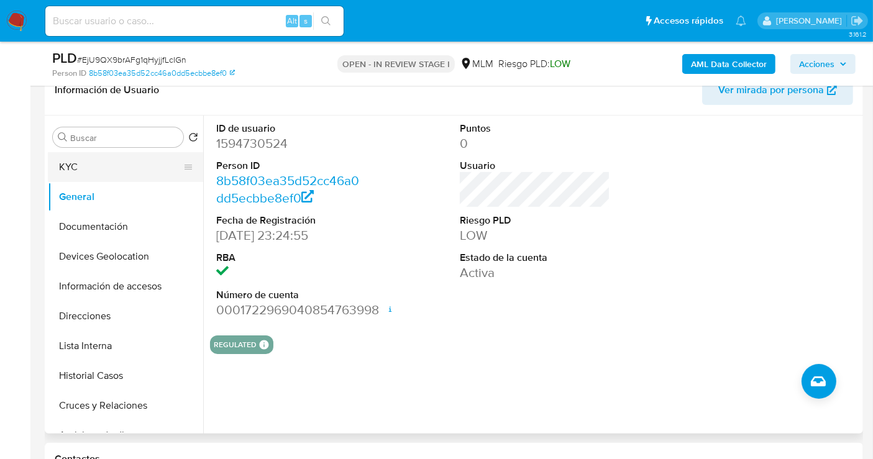
click at [89, 169] on button "KYC" at bounding box center [120, 167] width 145 height 30
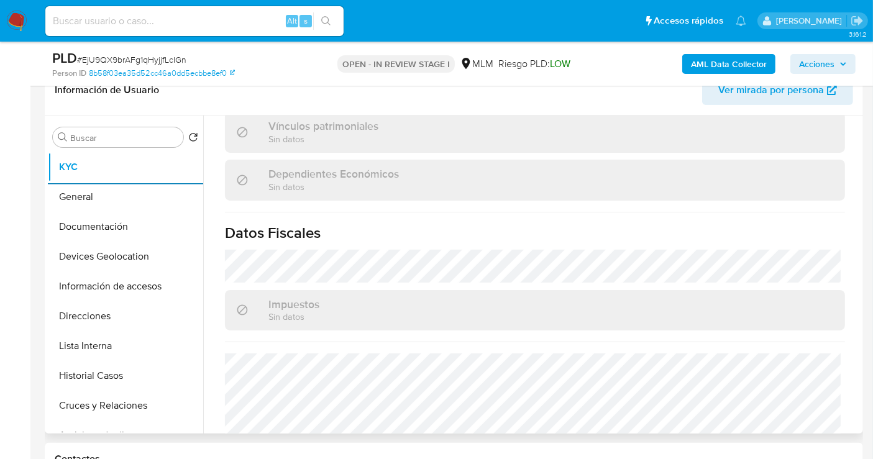
scroll to position [784, 0]
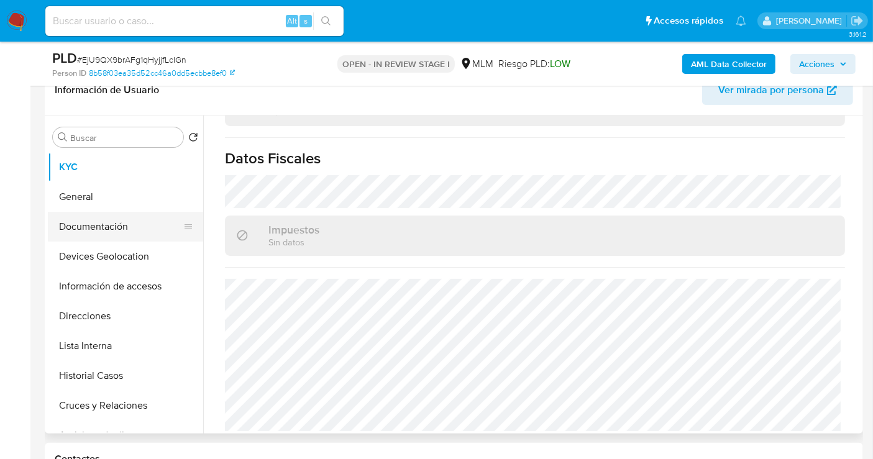
click at [96, 221] on button "Documentación" at bounding box center [120, 227] width 145 height 30
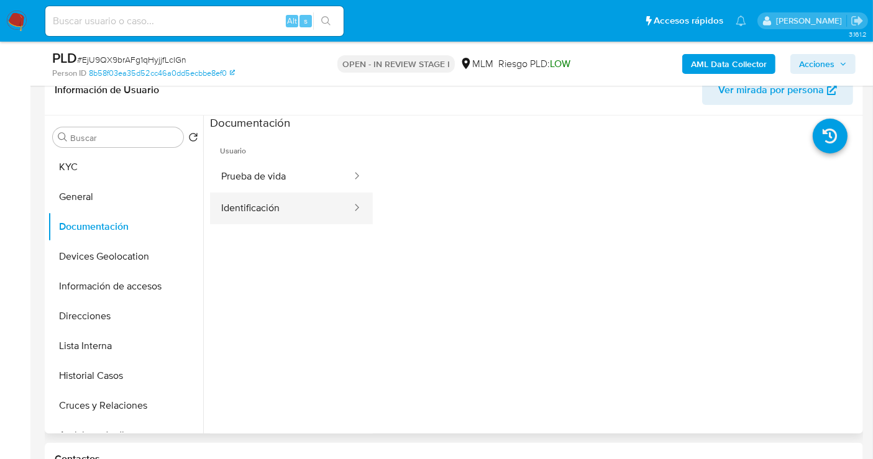
click at [258, 208] on button "Identificación" at bounding box center [281, 209] width 143 height 32
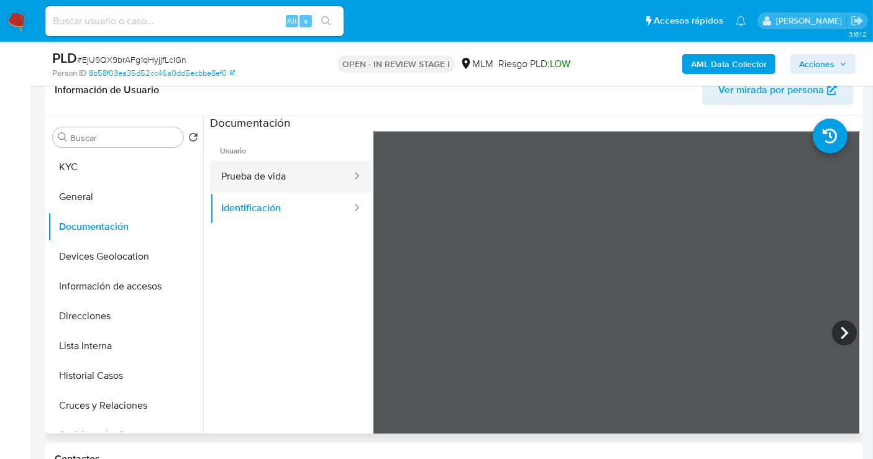
click at [275, 180] on button "Prueba de vida" at bounding box center [281, 177] width 143 height 32
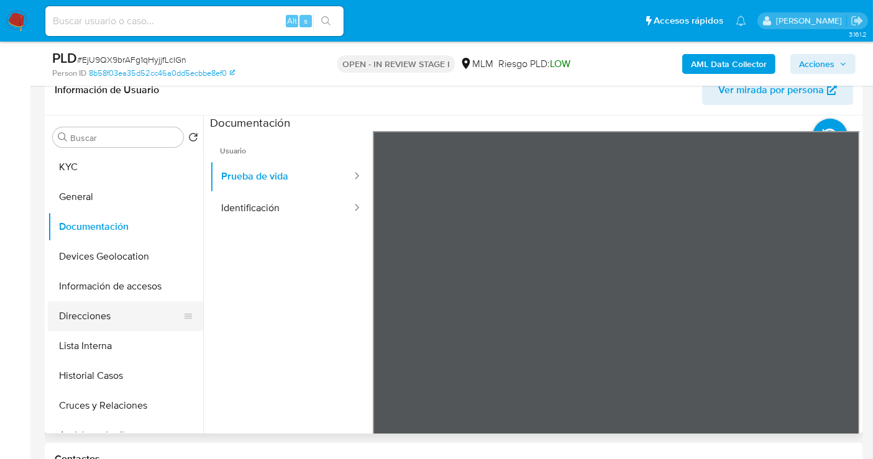
click at [83, 317] on button "Direcciones" at bounding box center [120, 316] width 145 height 30
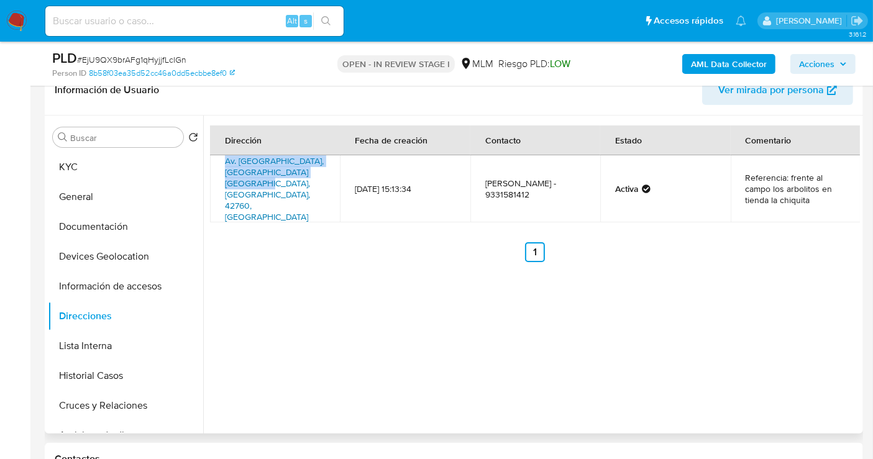
drag, startPoint x: 223, startPoint y: 158, endPoint x: 282, endPoint y: 182, distance: 63.8
click at [282, 182] on td "Av. Juarez Sn, Tezontepec De Aldama, Hidalgo, 42760, Mexico SN" at bounding box center [275, 188] width 130 height 67
copy link "Av. Juarez Sn, Tezontepec De Aldama, Hidalgo, 42760"
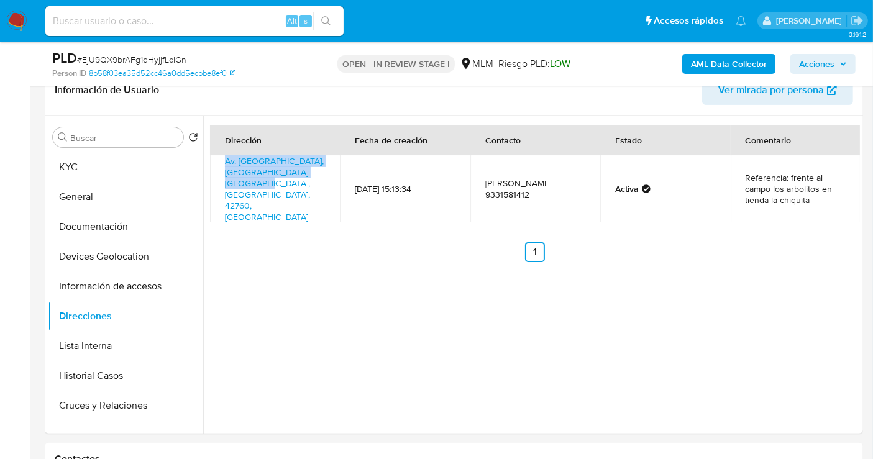
copy link "Av. Juarez Sn, Tezontepec De Aldama, Hidalgo, 42760"
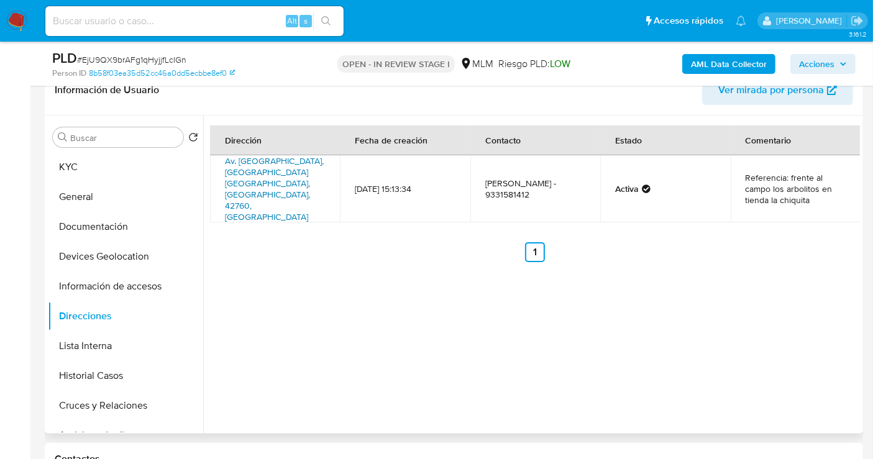
drag, startPoint x: 283, startPoint y: 212, endPoint x: 229, endPoint y: 182, distance: 61.7
click at [273, 206] on div "Dirección Fecha de creación Contacto Estado Comentario Av. Juarez Sn, Tezontepe…" at bounding box center [535, 193] width 650 height 137
drag, startPoint x: 224, startPoint y: 171, endPoint x: 283, endPoint y: 185, distance: 61.2
click at [283, 185] on td "Av. Juarez Sn, Tezontepec De Aldama, Hidalgo, 42760, Mexico SN" at bounding box center [275, 188] width 130 height 67
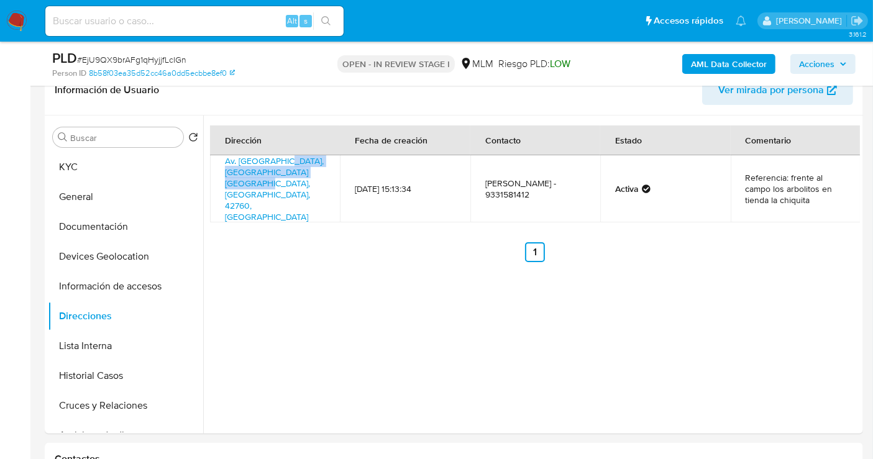
copy link "Tezontepec De Aldama, Hidalgo, 42760"
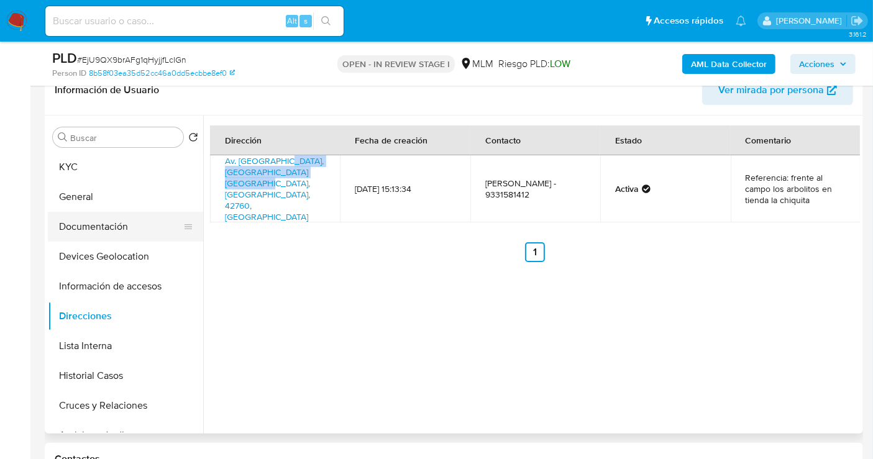
click at [125, 229] on button "Documentación" at bounding box center [120, 227] width 145 height 30
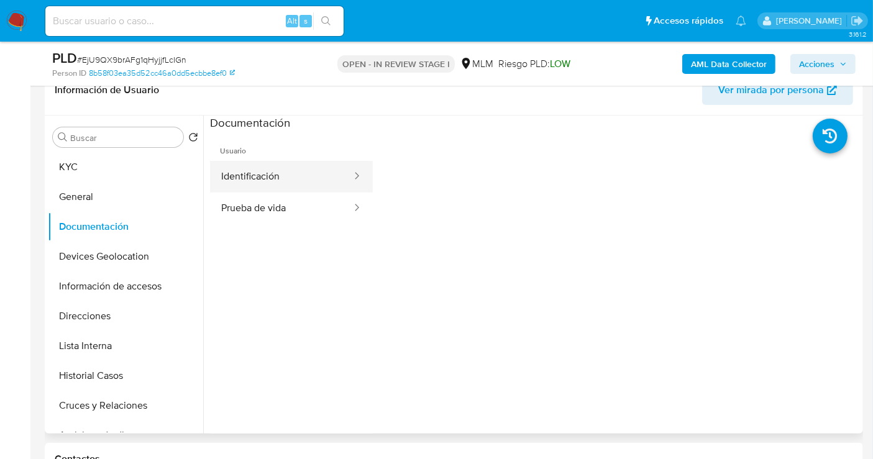
click at [257, 177] on button "Identificación" at bounding box center [281, 177] width 143 height 32
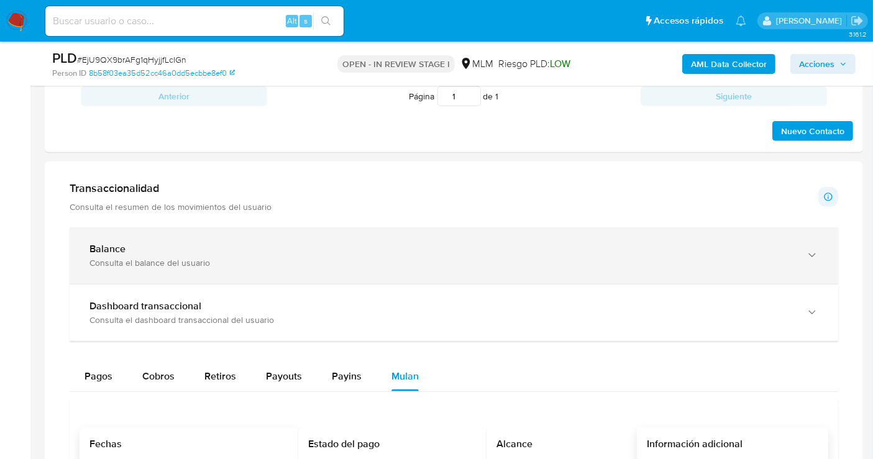
scroll to position [759, 0]
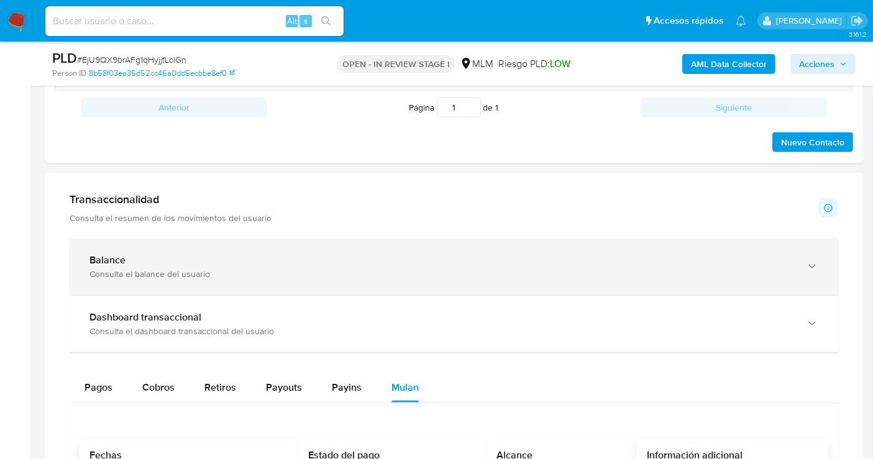
click at [111, 258] on b "Balance" at bounding box center [107, 260] width 36 height 14
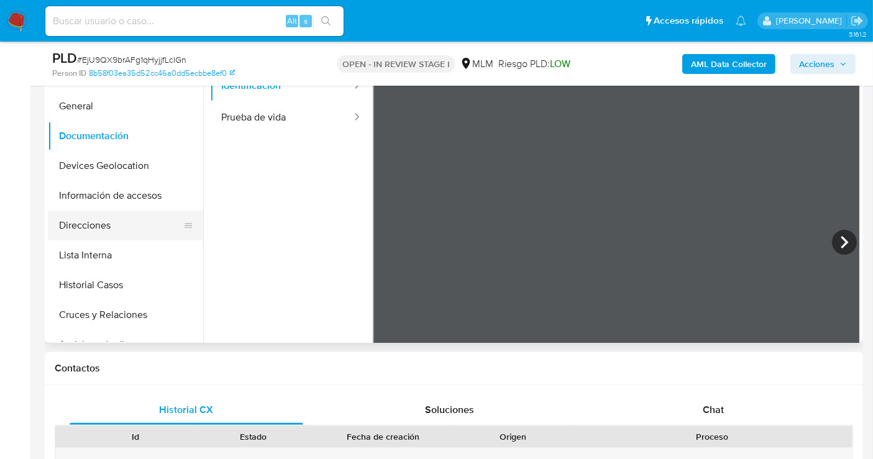
scroll to position [276, 0]
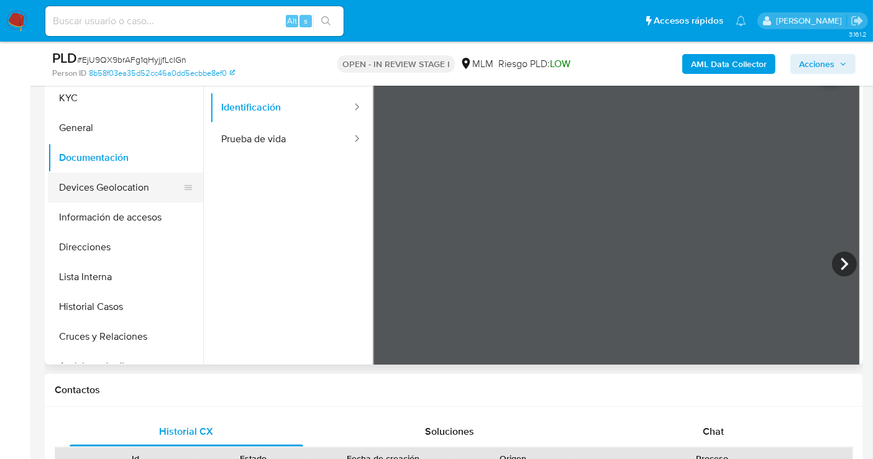
click at [108, 188] on button "Devices Geolocation" at bounding box center [120, 188] width 145 height 30
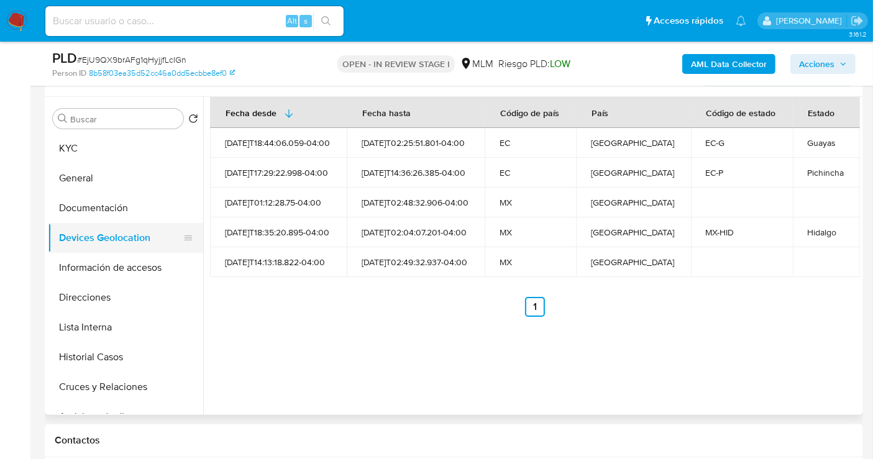
scroll to position [207, 0]
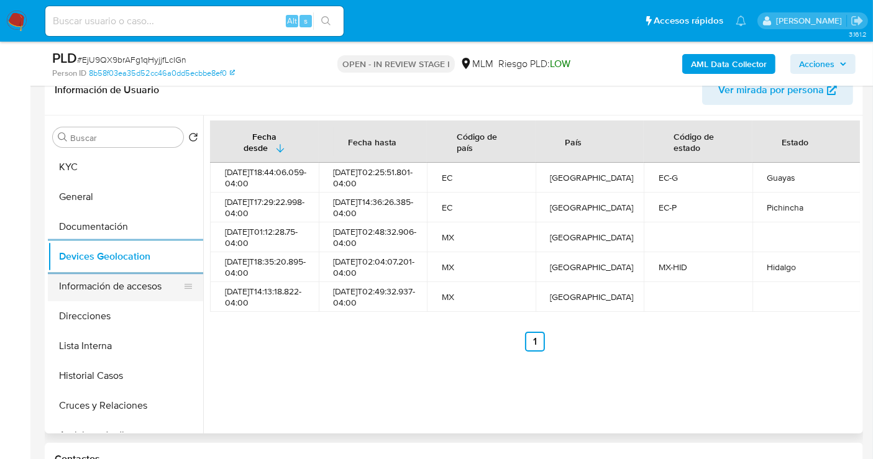
click at [115, 291] on button "Información de accesos" at bounding box center [120, 286] width 145 height 30
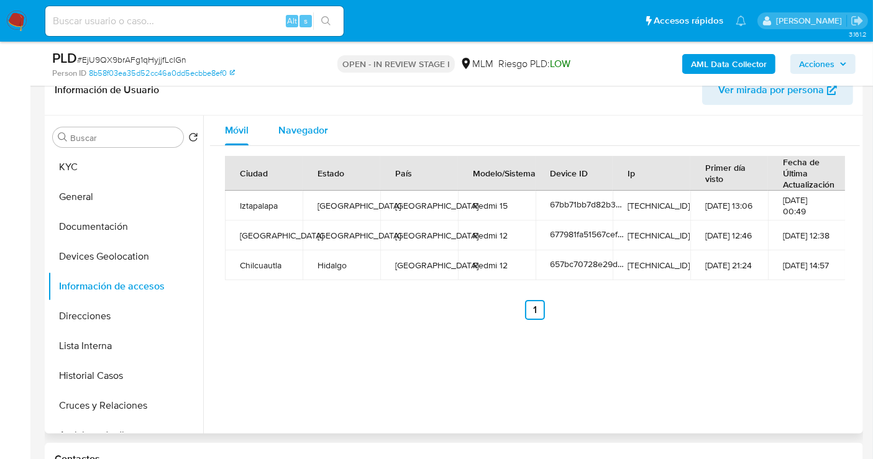
click at [303, 126] on span "Navegador" at bounding box center [303, 130] width 50 height 14
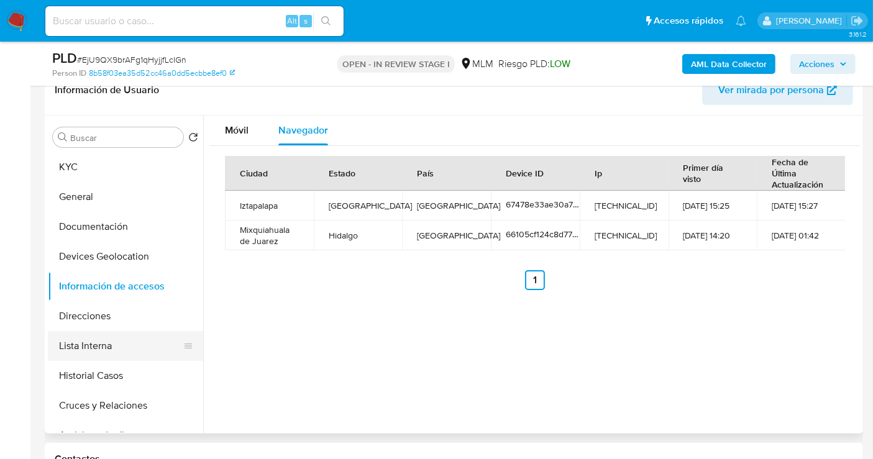
click at [99, 345] on button "Lista Interna" at bounding box center [120, 346] width 145 height 30
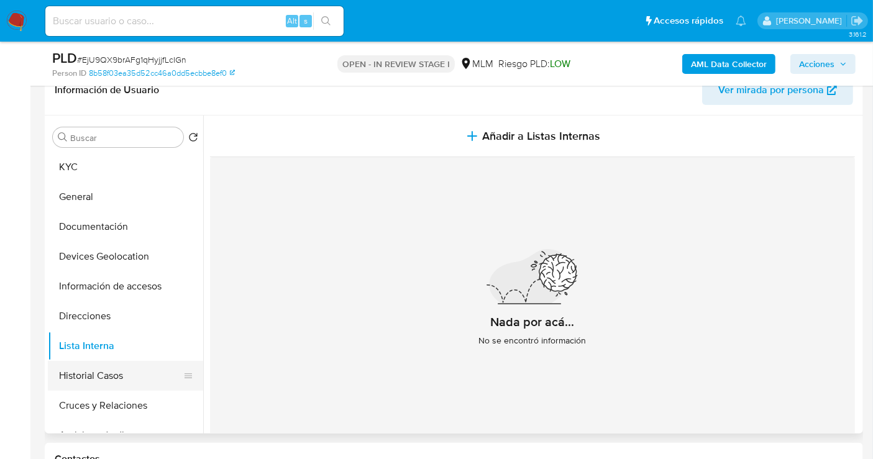
click at [112, 379] on button "Historial Casos" at bounding box center [120, 376] width 145 height 30
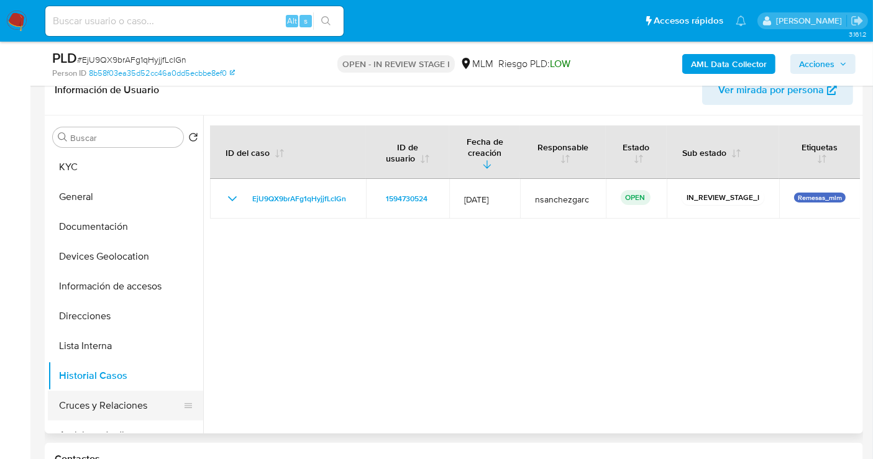
click at [112, 404] on button "Cruces y Relaciones" at bounding box center [120, 406] width 145 height 30
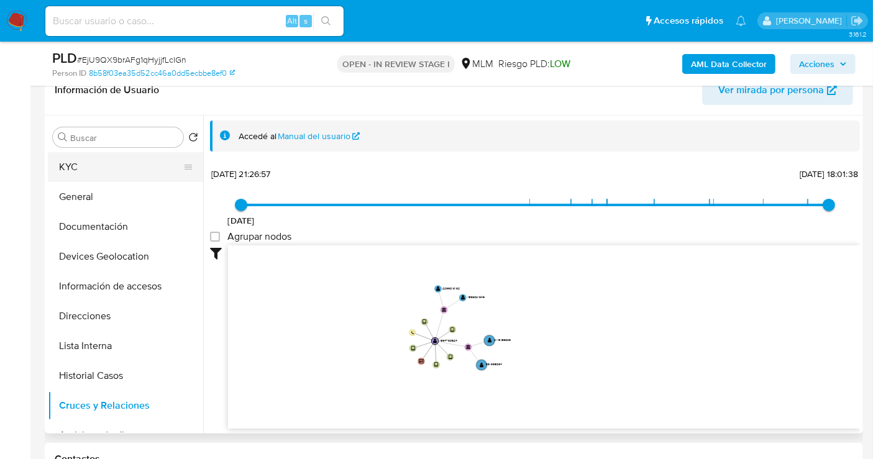
click at [81, 170] on button "KYC" at bounding box center [120, 167] width 145 height 30
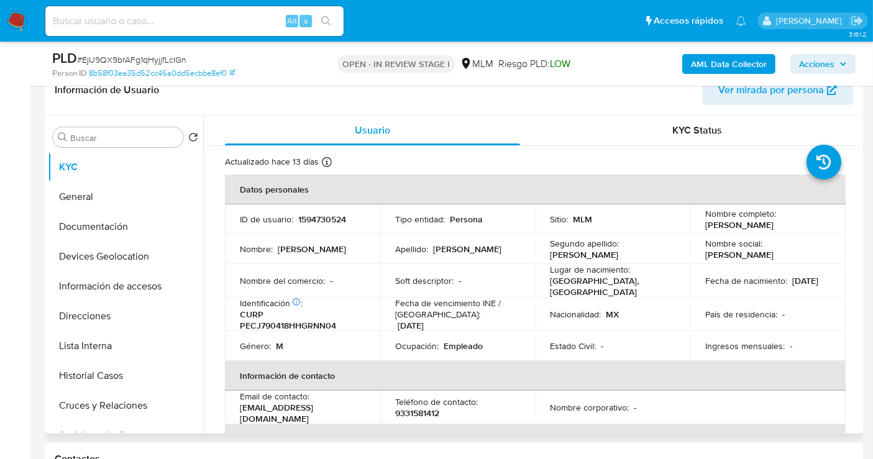
click at [438, 412] on p "9331581412" at bounding box center [417, 412] width 44 height 11
click at [435, 410] on p "9331581412" at bounding box center [417, 412] width 44 height 11
copy p "9331581412"
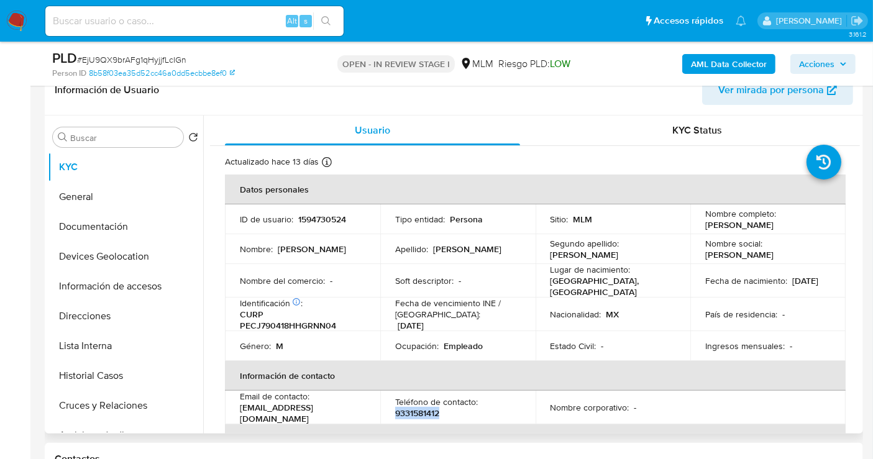
drag, startPoint x: 376, startPoint y: 411, endPoint x: 239, endPoint y: 411, distance: 136.7
click at [239, 411] on td "Email de contacto : juanperezmanuel1997@gmail.com" at bounding box center [302, 408] width 155 height 34
copy p "juanperezmanuel1997@gmail.com"
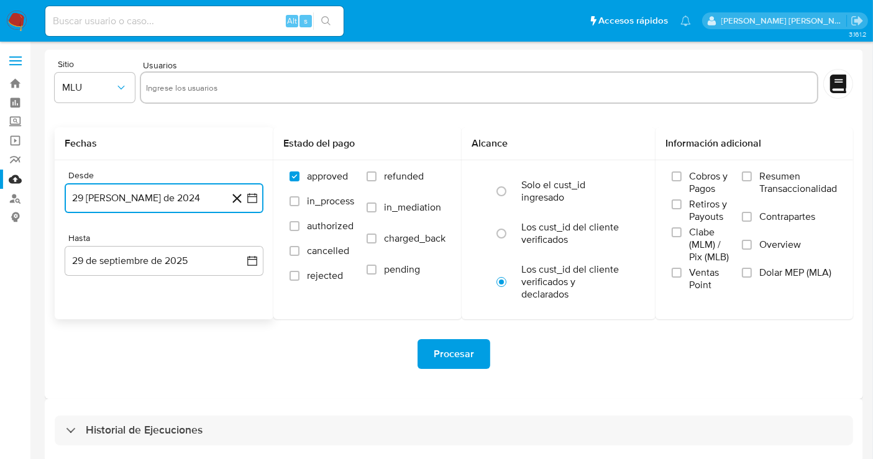
click at [147, 200] on button "29 [PERSON_NAME] de 2024" at bounding box center [164, 198] width 199 height 30
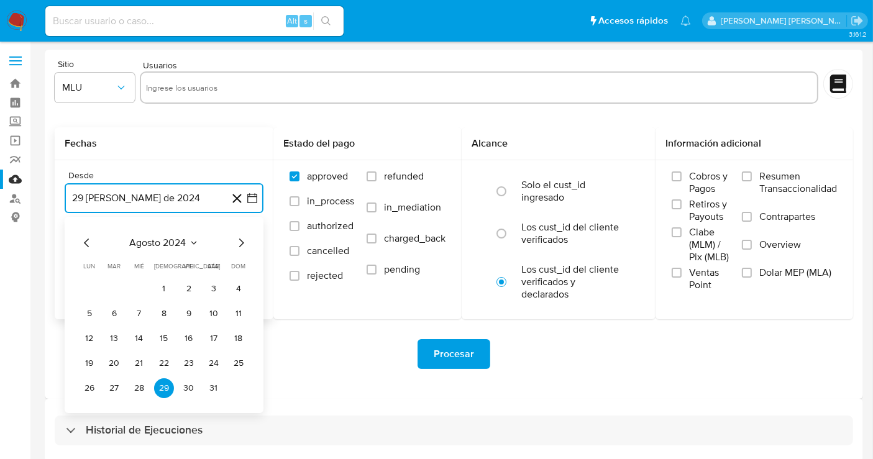
click at [240, 244] on icon "Mes siguiente" at bounding box center [241, 242] width 15 height 15
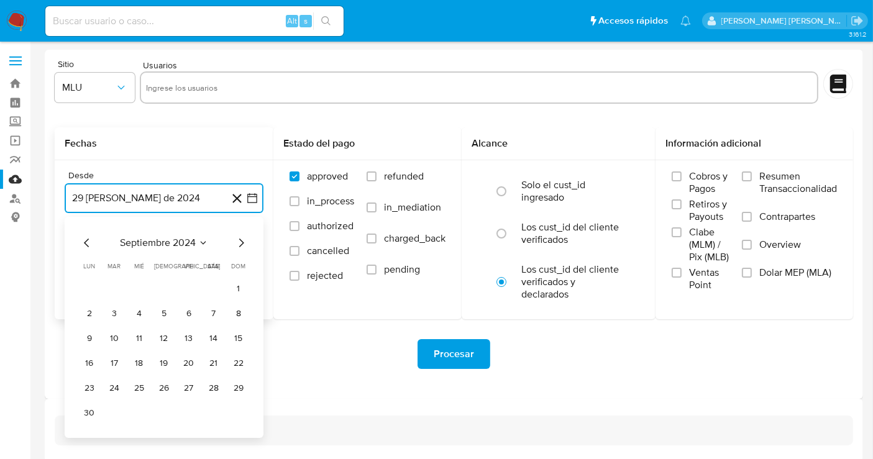
click at [240, 244] on icon "Mes siguiente" at bounding box center [241, 242] width 15 height 15
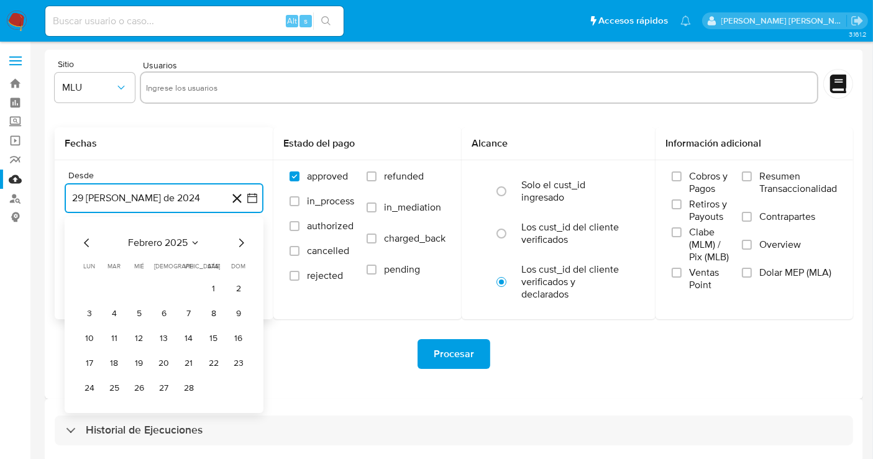
click at [240, 244] on icon "Mes siguiente" at bounding box center [241, 242] width 15 height 15
click at [168, 287] on button "1" at bounding box center [164, 289] width 20 height 20
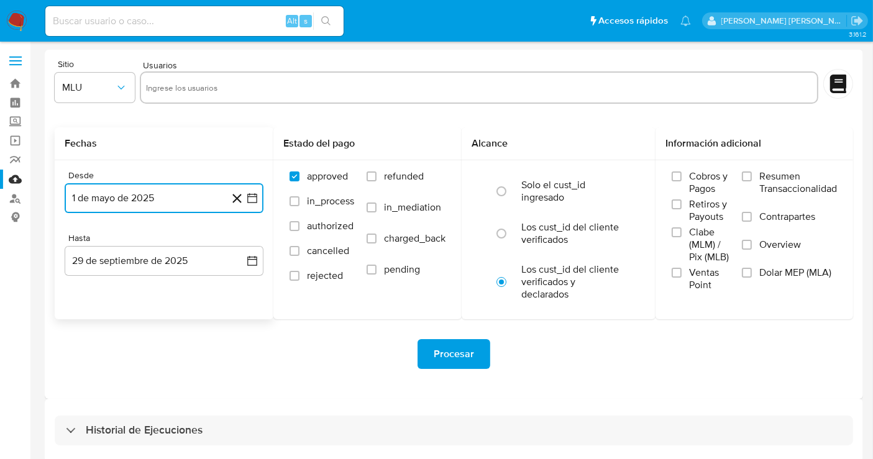
click at [224, 90] on input "text" at bounding box center [479, 88] width 666 height 20
type input "2204291635"
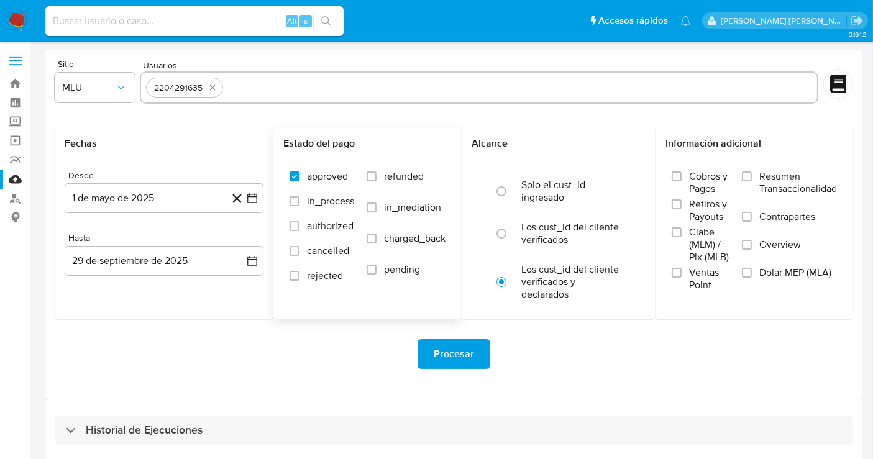
paste input "2159982889"
type input "2159982889"
paste input "1617257095"
type input "1617257095"
paste input "303571482"
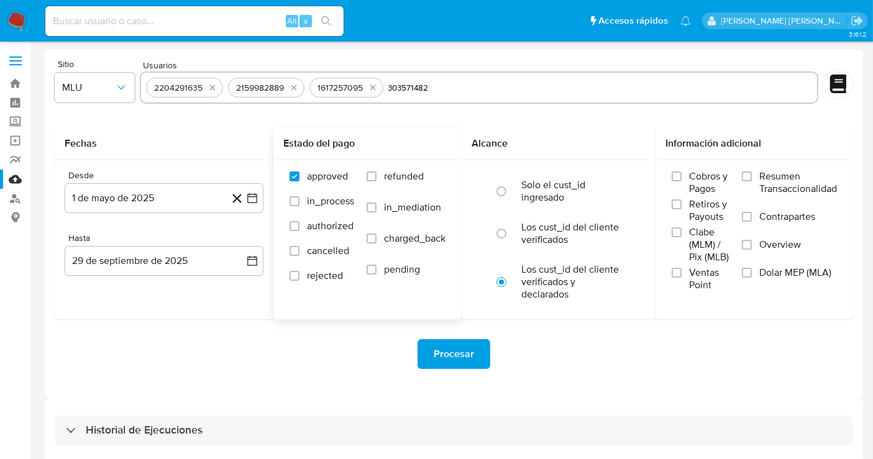
type input "303571482"
paste input "691274921"
type input "691274921"
paste input "1509126899"
type input "1509126899"
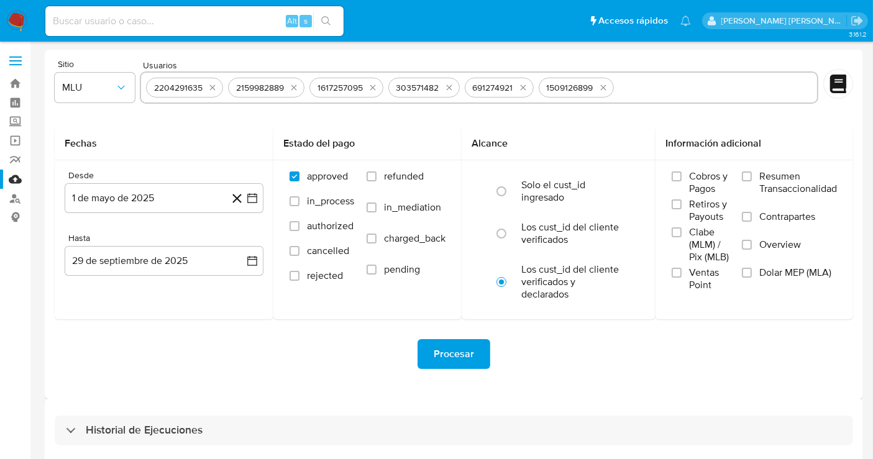
paste input "212944026"
type input "212944026"
paste input "2566088195"
type input "2566088195"
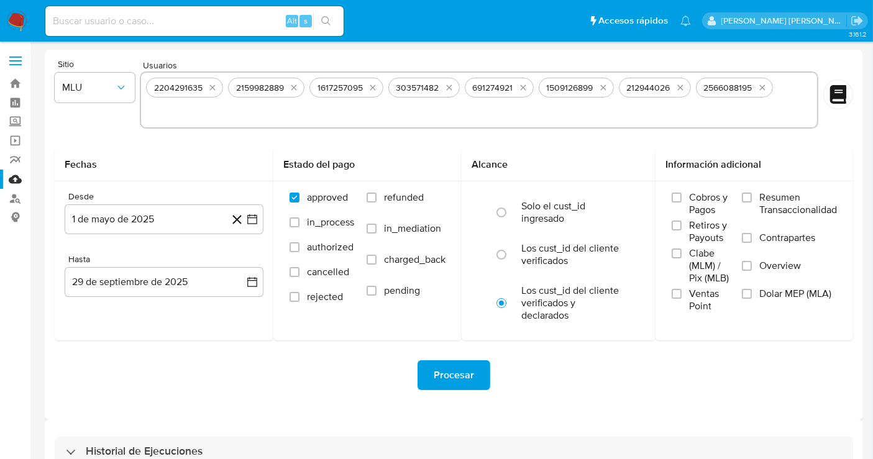
paste input "703683456"
type input "703683456"
paste input "1072231048"
type input "1072231048"
click at [115, 86] on icon "button" at bounding box center [121, 87] width 12 height 12
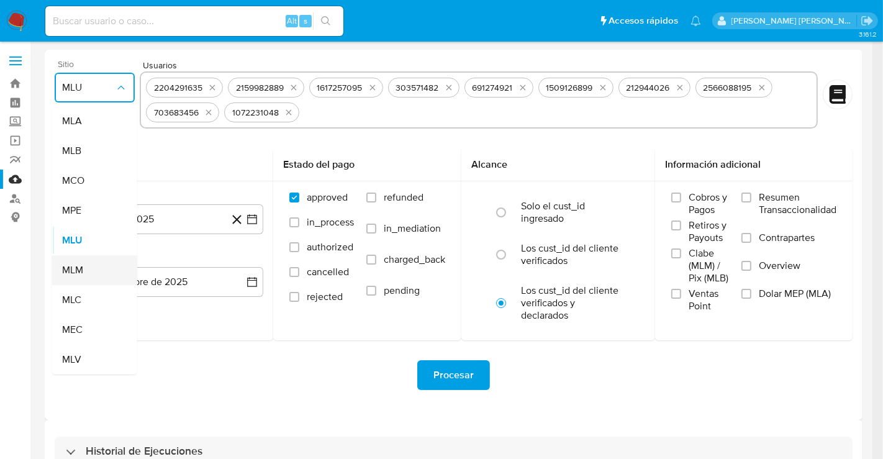
click at [71, 266] on span "MLM" at bounding box center [72, 270] width 21 height 12
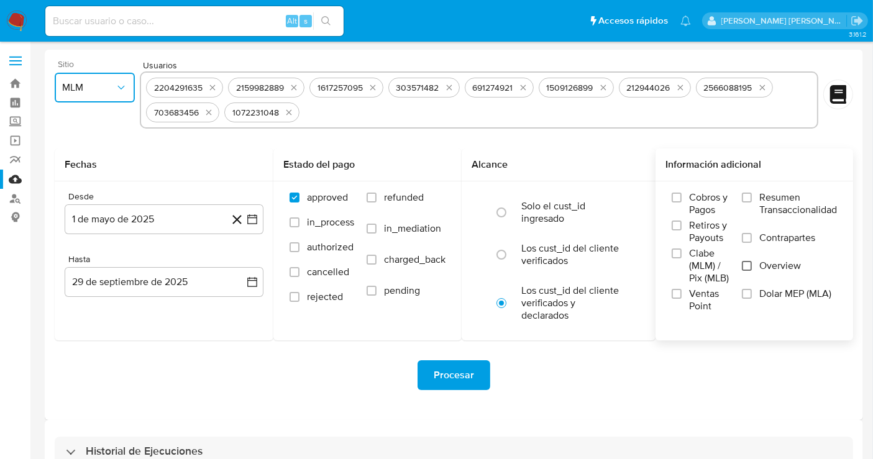
click at [742, 261] on input "Overview" at bounding box center [747, 266] width 10 height 10
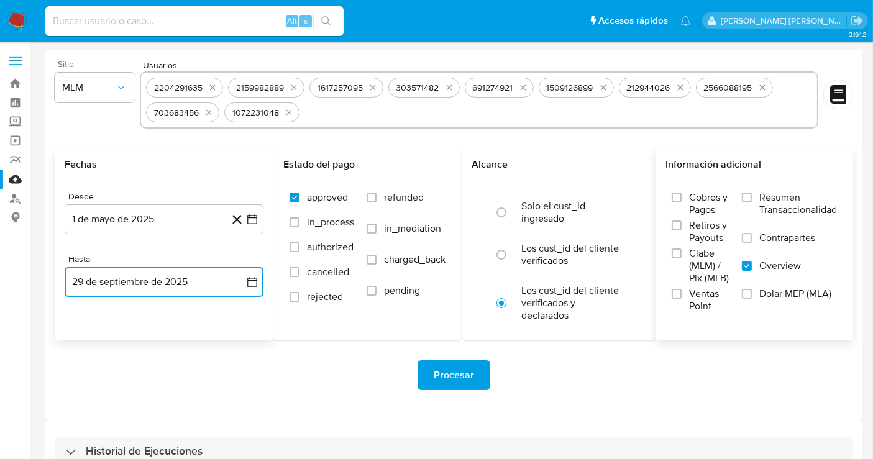
click at [197, 278] on button "29 de septiembre de 2025" at bounding box center [164, 282] width 199 height 30
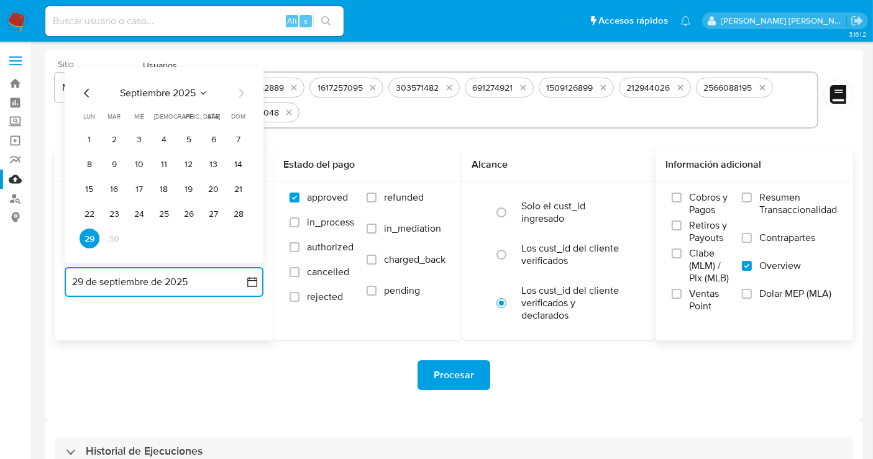
click at [92, 99] on icon "Mes anterior" at bounding box center [87, 93] width 15 height 15
click at [237, 237] on button "31" at bounding box center [239, 239] width 20 height 20
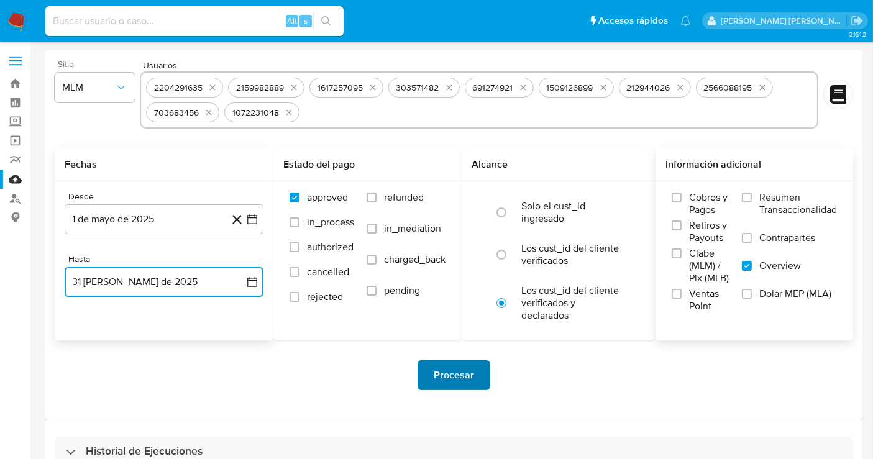
click at [453, 370] on span "Procesar" at bounding box center [454, 375] width 40 height 27
